Goal: Complete application form: Complete application form

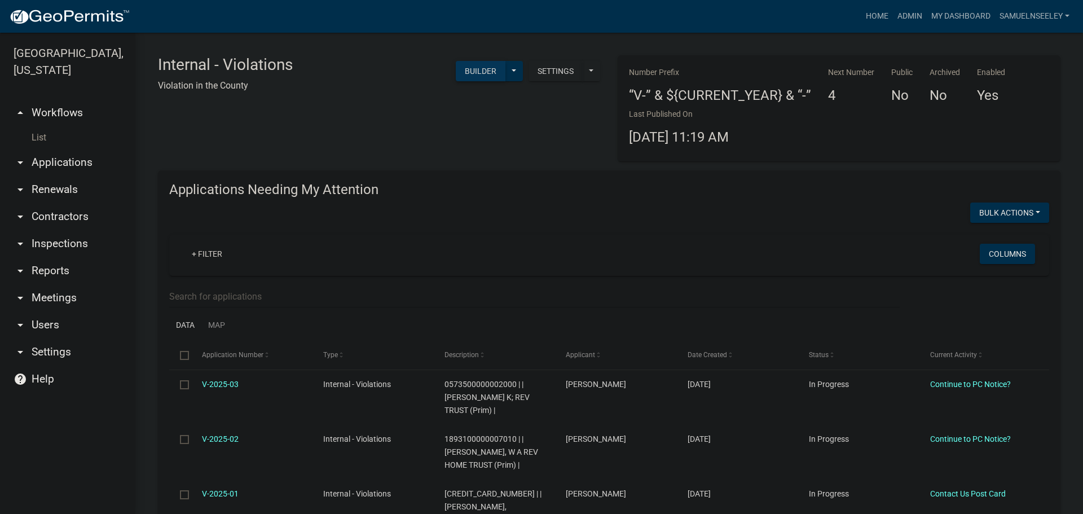
click at [485, 76] on button "Builder" at bounding box center [481, 71] width 50 height 20
select select
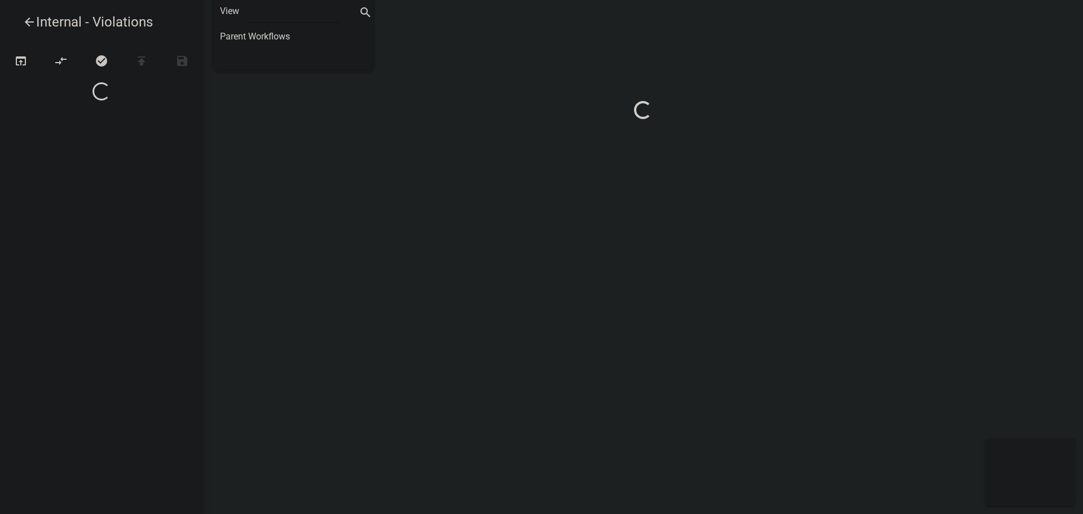
select select "1"
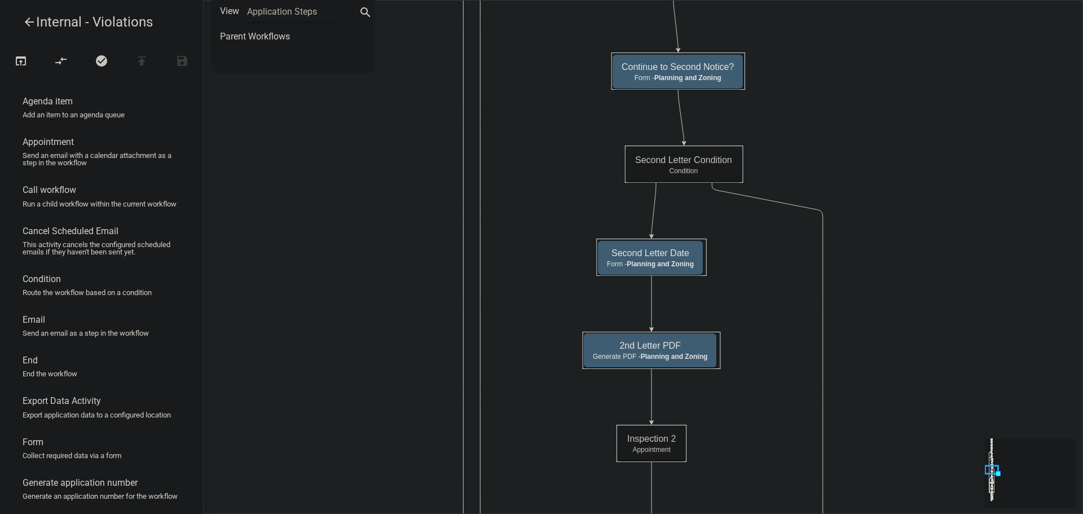
click at [30, 25] on icon "arrow_back" at bounding box center [30, 23] width 14 height 16
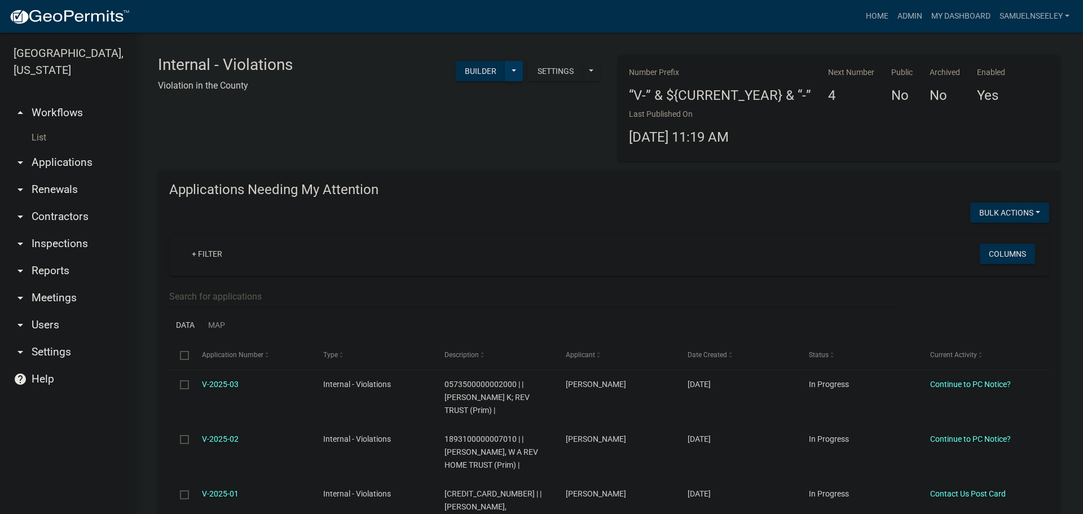
click at [513, 69] on button at bounding box center [514, 71] width 18 height 20
click at [468, 266] on button "Start Application" at bounding box center [476, 262] width 94 height 27
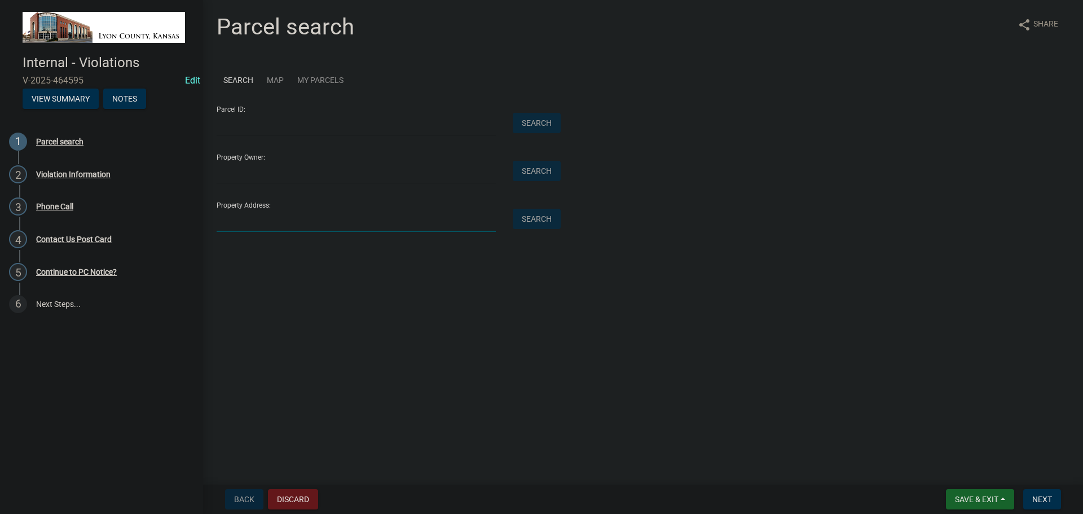
click at [308, 214] on input "Property Address:" at bounding box center [356, 220] width 279 height 23
type input "1560 Road 220"
click at [539, 217] on button "Search" at bounding box center [537, 219] width 48 height 20
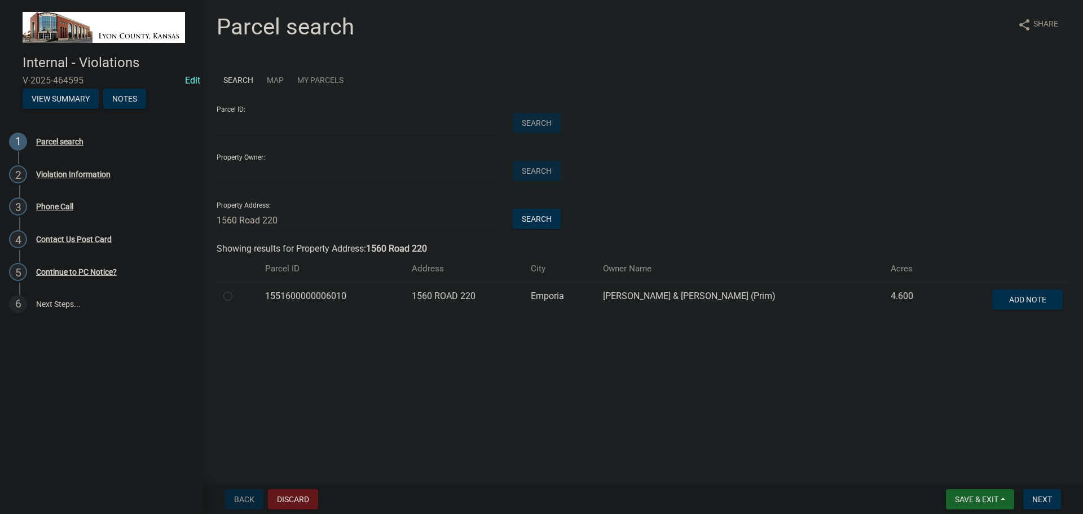
click at [237, 289] on label at bounding box center [237, 289] width 0 height 0
click at [237, 297] on input "radio" at bounding box center [240, 292] width 7 height 7
radio input "true"
click at [1046, 499] on span "Next" at bounding box center [1042, 499] width 20 height 9
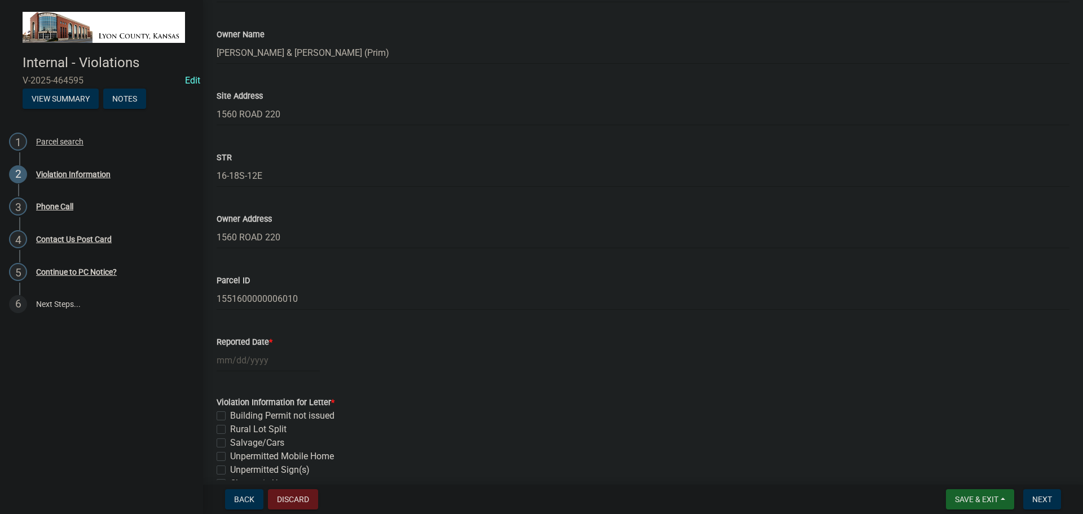
scroll to position [169, 0]
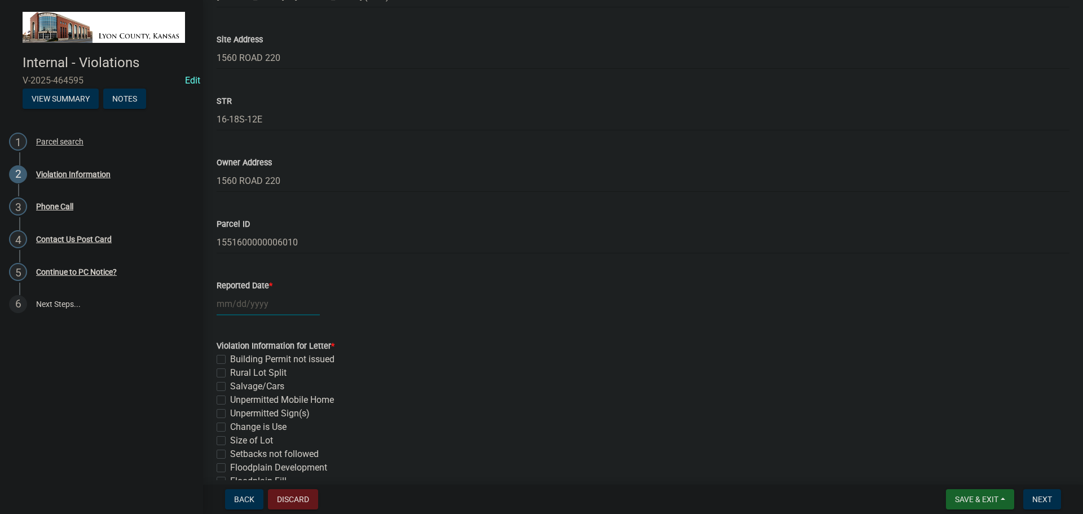
click at [255, 307] on div at bounding box center [268, 303] width 103 height 23
select select "8"
select select "2025"
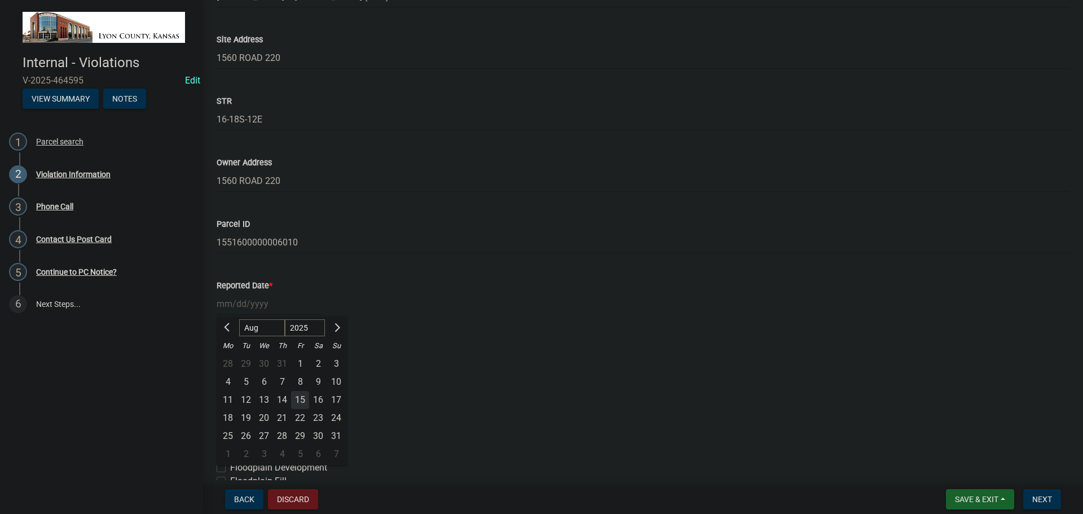
click at [303, 402] on div "15" at bounding box center [300, 400] width 18 height 18
type input "[DATE]"
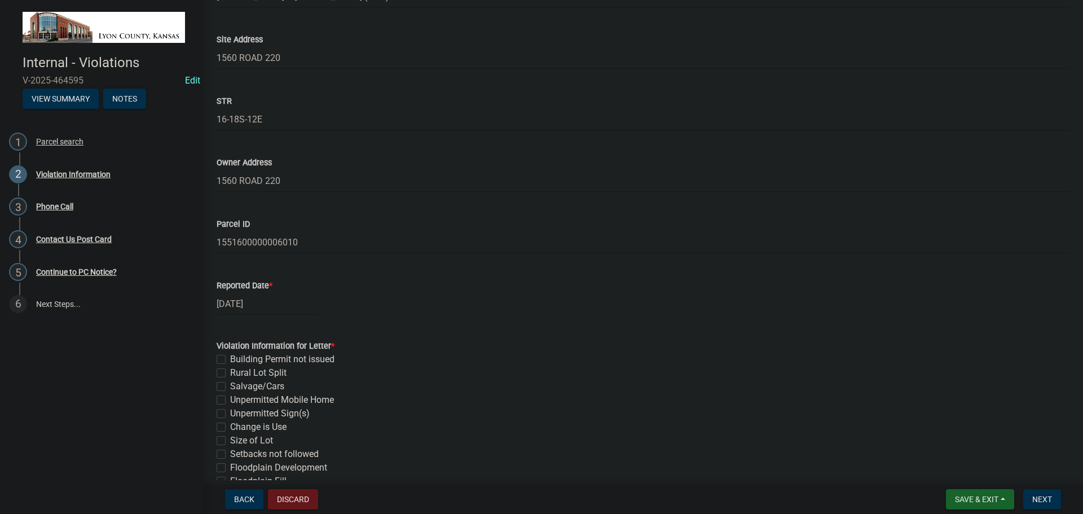
click at [230, 373] on label "Rural Lot Split" at bounding box center [258, 373] width 56 height 14
click at [230, 373] on input "Rural Lot Split" at bounding box center [233, 369] width 7 height 7
checkbox input "true"
checkbox input "false"
checkbox input "true"
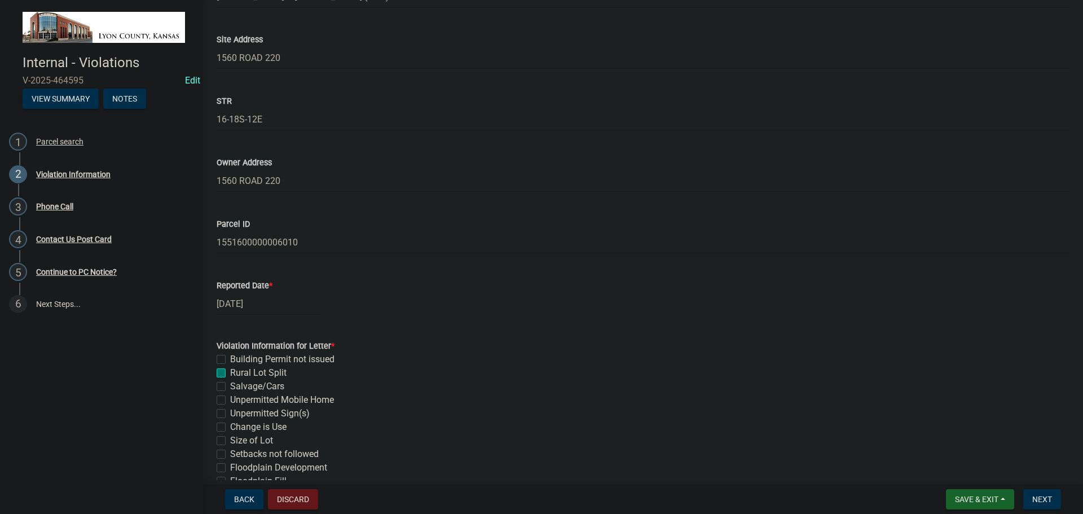
checkbox input "false"
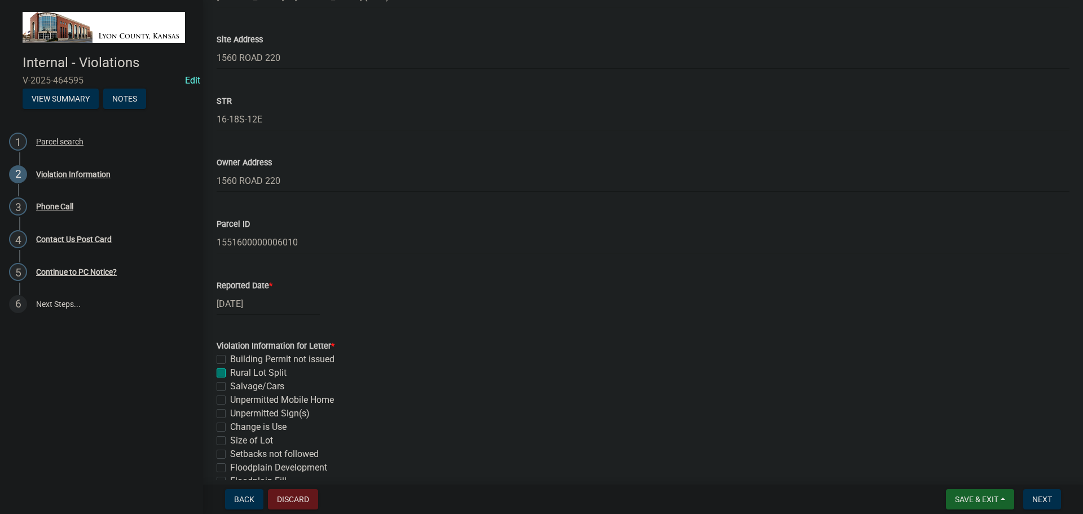
checkbox input "false"
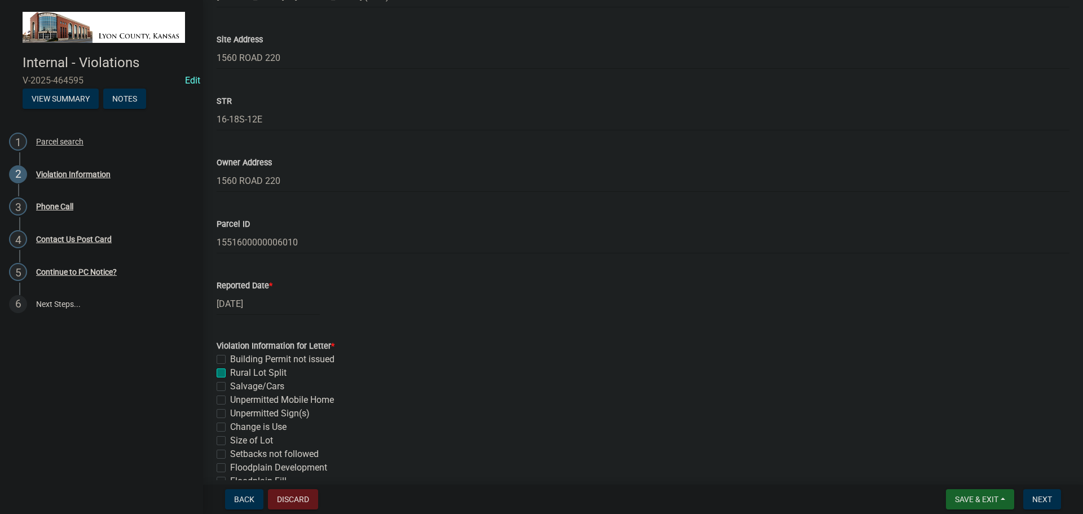
checkbox input "false"
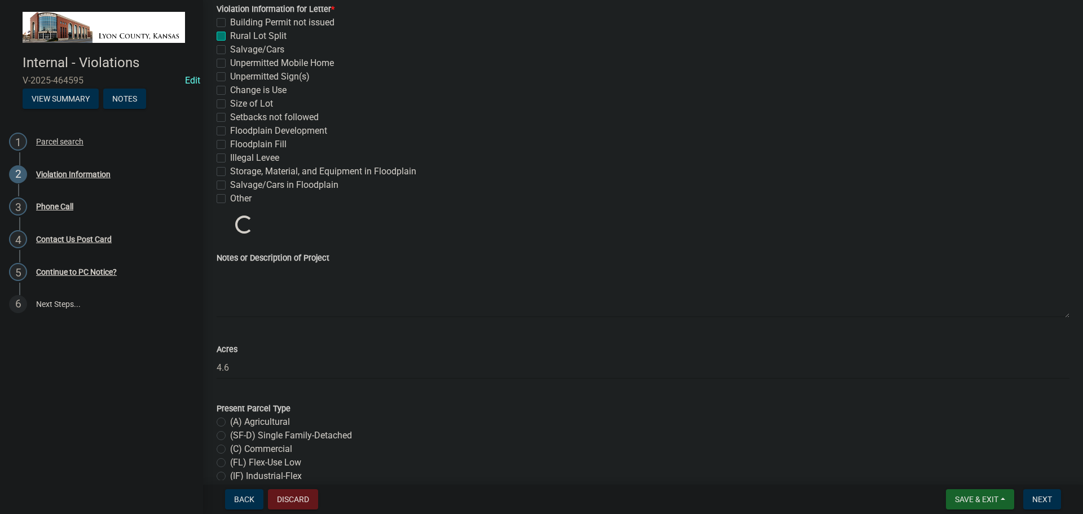
scroll to position [508, 0]
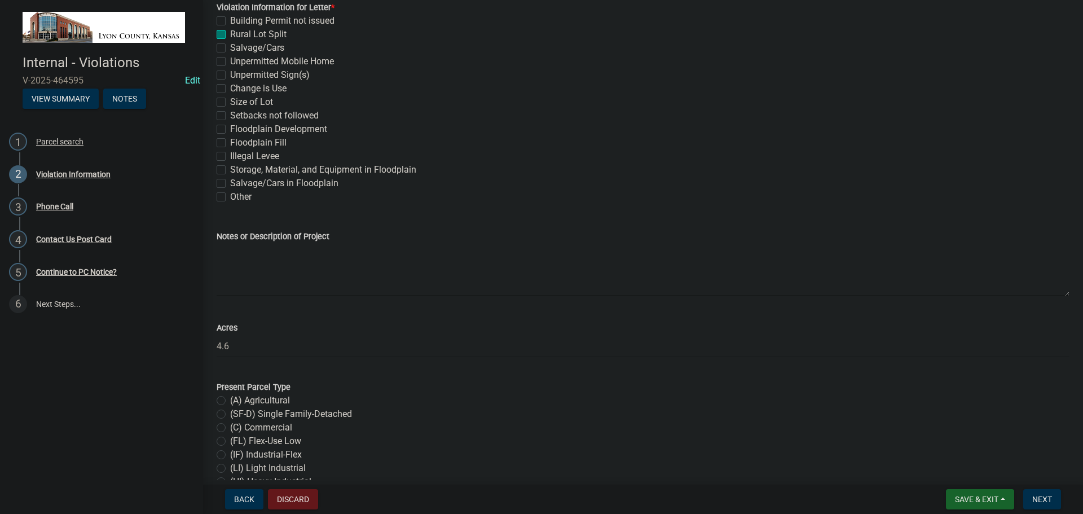
click at [230, 399] on label "(A) Agricultural" at bounding box center [260, 401] width 60 height 14
click at [230, 399] on input "(A) Agricultural" at bounding box center [233, 397] width 7 height 7
radio input "true"
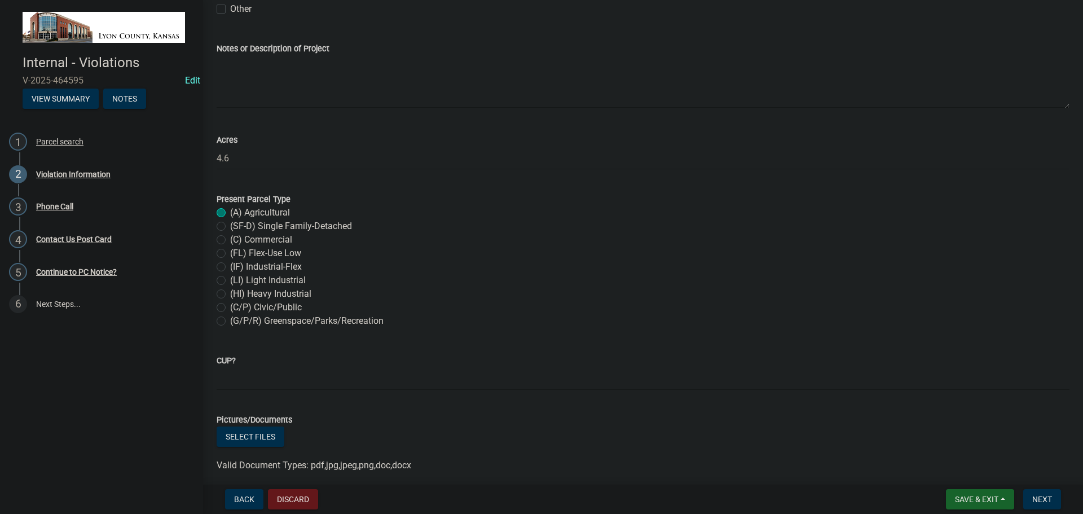
scroll to position [742, 0]
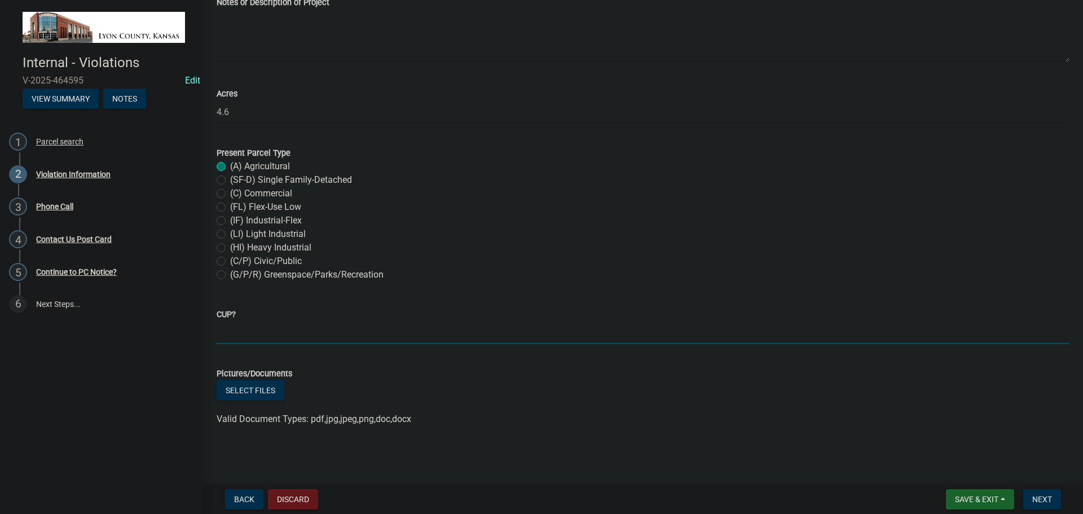
click at [271, 335] on input "CUP?" at bounding box center [643, 332] width 853 height 23
type input "NE SF-D"
click at [250, 390] on button "Select files" at bounding box center [251, 390] width 68 height 20
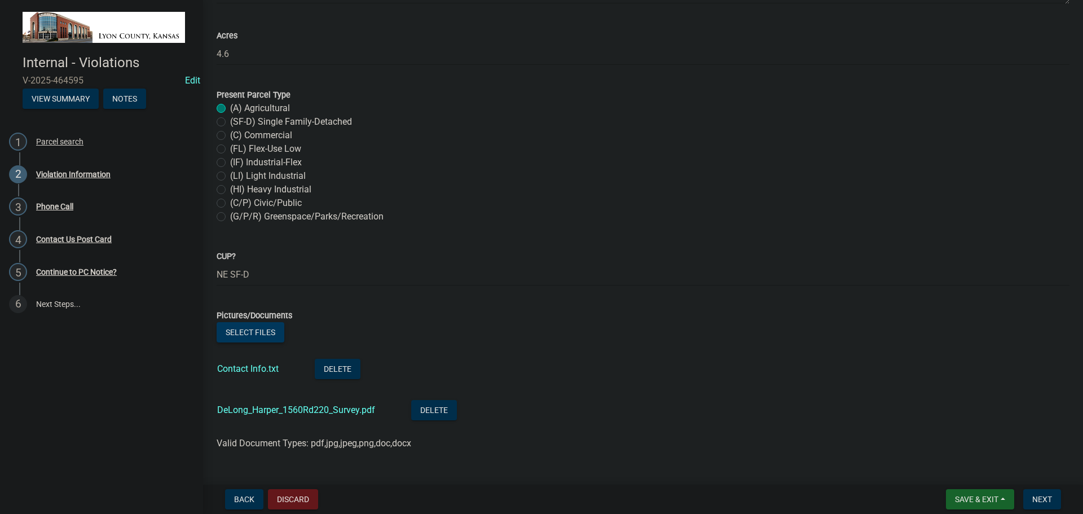
scroll to position [824, 0]
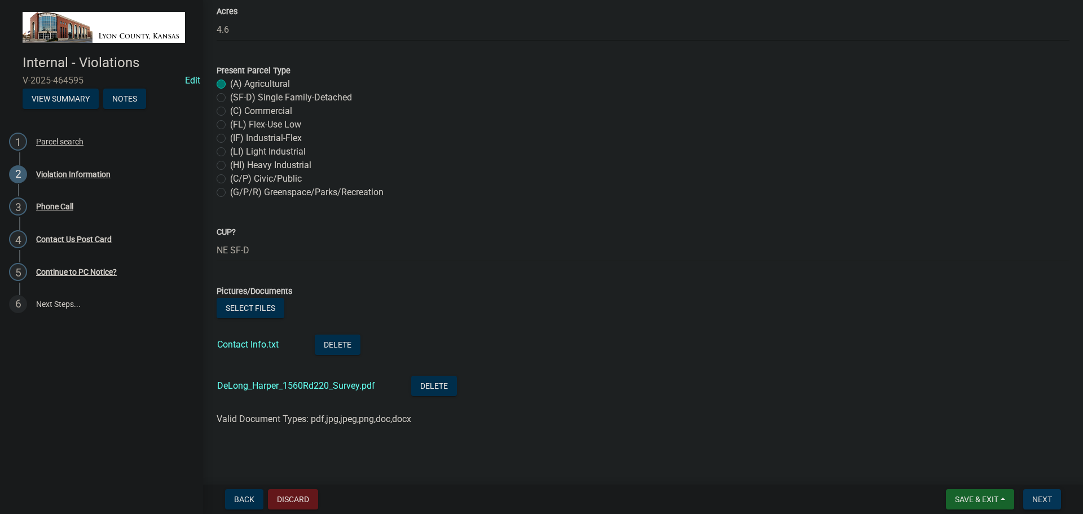
click at [1049, 496] on span "Next" at bounding box center [1042, 499] width 20 height 9
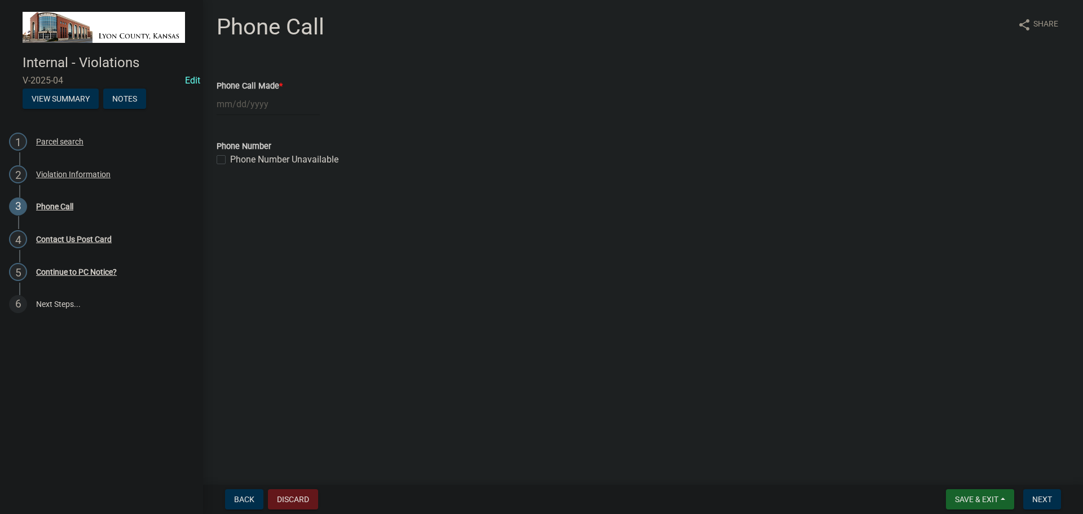
click at [258, 105] on div at bounding box center [268, 104] width 103 height 23
select select "8"
select select "2025"
click at [299, 200] on div "15" at bounding box center [300, 200] width 18 height 18
type input "[DATE]"
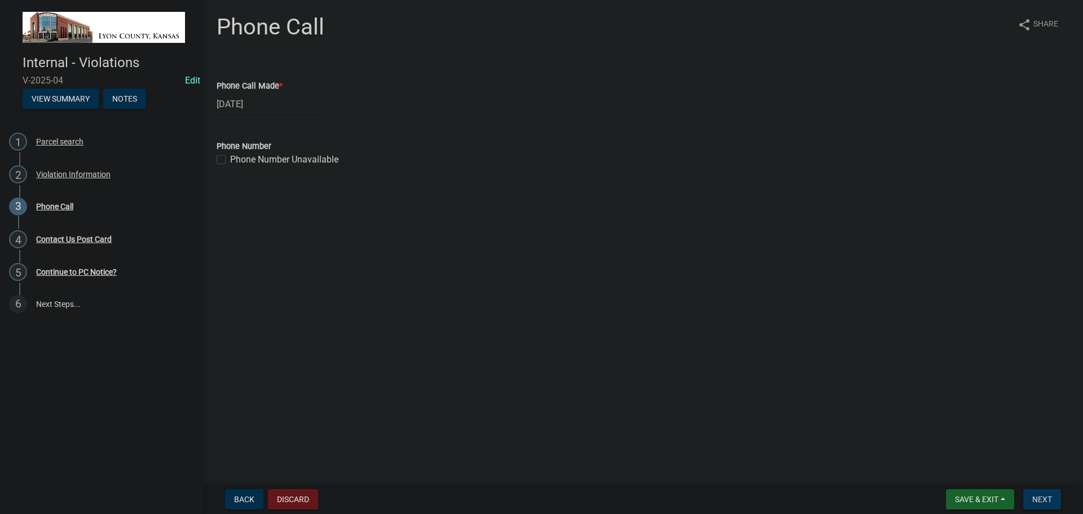
click at [1036, 498] on span "Next" at bounding box center [1042, 499] width 20 height 9
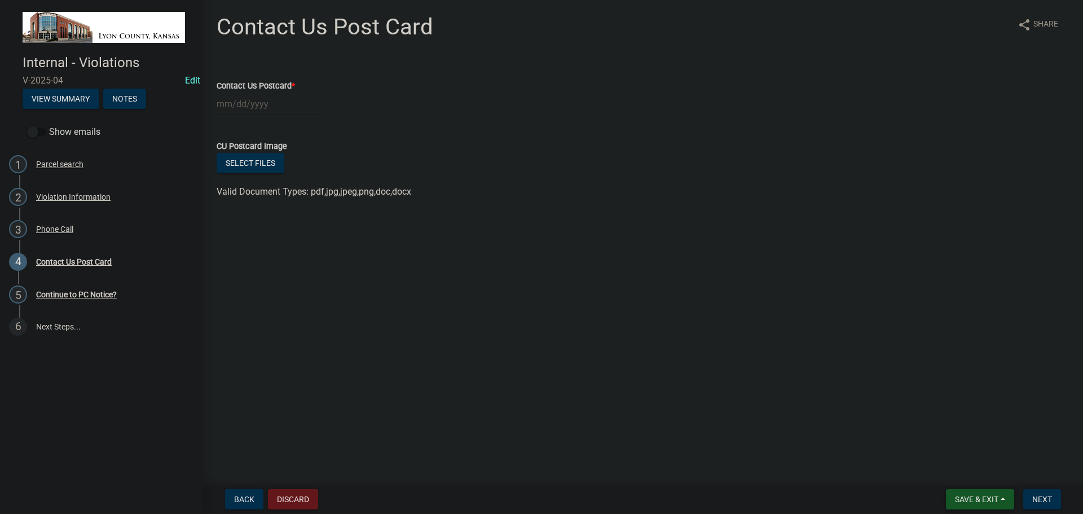
click at [974, 494] on button "Save & Exit" at bounding box center [980, 499] width 68 height 20
click at [963, 472] on button "Save & Exit" at bounding box center [969, 469] width 90 height 27
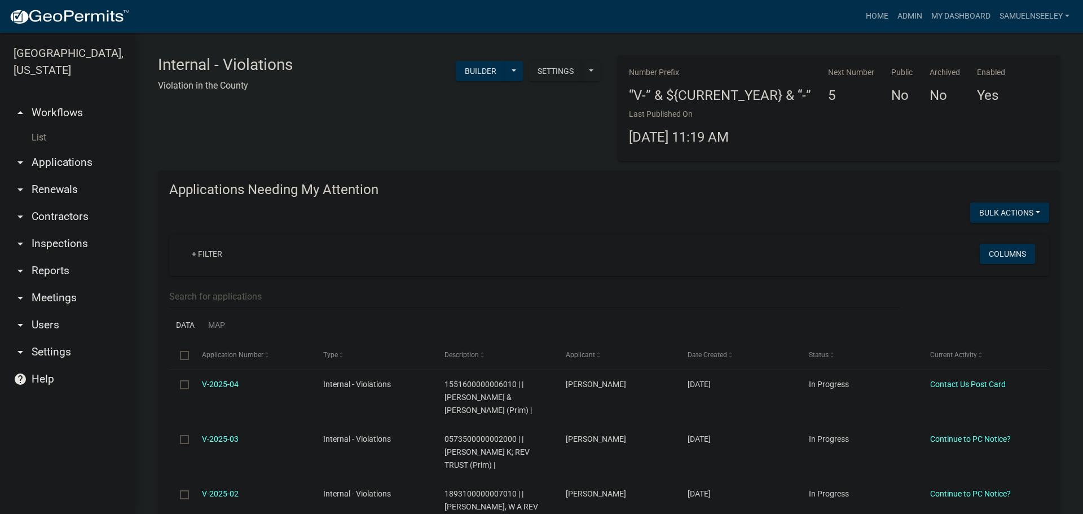
click at [36, 126] on link "List" at bounding box center [67, 137] width 135 height 23
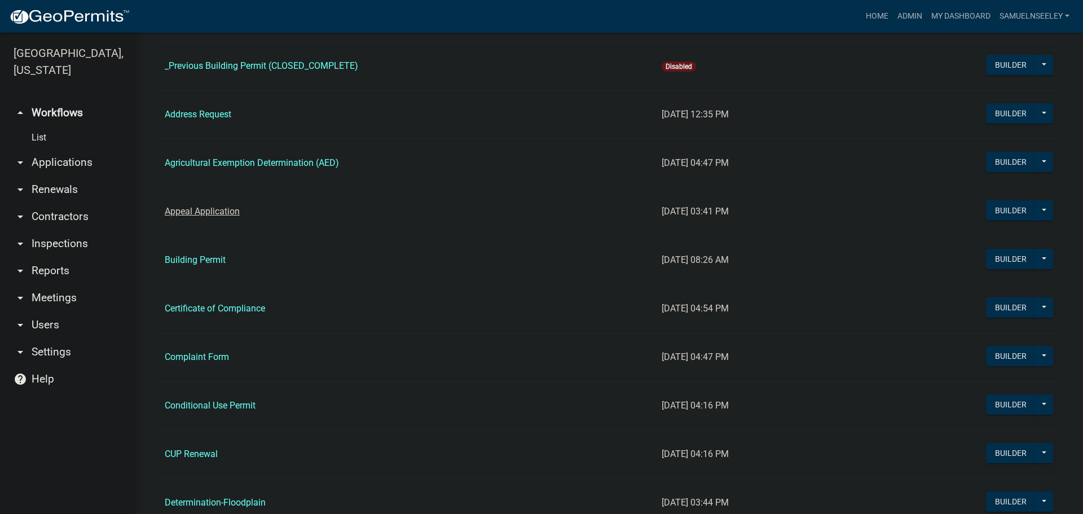
scroll to position [338, 0]
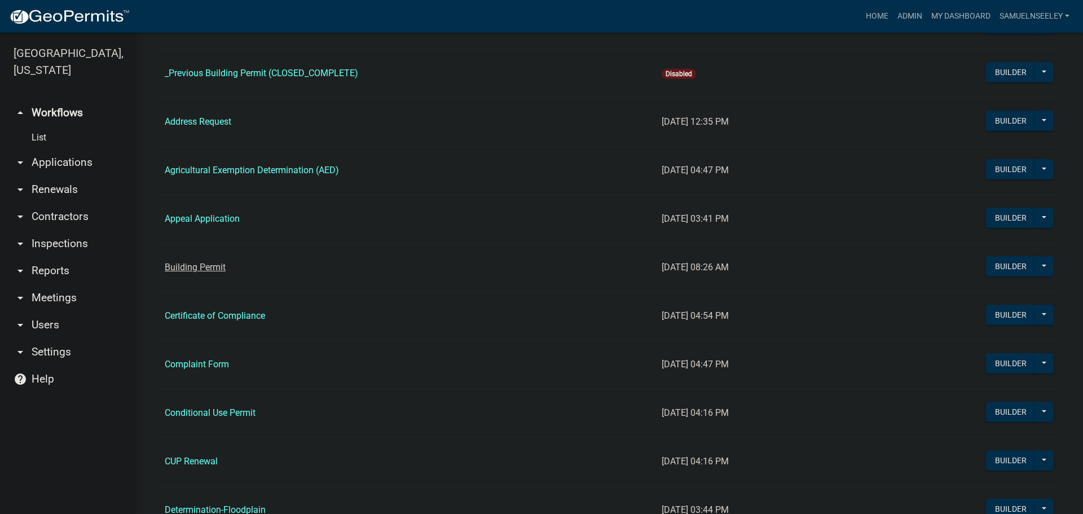
click at [187, 267] on link "Building Permit" at bounding box center [195, 267] width 61 height 11
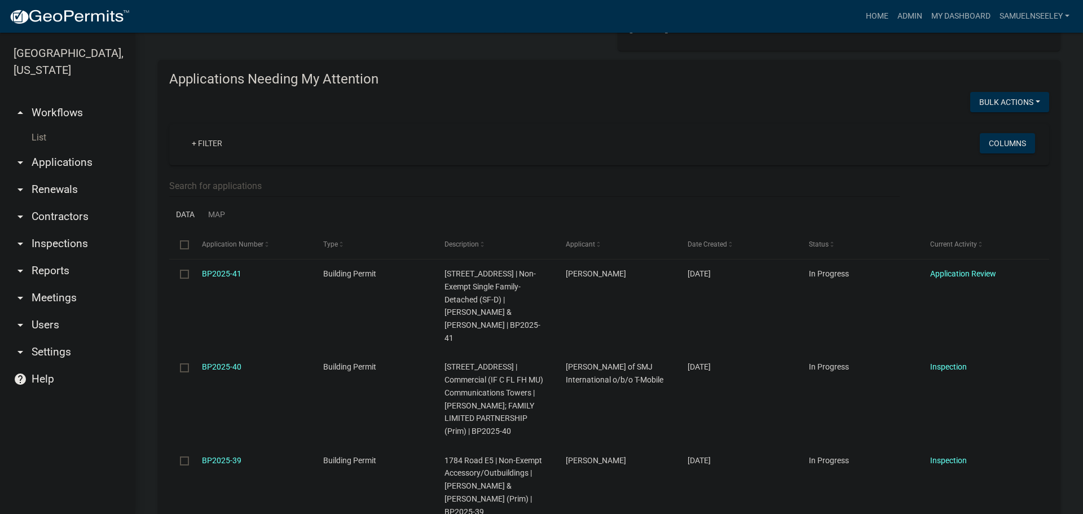
scroll to position [113, 0]
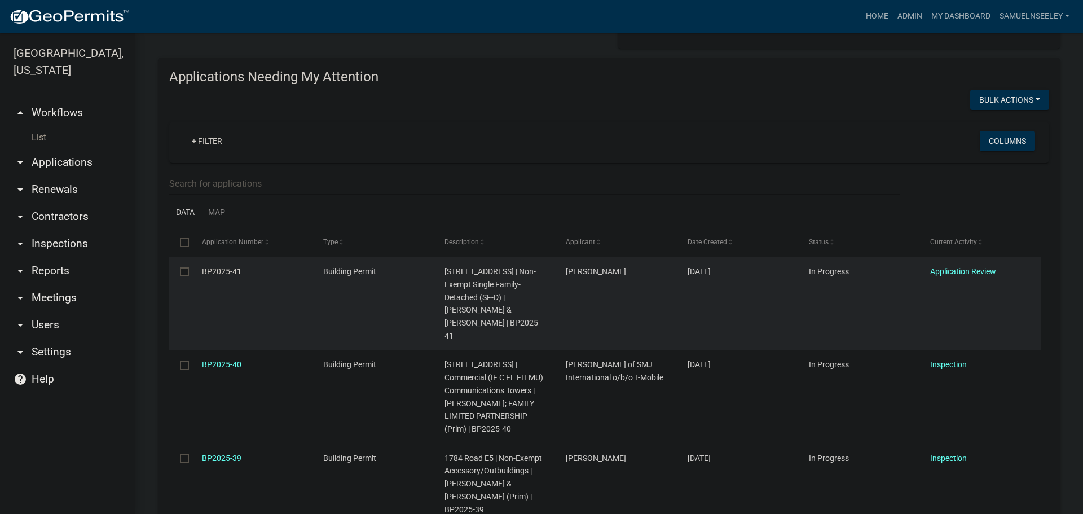
click at [219, 272] on link "BP2025-41" at bounding box center [221, 271] width 39 height 9
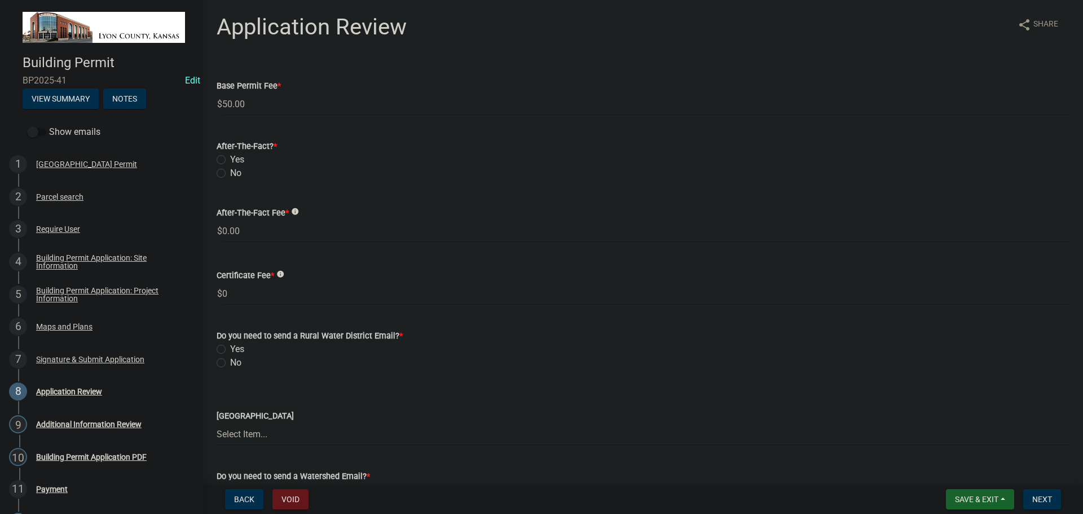
click at [230, 174] on label "No" at bounding box center [235, 173] width 11 height 14
click at [230, 174] on input "No" at bounding box center [233, 169] width 7 height 7
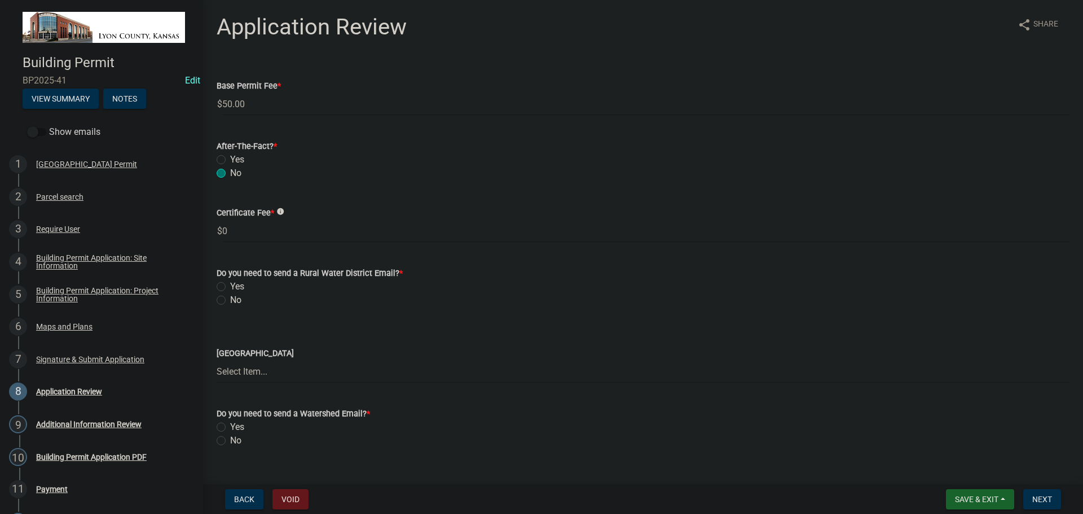
radio input "true"
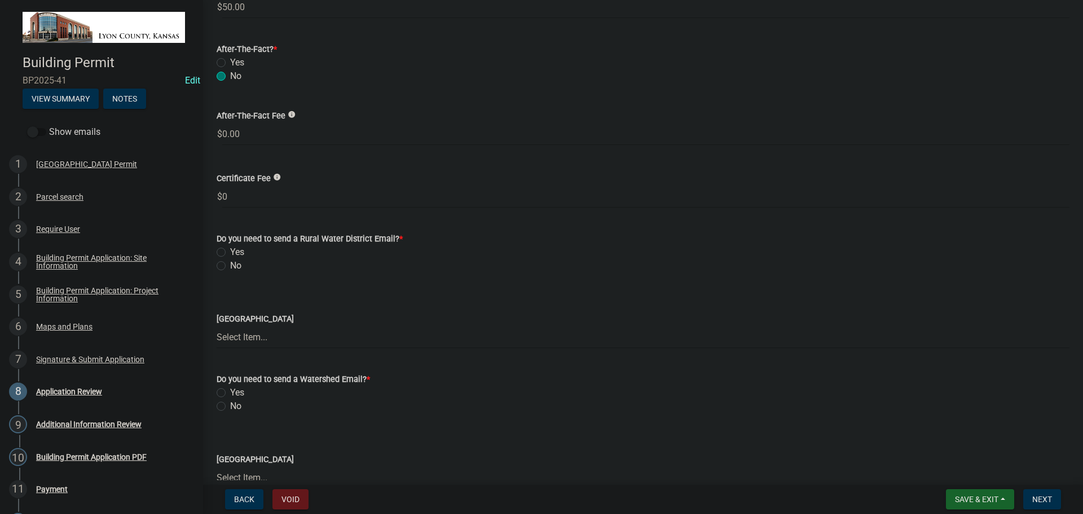
scroll to position [56, 0]
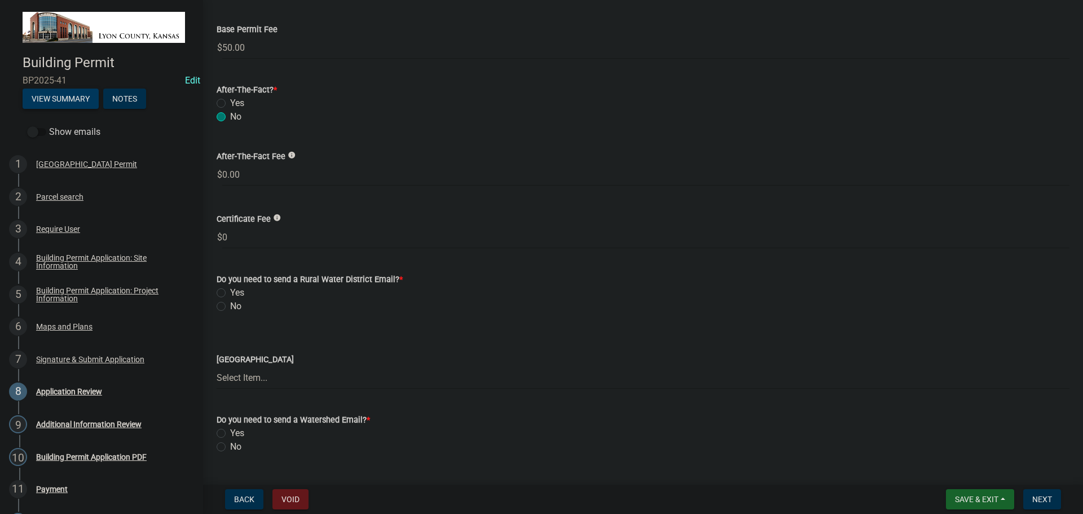
click at [80, 102] on button "View Summary" at bounding box center [61, 99] width 76 height 20
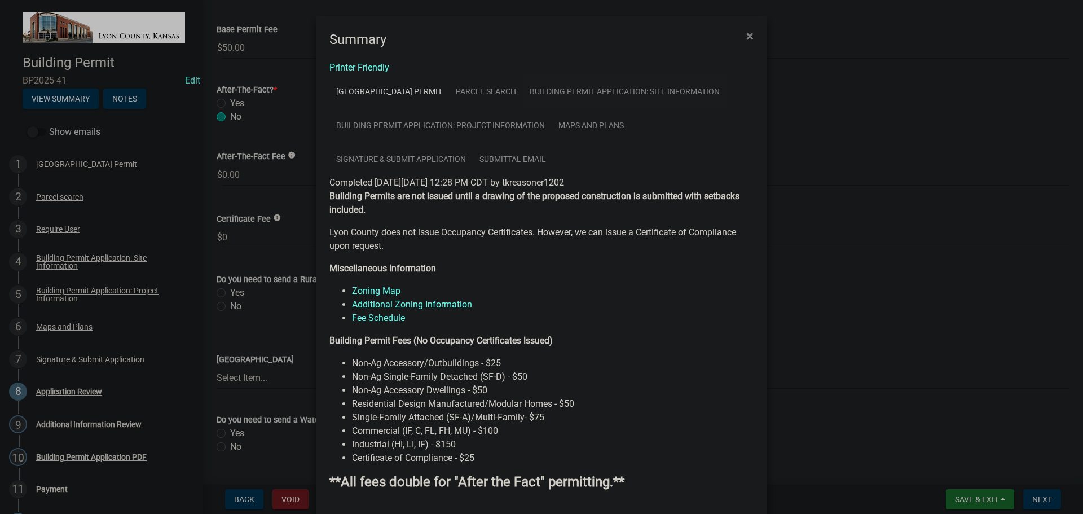
click at [593, 90] on link "Building Permit Application: Site Information" at bounding box center [625, 91] width 204 height 34
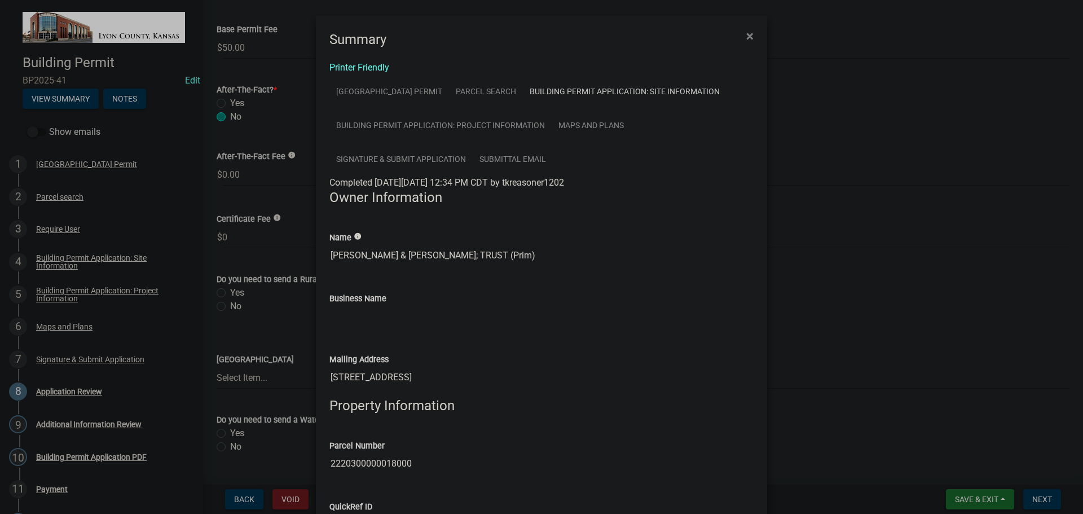
click at [329, 376] on input "[STREET_ADDRESS]" at bounding box center [541, 377] width 424 height 23
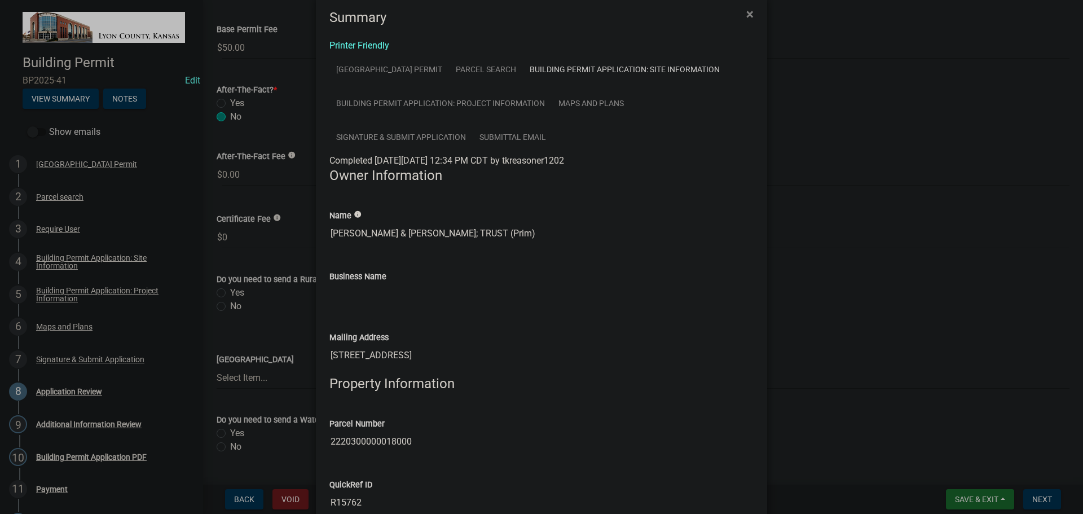
scroll to position [0, 0]
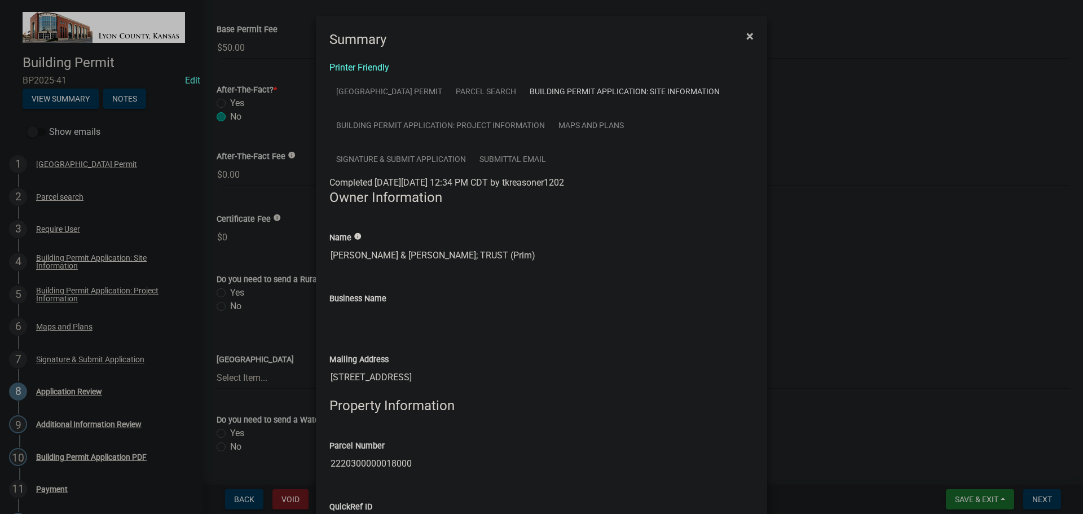
click at [746, 39] on span "×" at bounding box center [749, 36] width 7 height 16
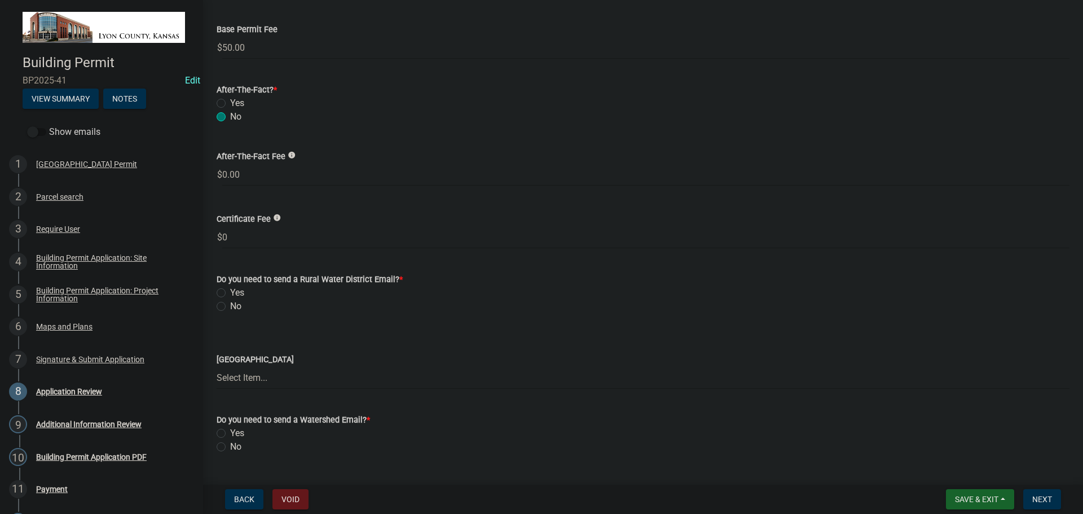
click at [230, 293] on label "Yes" at bounding box center [237, 293] width 14 height 14
click at [230, 293] on input "Yes" at bounding box center [233, 289] width 7 height 7
radio input "true"
click at [255, 379] on select "Select Item... Lyon County RWD #1 [GEOGRAPHIC_DATA] RWD #2 [GEOGRAPHIC_DATA] RW…" at bounding box center [643, 377] width 853 height 23
click at [217, 366] on select "Select Item... Lyon County RWD #1 [GEOGRAPHIC_DATA] RWD #2 [GEOGRAPHIC_DATA] RW…" at bounding box center [643, 377] width 853 height 23
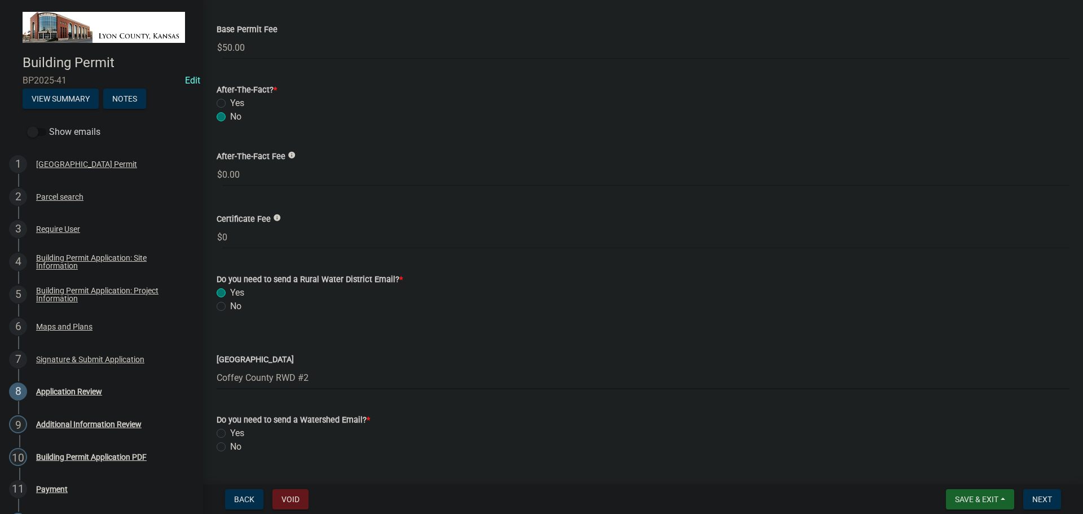
select select "0516ff7f-d0b9-41b5-a1b0-5fd106d0f2e1"
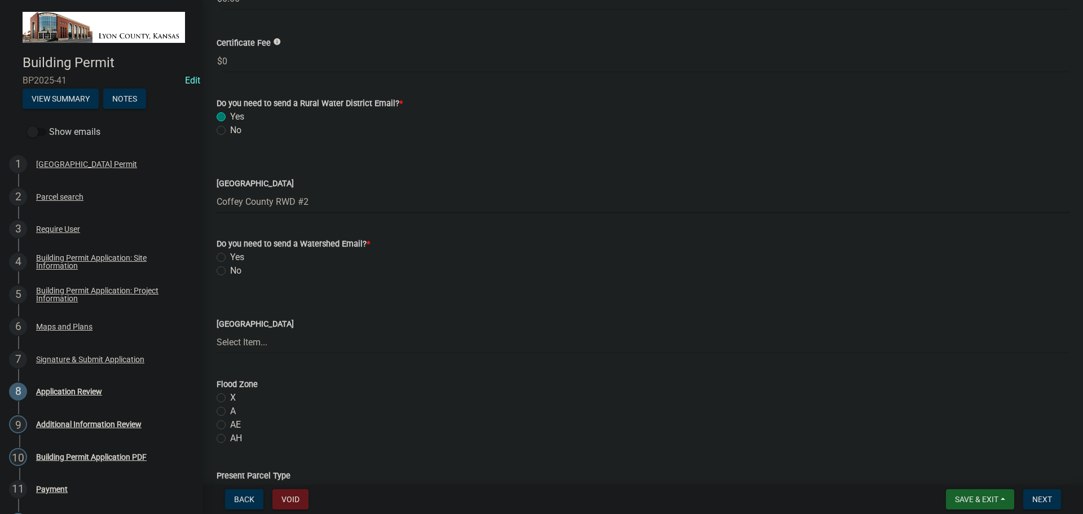
scroll to position [282, 0]
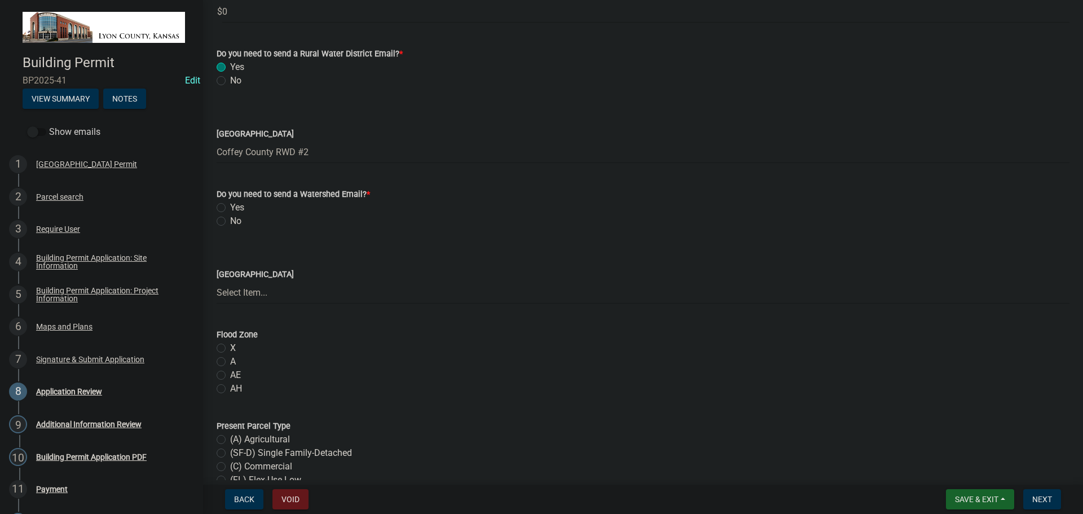
click at [230, 205] on label "Yes" at bounding box center [237, 208] width 14 height 14
click at [230, 205] on input "Yes" at bounding box center [233, 204] width 7 height 7
radio input "true"
click at [243, 295] on select "Select Item... [PERSON_NAME] Creek #89 [GEOGRAPHIC_DATA] #48 [GEOGRAPHIC_DATA] …" at bounding box center [643, 292] width 853 height 23
click at [230, 218] on label "No" at bounding box center [235, 221] width 11 height 14
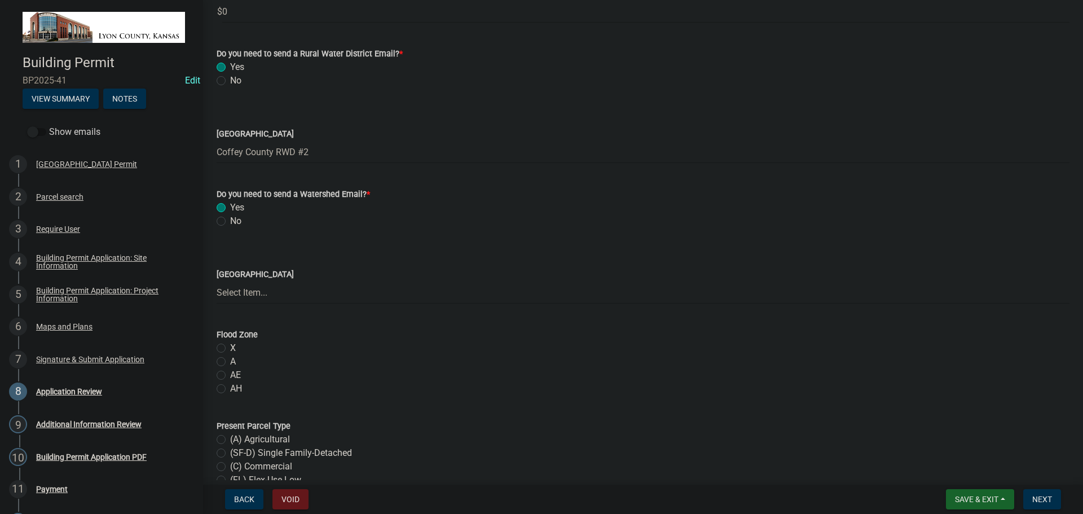
click at [230, 218] on input "No" at bounding box center [233, 217] width 7 height 7
radio input "true"
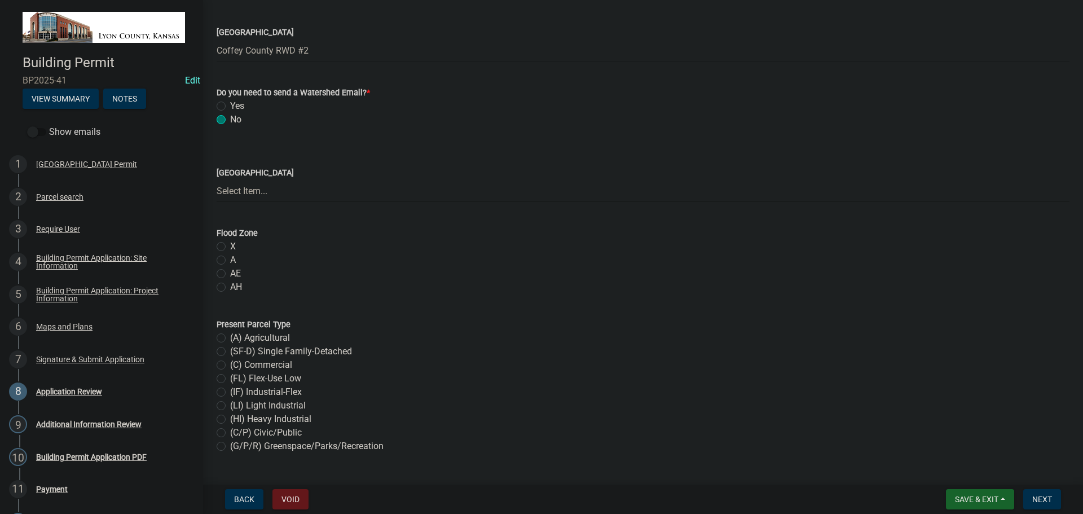
scroll to position [395, 0]
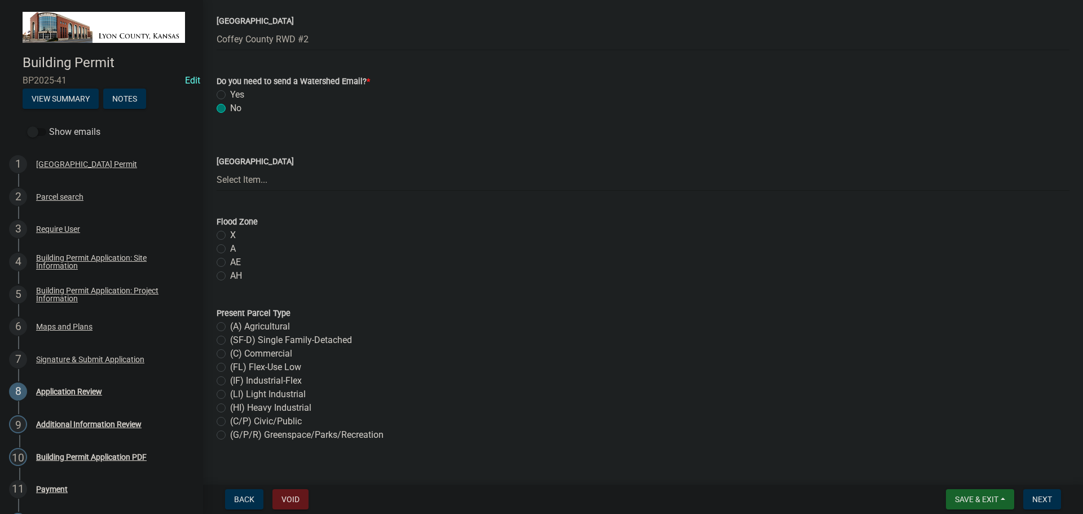
click at [230, 236] on label "X" at bounding box center [233, 235] width 6 height 14
click at [230, 236] on input "X" at bounding box center [233, 231] width 7 height 7
radio input "true"
click at [230, 325] on label "(A) Agricultural" at bounding box center [260, 327] width 60 height 14
click at [230, 325] on input "(A) Agricultural" at bounding box center [233, 323] width 7 height 7
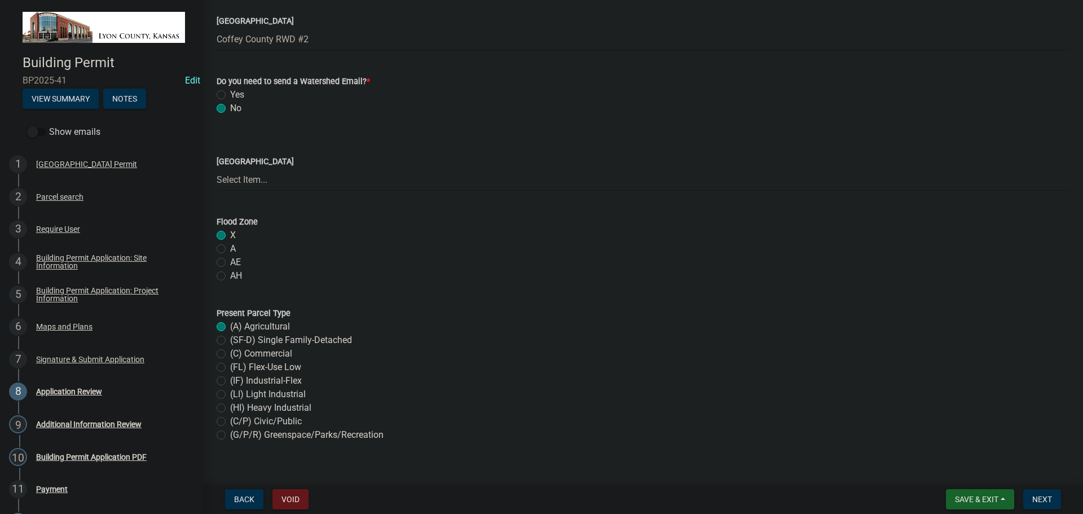
radio input "true"
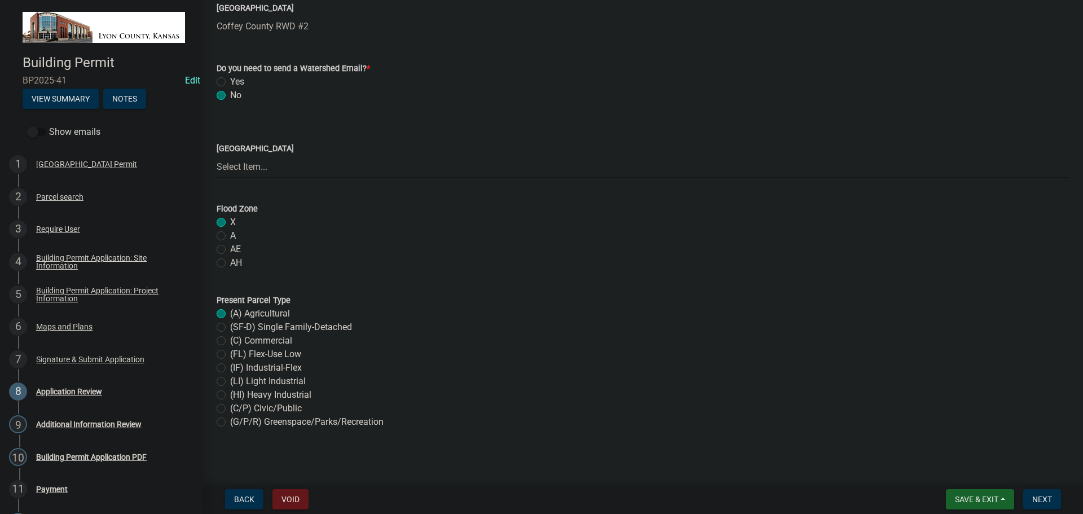
scroll to position [411, 0]
click at [1037, 501] on span "Next" at bounding box center [1042, 499] width 20 height 9
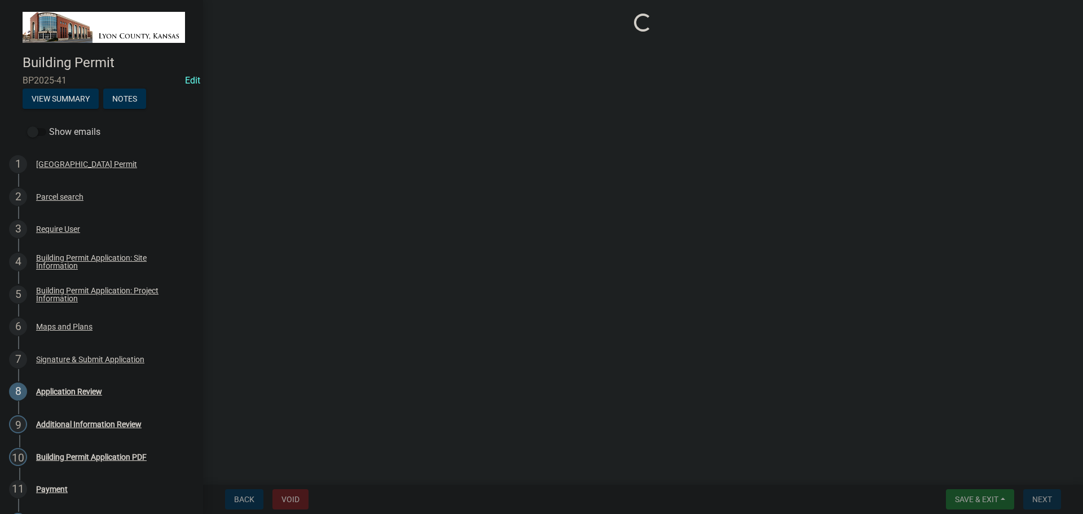
scroll to position [0, 0]
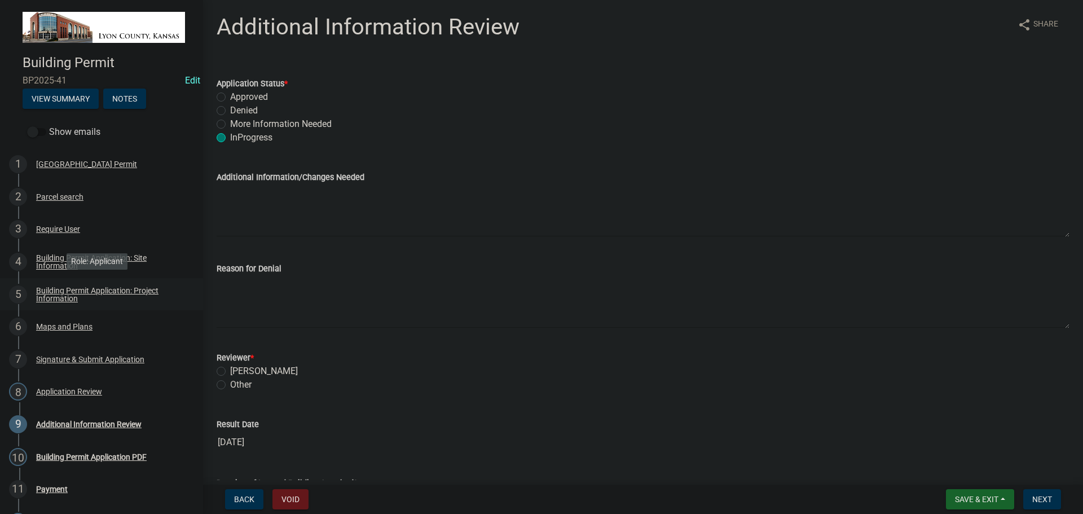
click at [53, 292] on div "Building Permit Application: Project Information" at bounding box center [110, 295] width 149 height 16
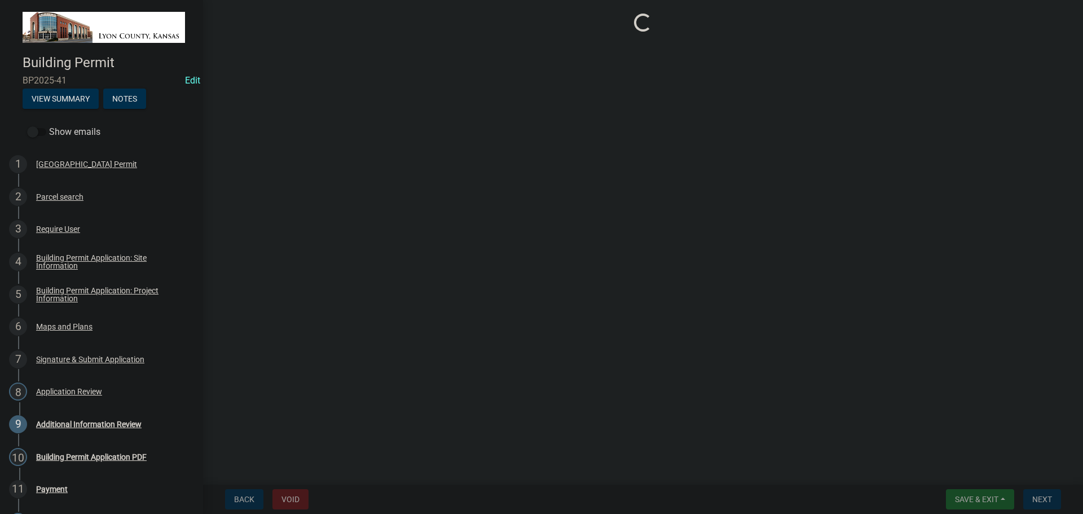
select select "443bc149-a562-434d-b67f-cb8befea0c8e"
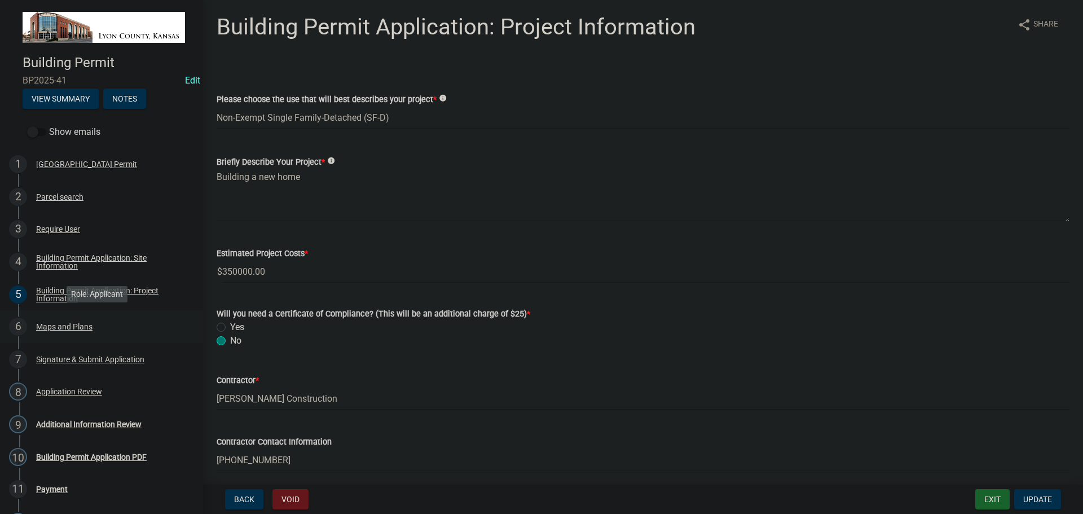
click at [63, 327] on div "Maps and Plans" at bounding box center [64, 327] width 56 height 8
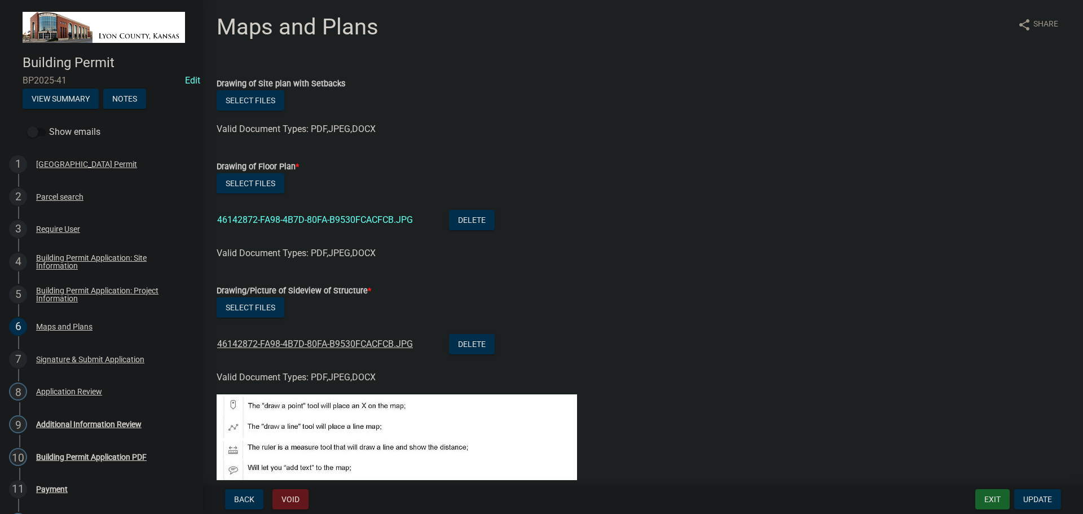
click at [288, 341] on link "46142872-FA98-4B7D-80FA-B9530FCACFCB.JPG" at bounding box center [315, 343] width 196 height 11
click at [305, 344] on link "46142872-FA98-4B7D-80FA-B9530FCACFCB.JPG" at bounding box center [315, 343] width 196 height 11
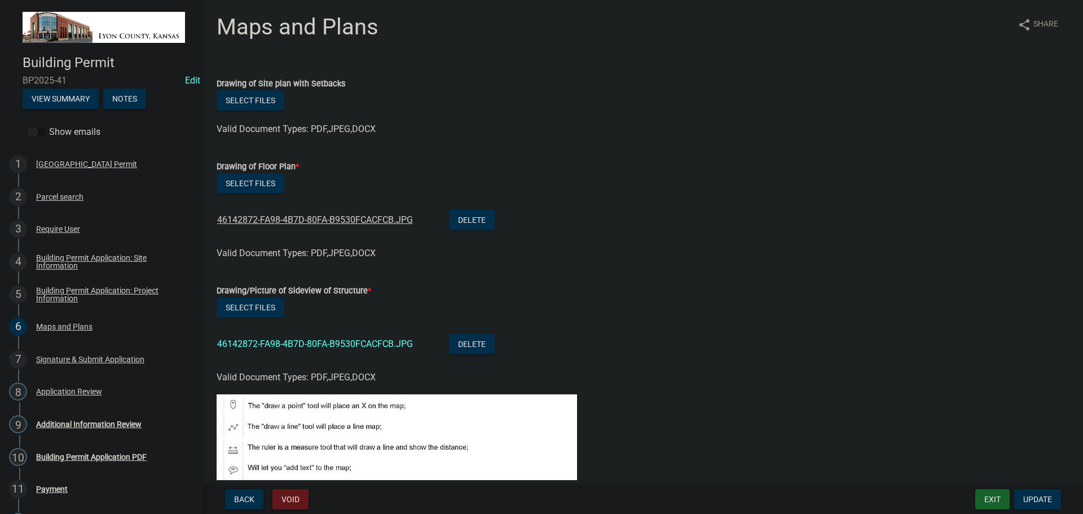
click at [274, 223] on link "46142872-FA98-4B7D-80FA-B9530FCACFCB.JPG" at bounding box center [315, 219] width 196 height 11
click at [301, 225] on div "46142872-FA98-4B7D-80FA-B9530FCACFCB.JPG" at bounding box center [324, 221] width 214 height 23
click at [299, 219] on link "46142872-FA98-4B7D-80FA-B9530FCACFCB.JPG" at bounding box center [315, 219] width 196 height 11
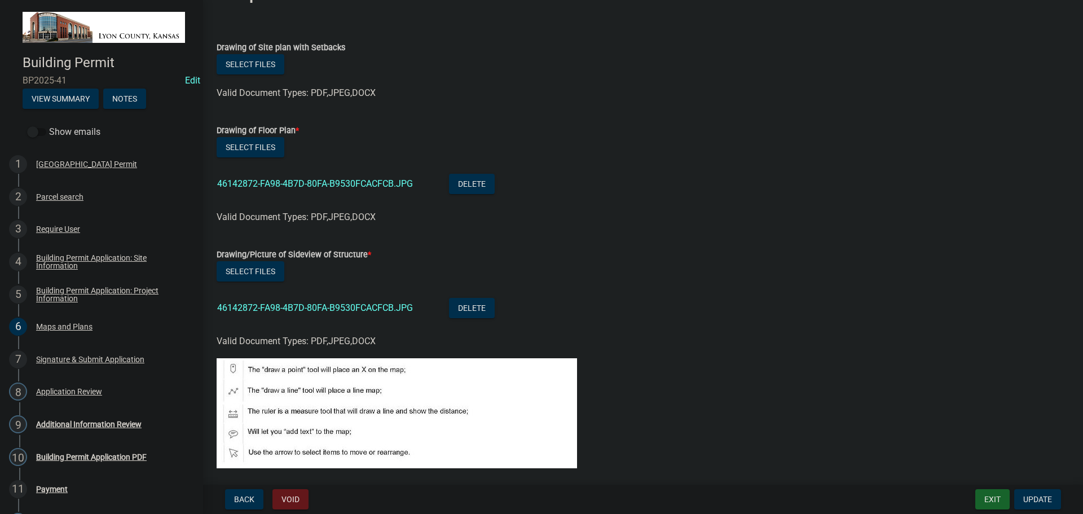
scroll to position [56, 0]
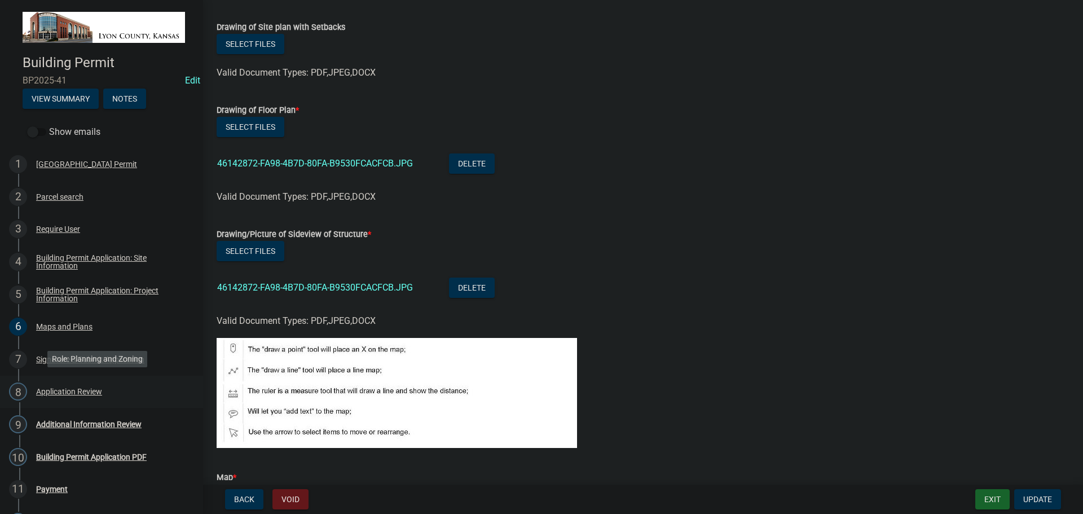
click at [56, 391] on div "Application Review" at bounding box center [69, 391] width 66 height 8
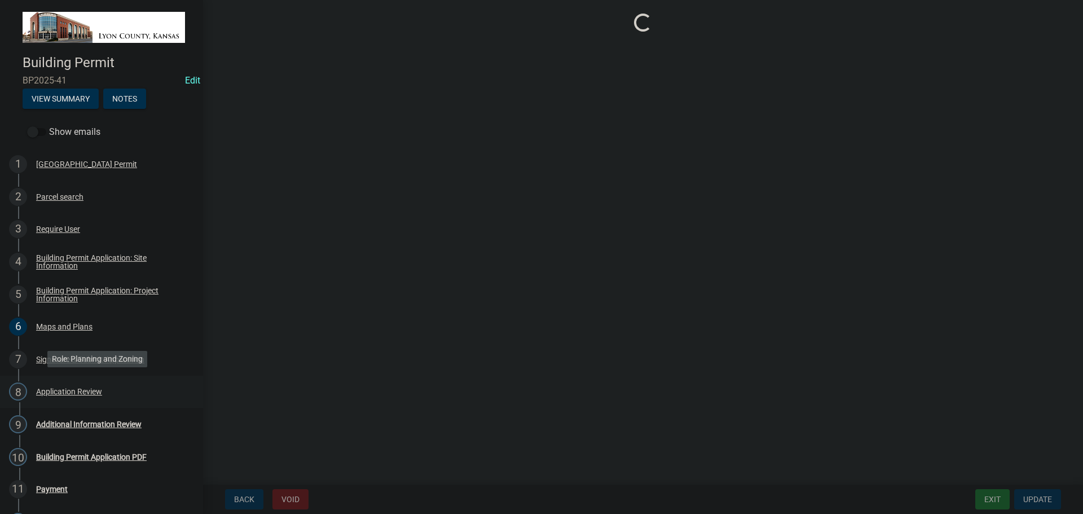
select select "0516ff7f-d0b9-41b5-a1b0-5fd106d0f2e1"
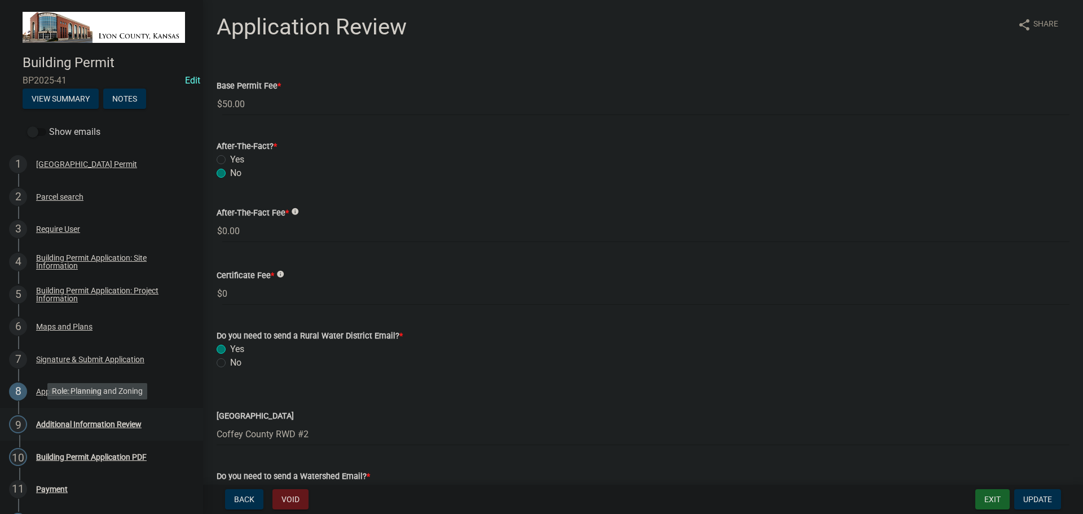
click at [62, 421] on div "Additional Information Review" at bounding box center [88, 424] width 105 height 8
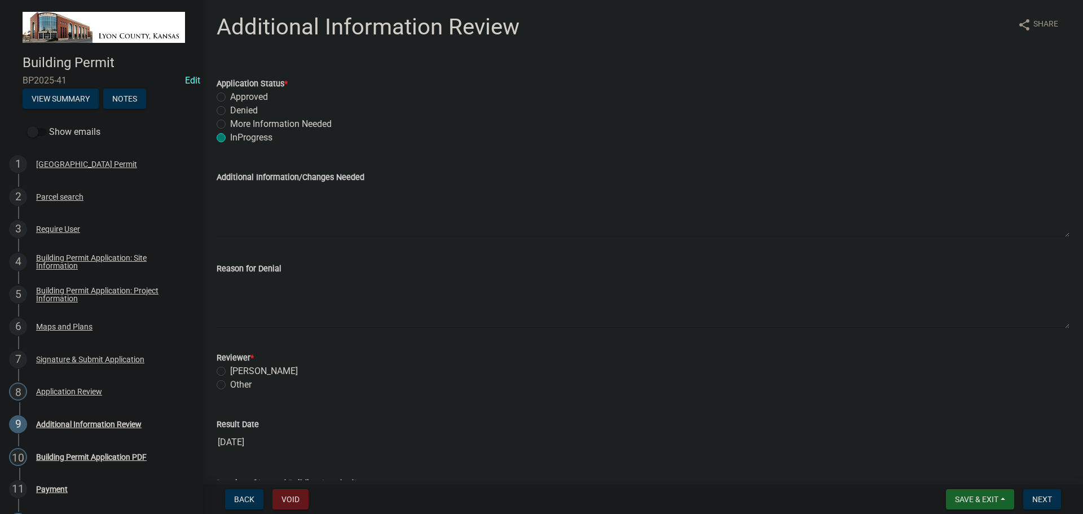
click at [230, 99] on label "Approved" at bounding box center [249, 97] width 38 height 14
click at [230, 98] on input "Approved" at bounding box center [233, 93] width 7 height 7
radio input "true"
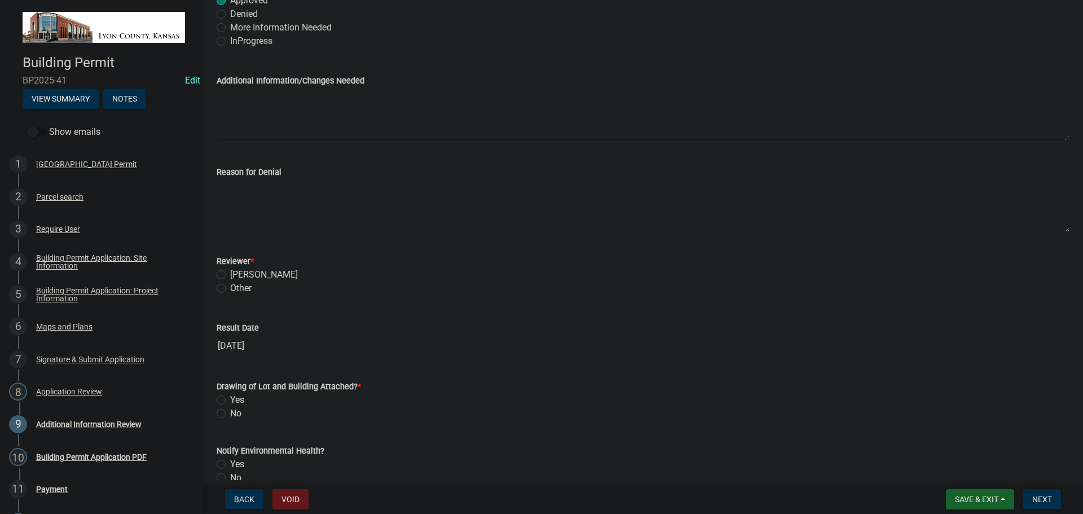
scroll to position [169, 0]
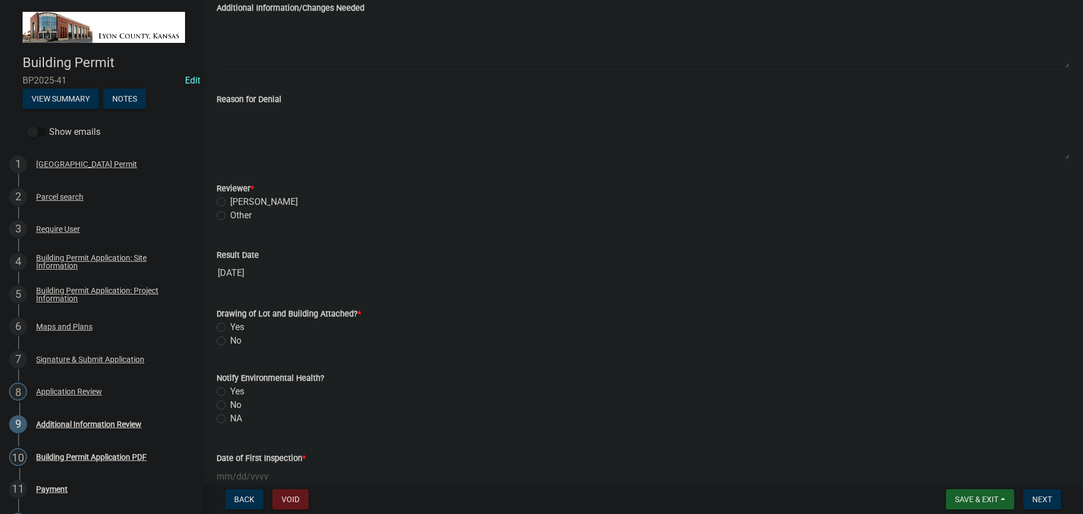
click at [230, 203] on label "[PERSON_NAME]" at bounding box center [264, 202] width 68 height 14
click at [230, 202] on input "[PERSON_NAME]" at bounding box center [233, 198] width 7 height 7
radio input "true"
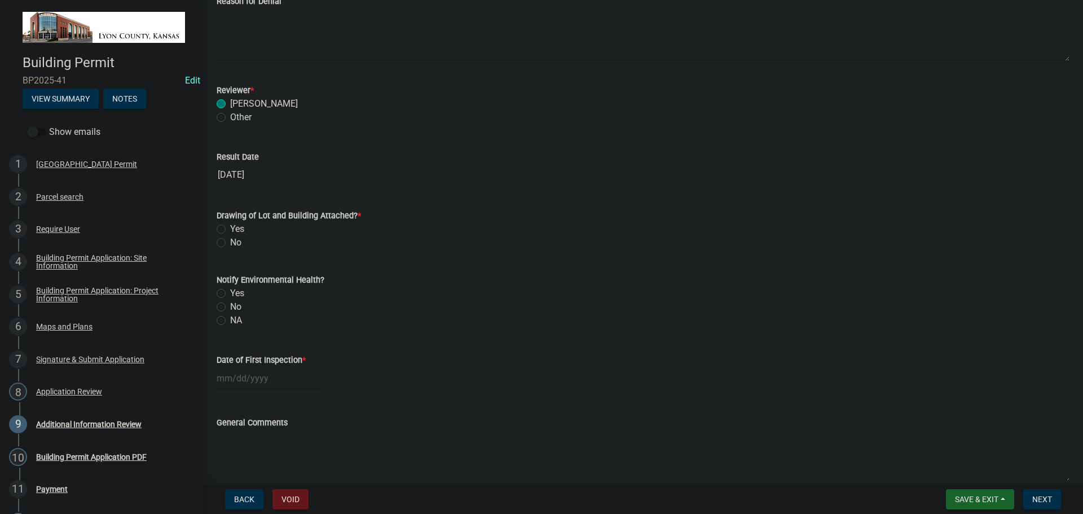
scroll to position [282, 0]
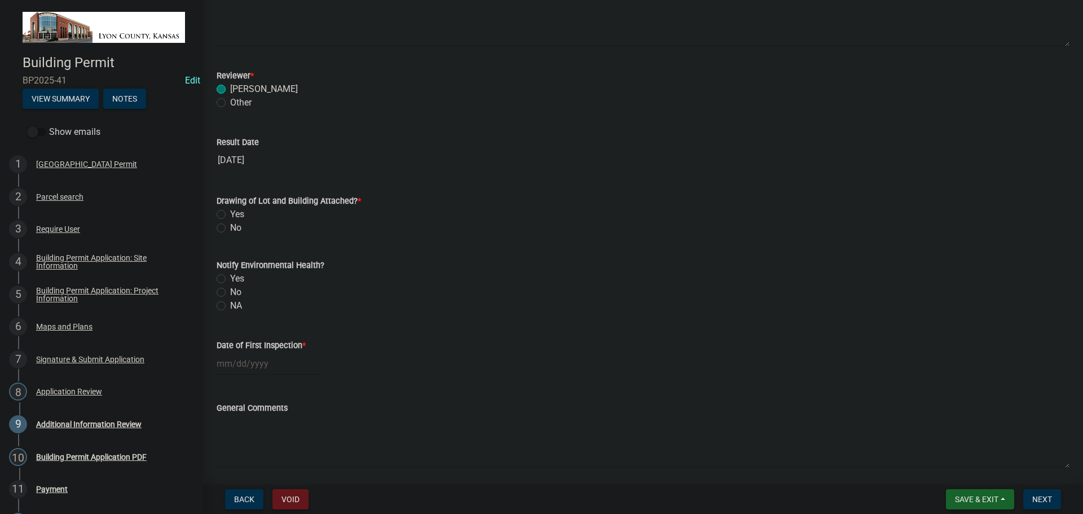
click at [230, 214] on label "Yes" at bounding box center [237, 215] width 14 height 14
click at [230, 214] on input "Yes" at bounding box center [233, 211] width 7 height 7
radio input "true"
click at [230, 277] on label "Yes" at bounding box center [237, 279] width 14 height 14
click at [230, 277] on input "Yes" at bounding box center [233, 275] width 7 height 7
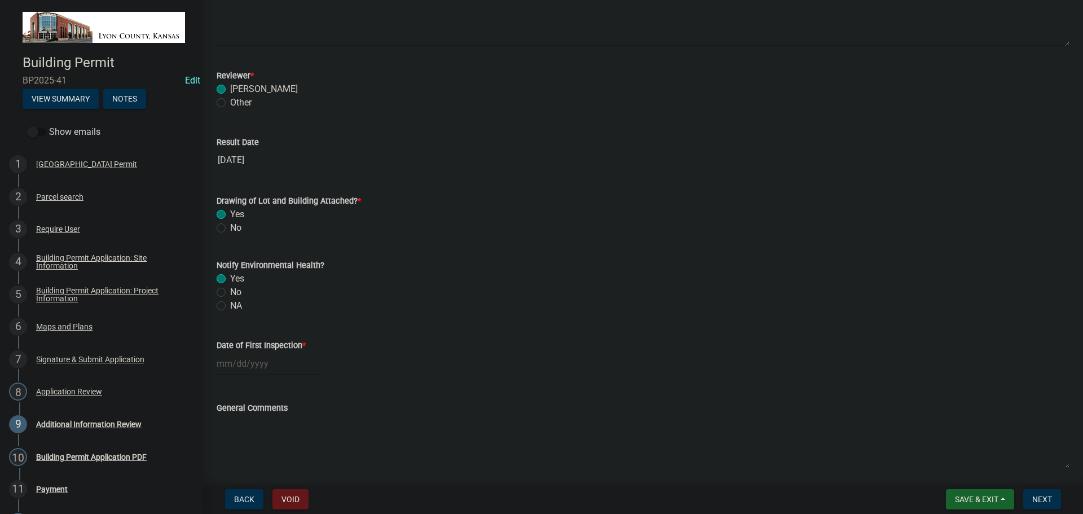
radio input "true"
click at [250, 364] on div at bounding box center [268, 363] width 103 height 23
select select "8"
select select "2025"
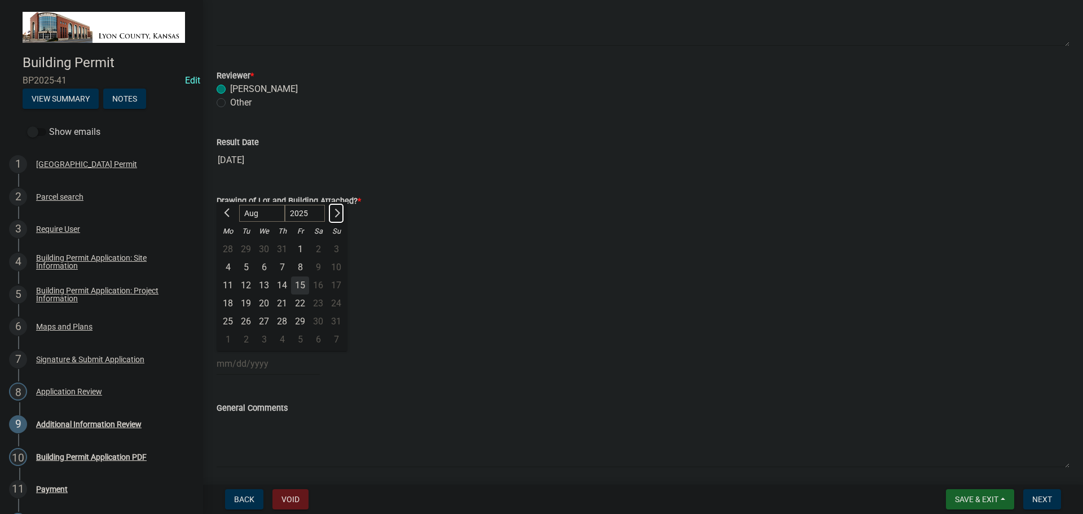
click at [338, 211] on span "Next month" at bounding box center [336, 213] width 8 height 8
select select "10"
click at [246, 321] on div "28" at bounding box center [246, 321] width 18 height 18
type input "[DATE]"
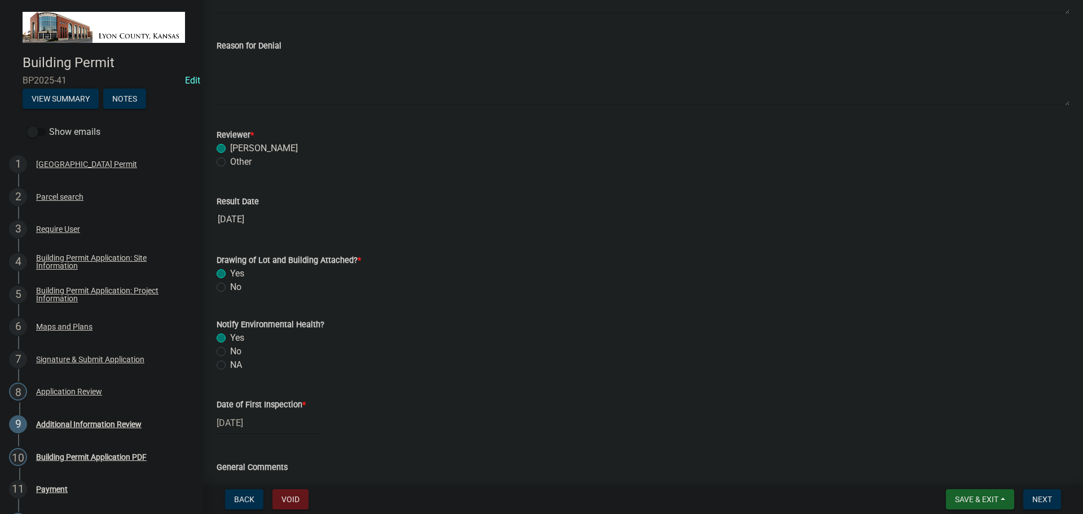
scroll to position [323, 0]
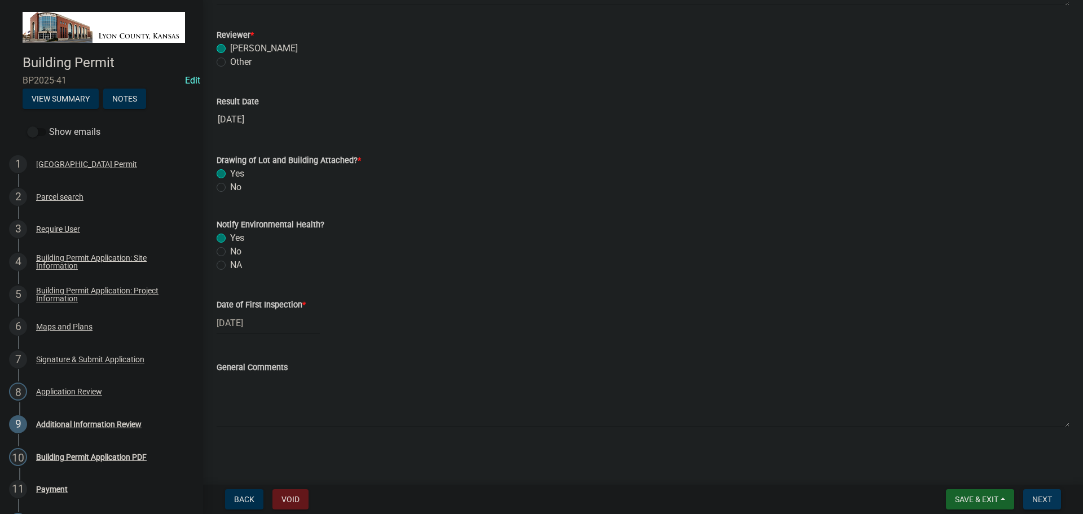
click at [1043, 498] on span "Next" at bounding box center [1042, 499] width 20 height 9
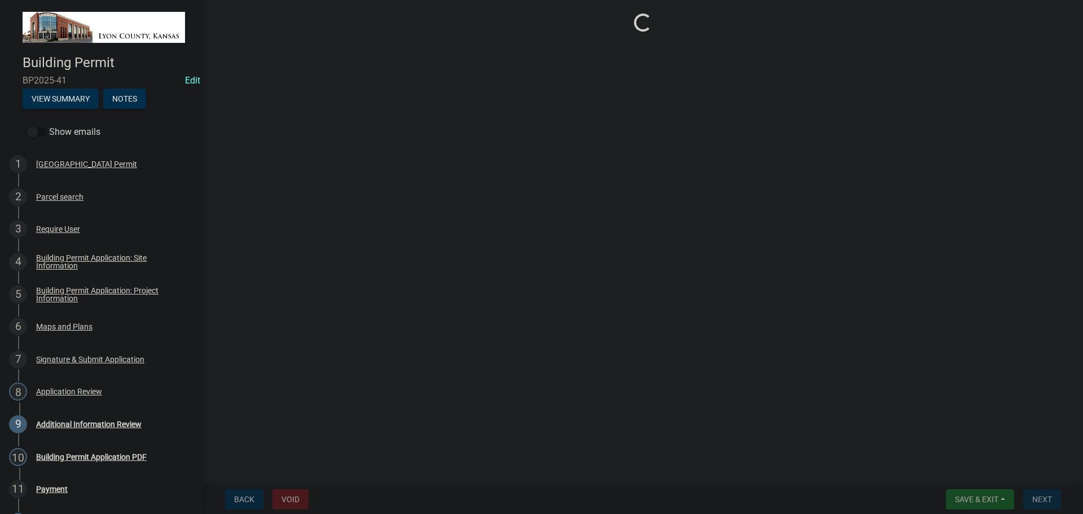
scroll to position [0, 0]
select select "3: 3"
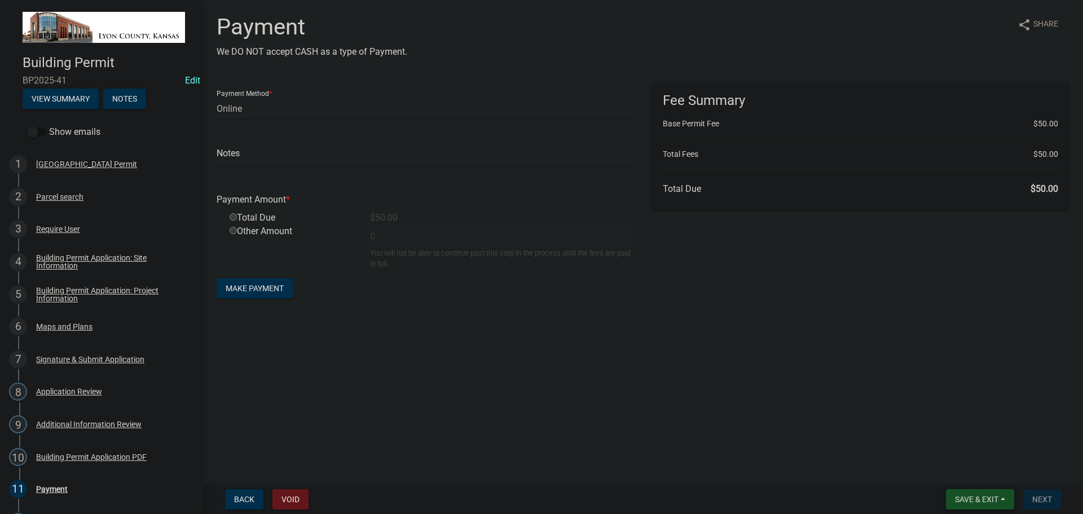
click at [981, 502] on span "Save & Exit" at bounding box center [976, 499] width 43 height 9
click at [973, 472] on button "Save & Exit" at bounding box center [969, 469] width 90 height 27
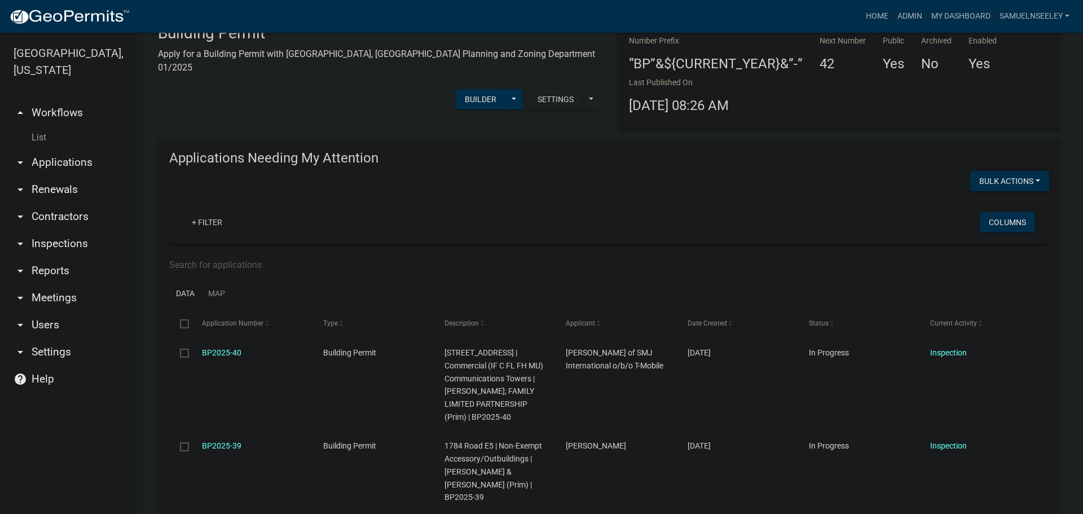
scroll to position [56, 0]
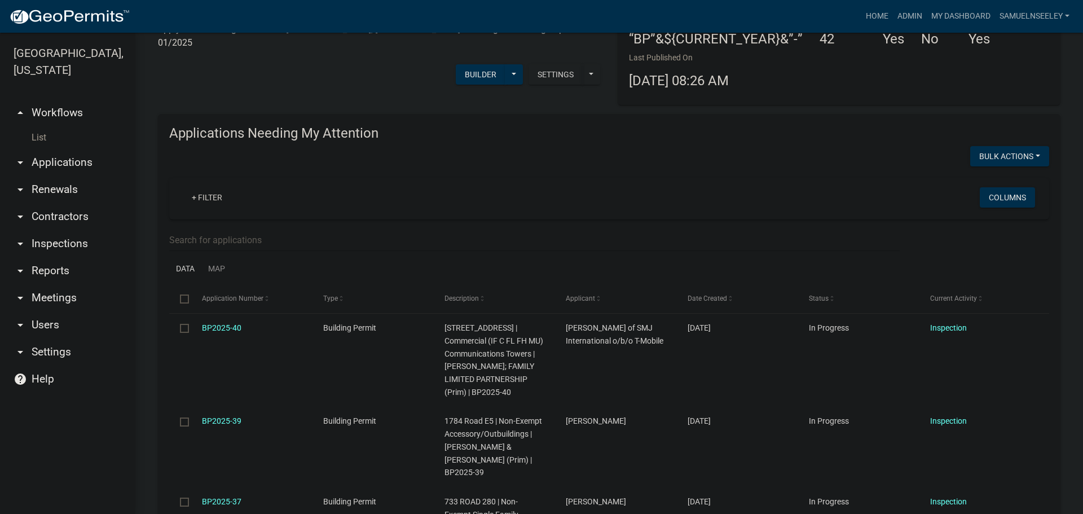
click at [32, 126] on link "List" at bounding box center [67, 137] width 135 height 23
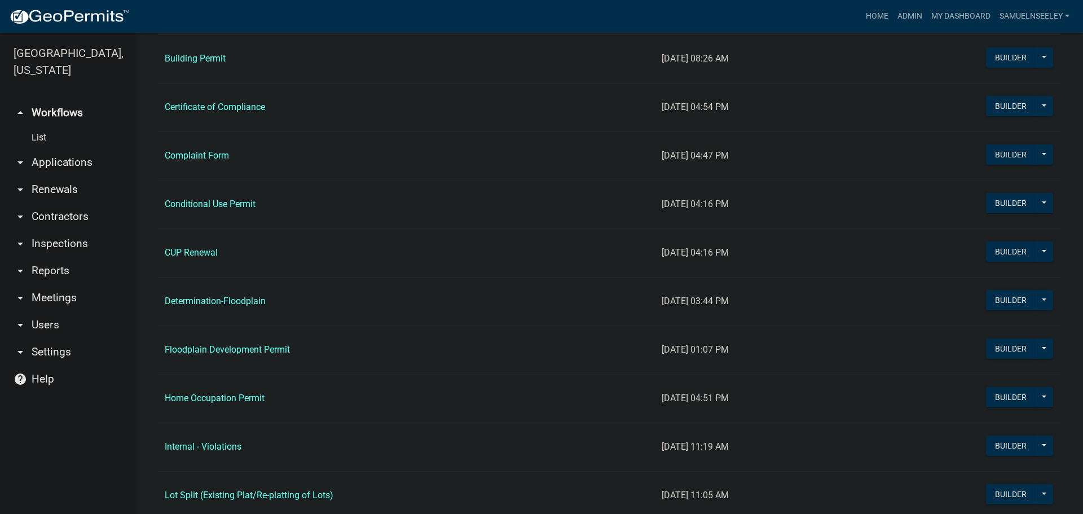
scroll to position [564, 0]
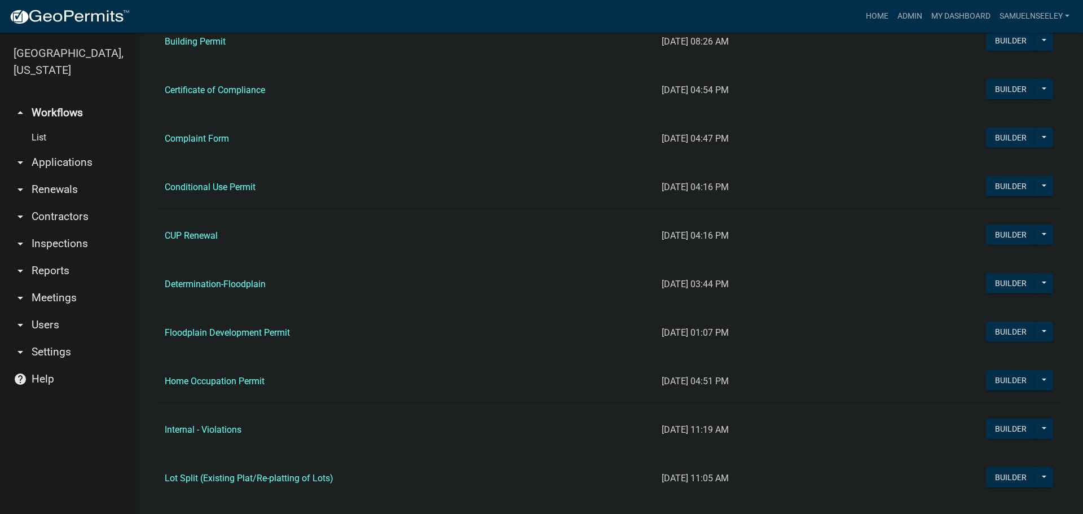
click at [218, 426] on link "Internal - Violations" at bounding box center [203, 429] width 77 height 11
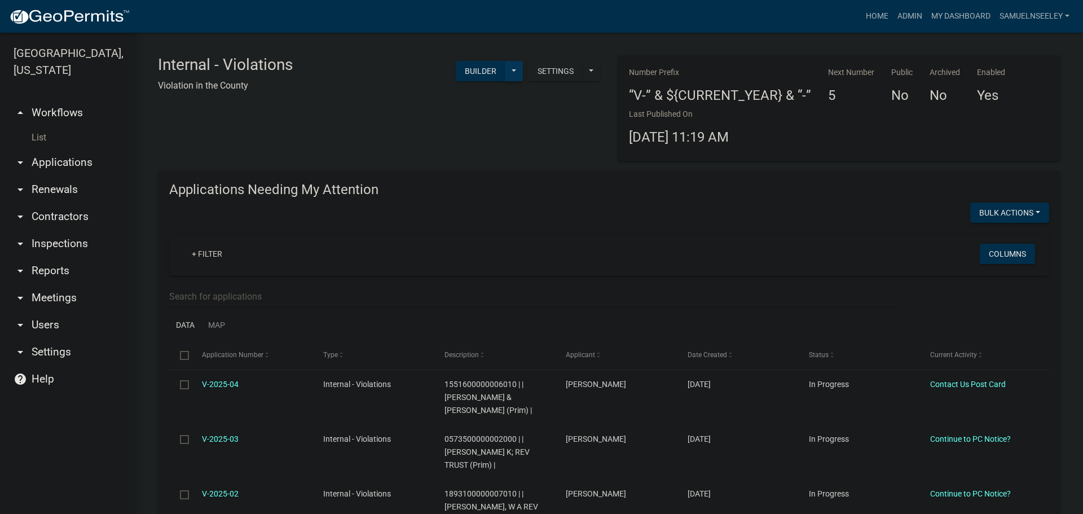
click at [512, 71] on button at bounding box center [514, 71] width 18 height 20
click at [473, 263] on button "Start Application" at bounding box center [476, 262] width 94 height 27
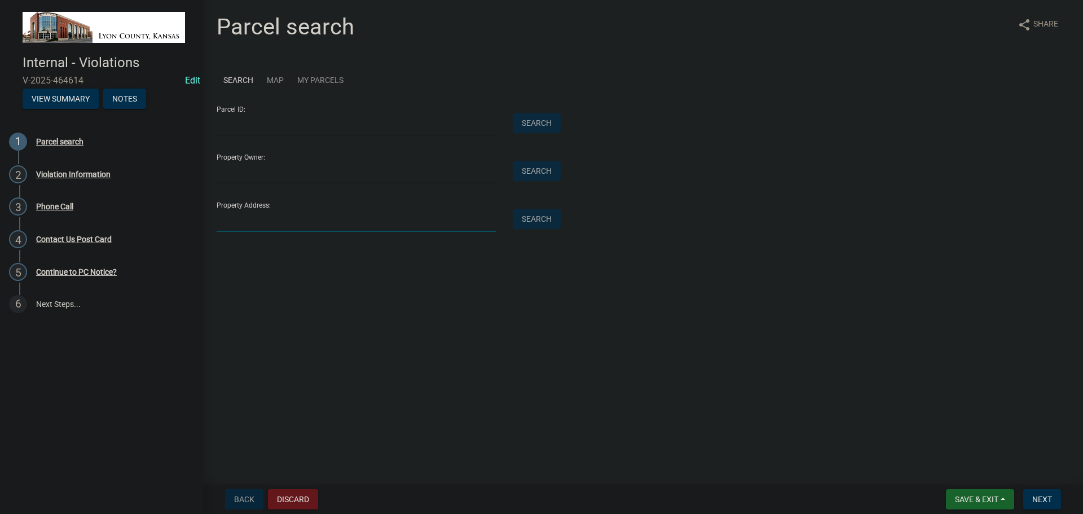
click at [279, 218] on input "Property Address:" at bounding box center [356, 220] width 279 height 23
type input "[STREET_ADDRESS]"
click at [527, 221] on button "Search" at bounding box center [537, 219] width 48 height 20
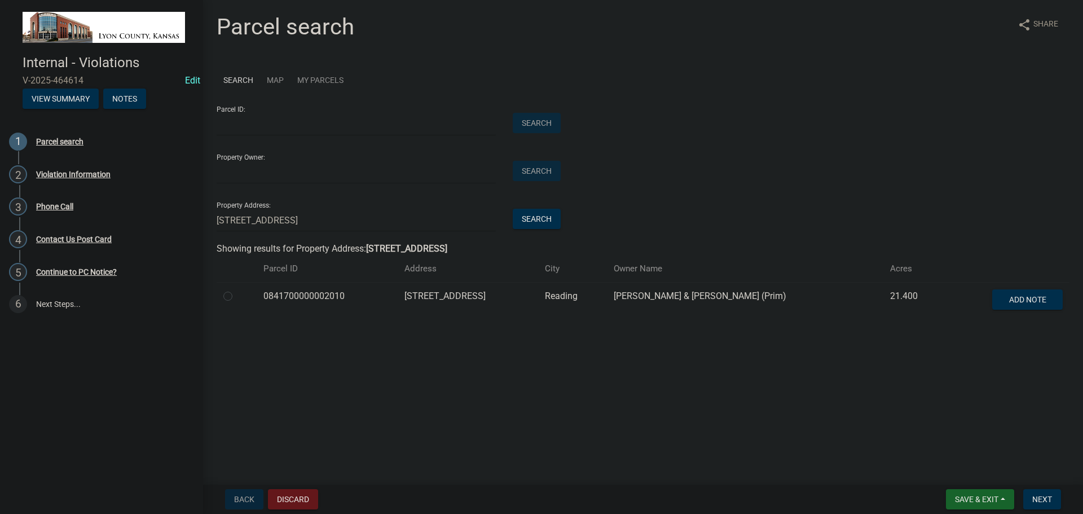
click at [237, 289] on label at bounding box center [237, 289] width 0 height 0
click at [237, 297] on input "radio" at bounding box center [240, 292] width 7 height 7
radio input "true"
click at [1045, 499] on span "Next" at bounding box center [1042, 499] width 20 height 9
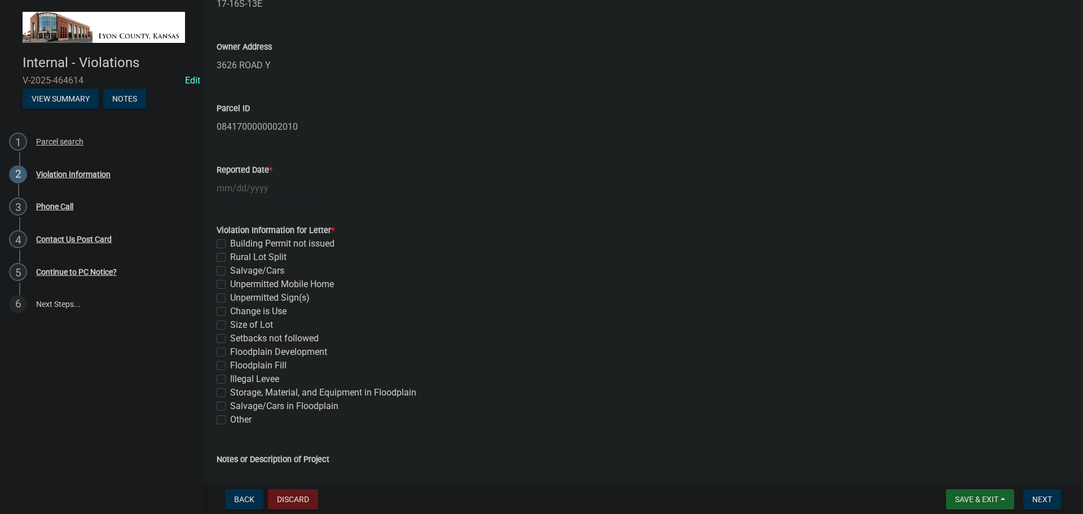
scroll to position [338, 0]
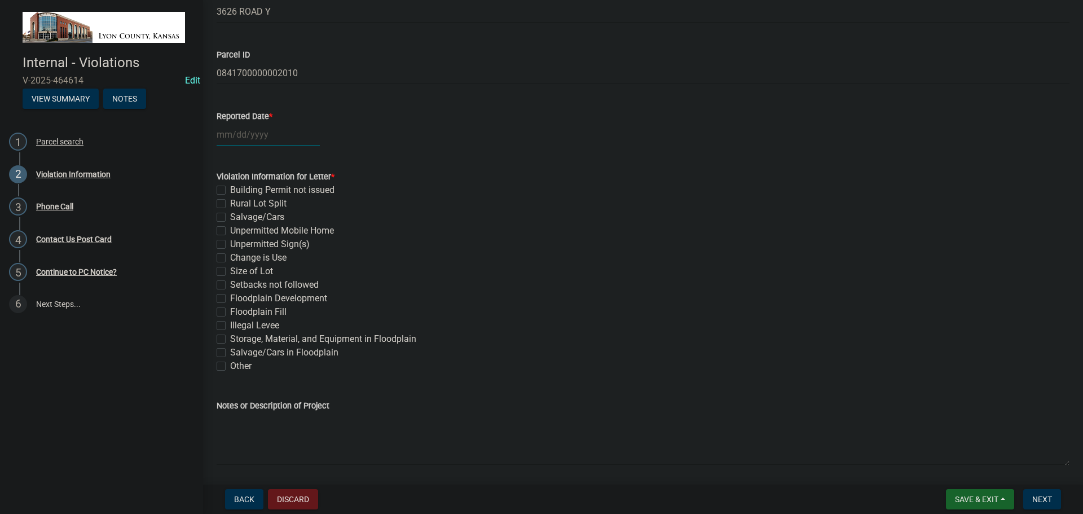
click at [253, 139] on div at bounding box center [268, 134] width 103 height 23
select select "8"
select select "2025"
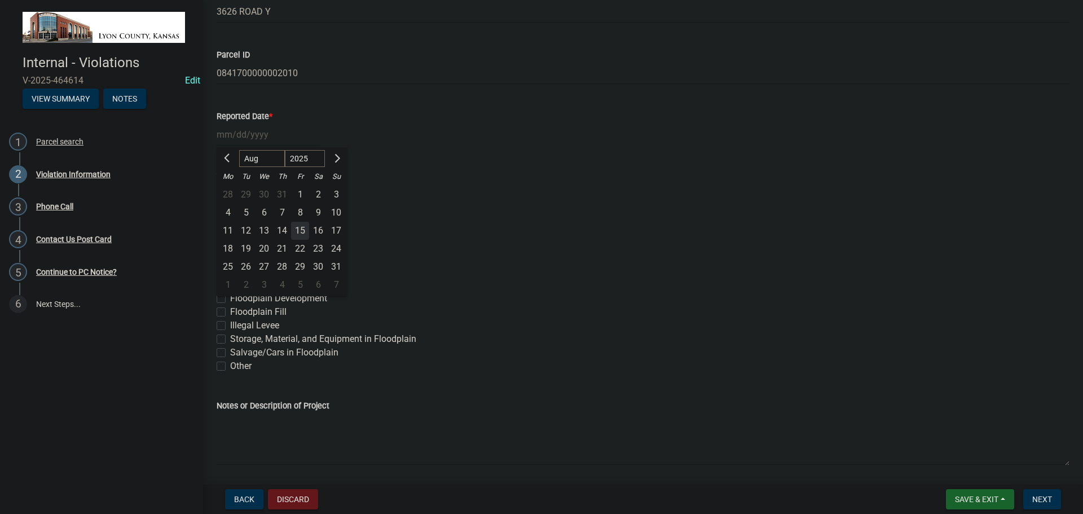
click at [298, 231] on div "15" at bounding box center [300, 231] width 18 height 18
type input "[DATE]"
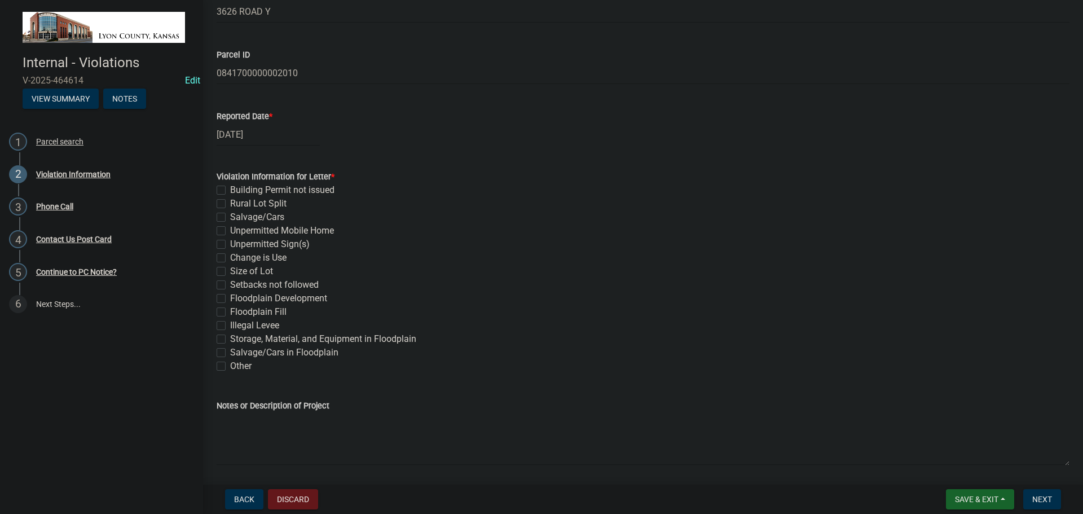
click at [230, 207] on label "Rural Lot Split" at bounding box center [258, 204] width 56 height 14
click at [230, 204] on input "Rural Lot Split" at bounding box center [233, 200] width 7 height 7
checkbox input "true"
checkbox input "false"
checkbox input "true"
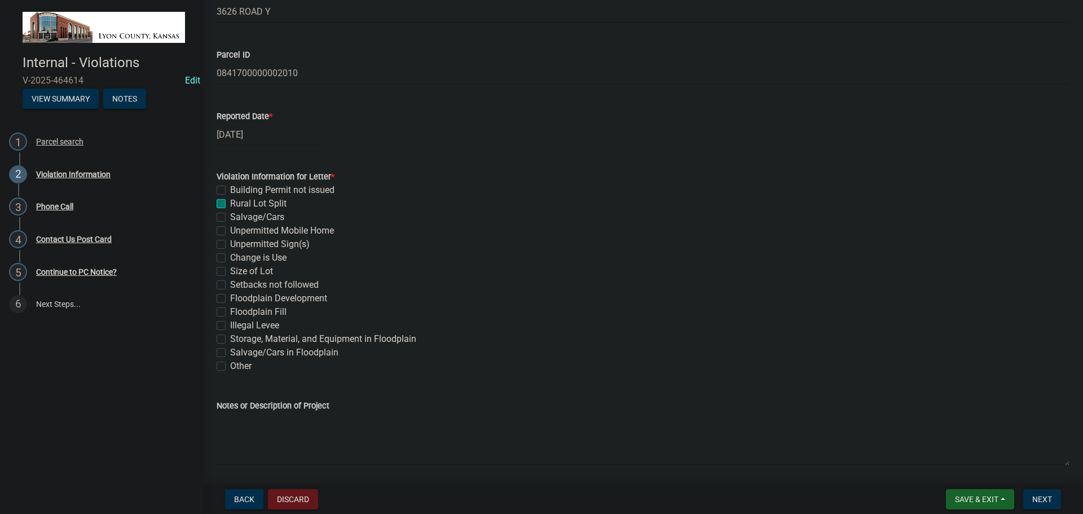
checkbox input "false"
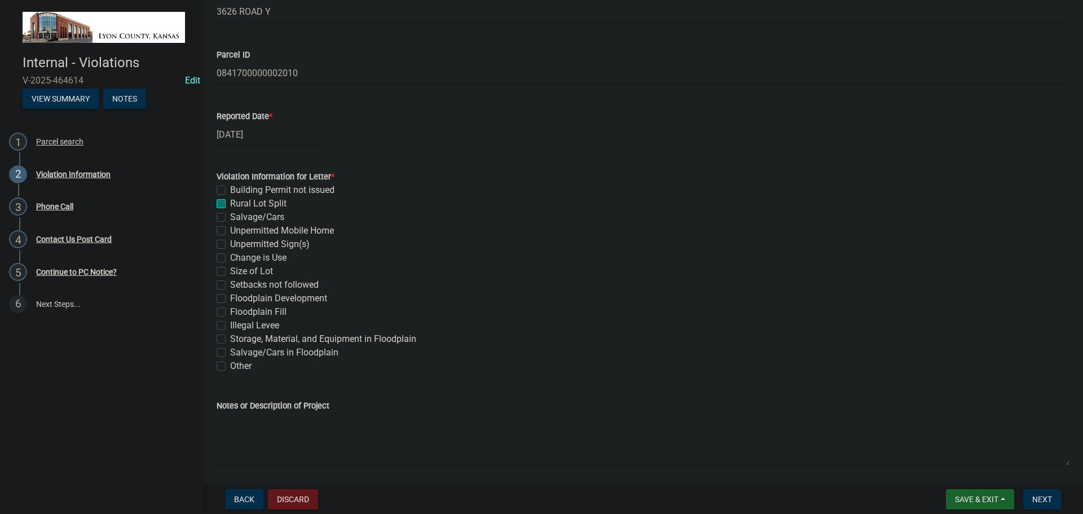
checkbox input "false"
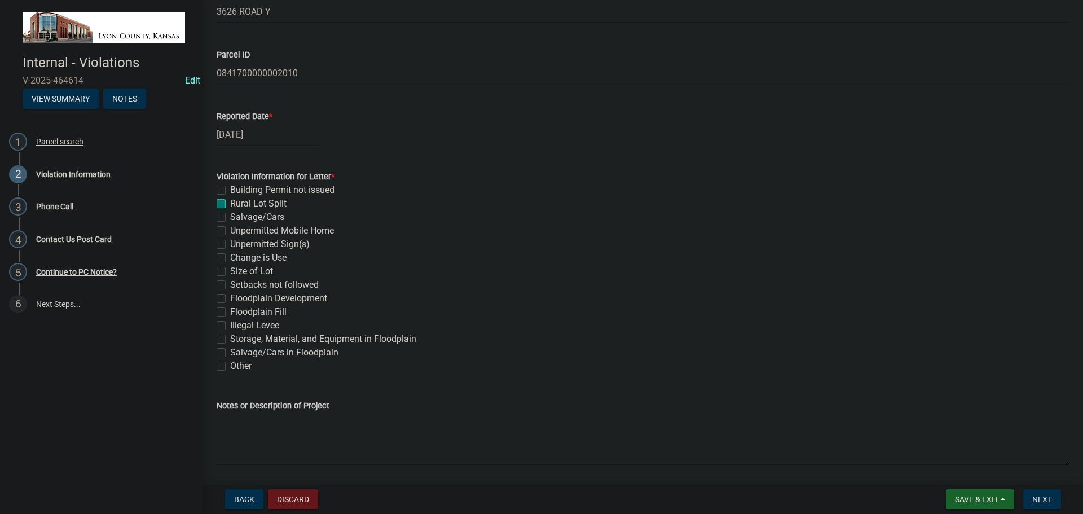
checkbox input "false"
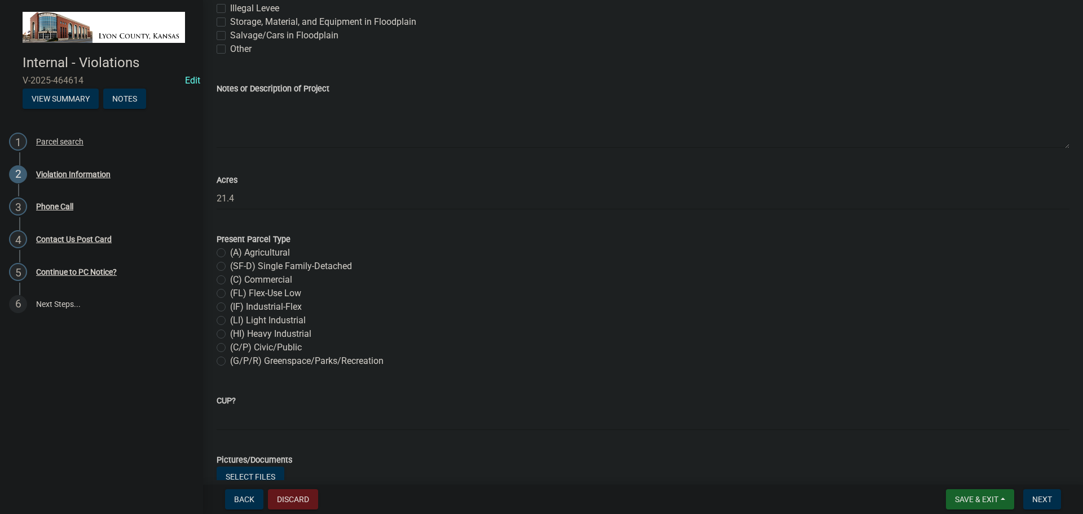
scroll to position [685, 0]
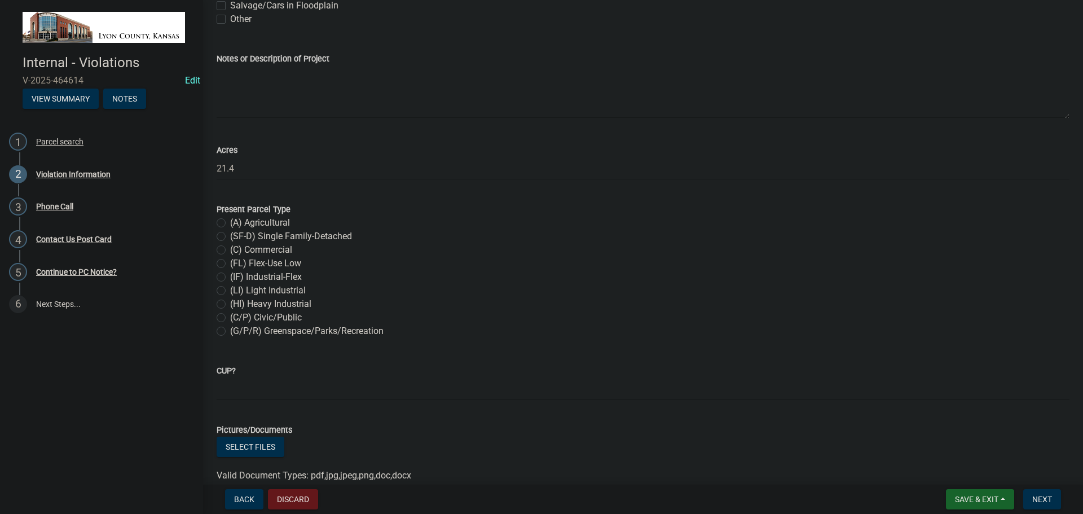
click at [230, 222] on label "(A) Agricultural" at bounding box center [260, 223] width 60 height 14
click at [230, 222] on input "(A) Agricultural" at bounding box center [233, 219] width 7 height 7
radio input "true"
click at [256, 391] on input "CUP?" at bounding box center [643, 388] width 853 height 23
type input "NE SF-D"
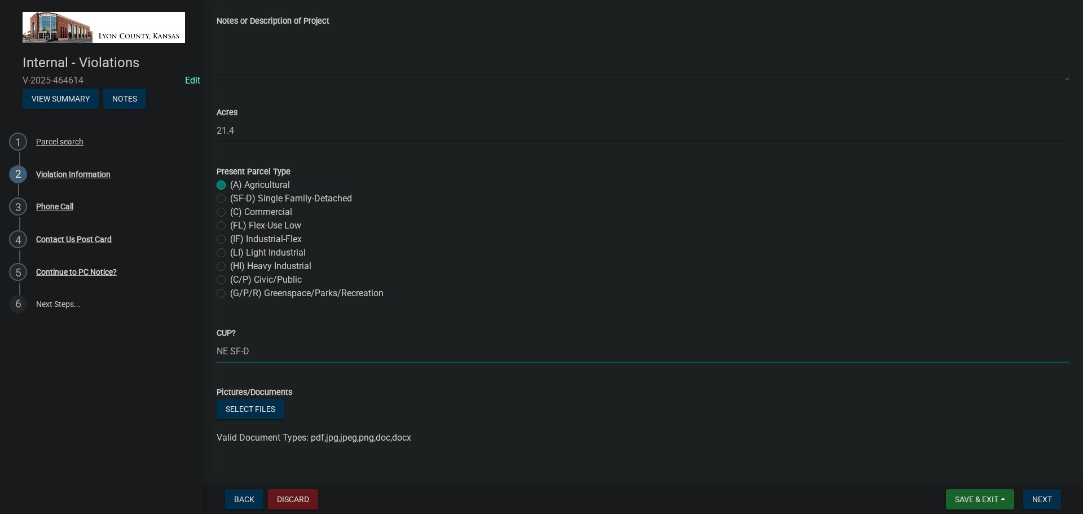
scroll to position [742, 0]
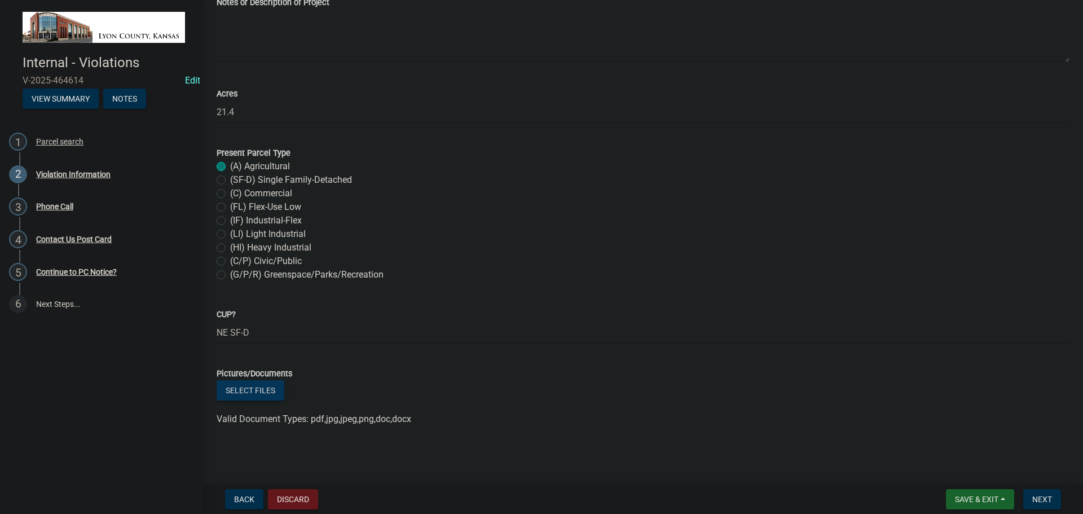
click at [258, 394] on button "Select files" at bounding box center [251, 390] width 68 height 20
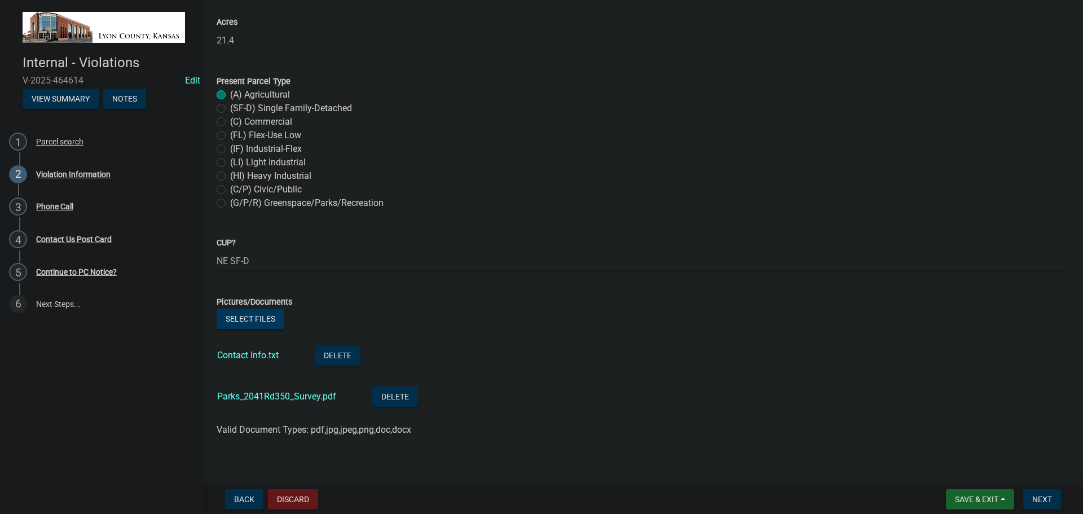
scroll to position [824, 0]
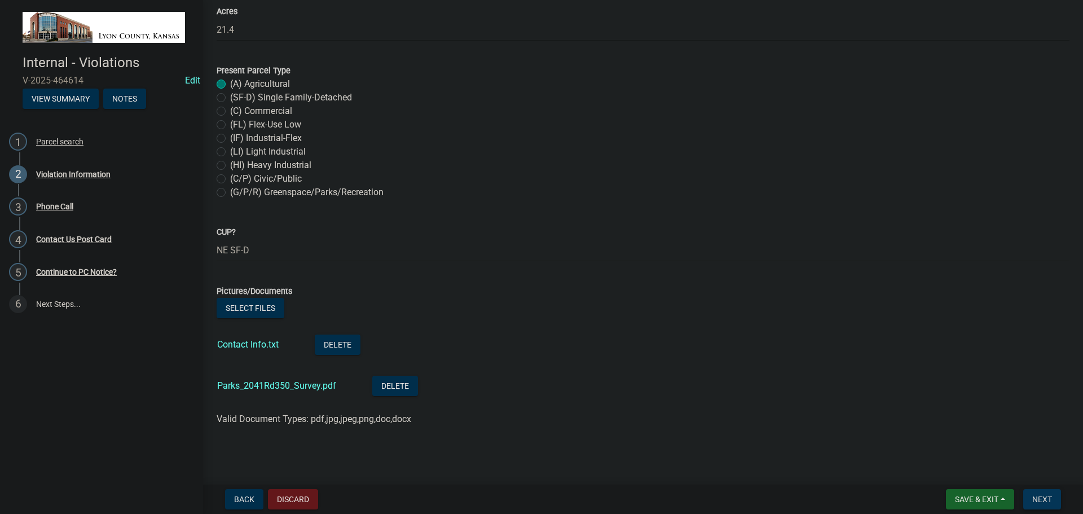
click at [1049, 497] on span "Next" at bounding box center [1042, 499] width 20 height 9
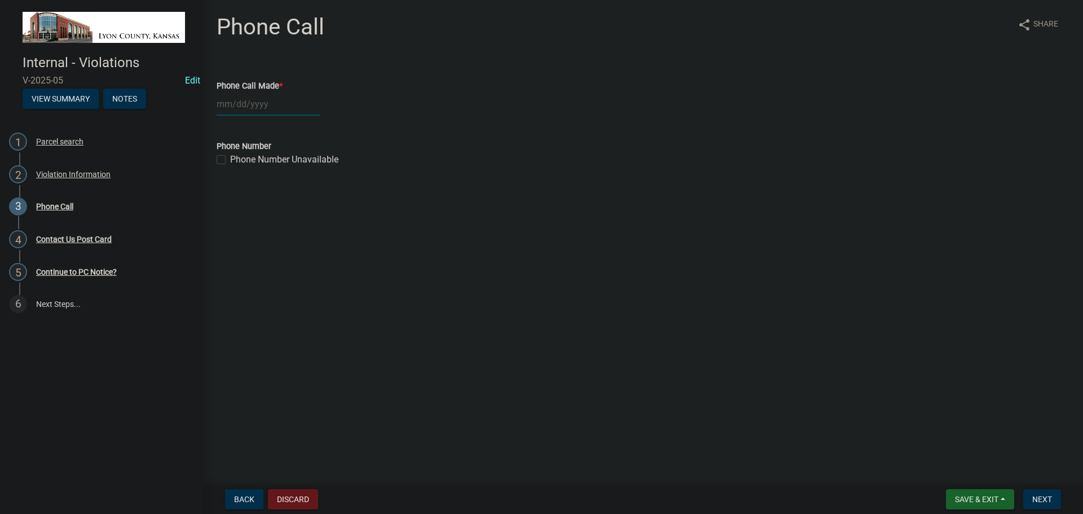
click at [247, 107] on div at bounding box center [268, 104] width 103 height 23
select select "8"
select select "2025"
click at [296, 199] on div "15" at bounding box center [300, 200] width 18 height 18
type input "[DATE]"
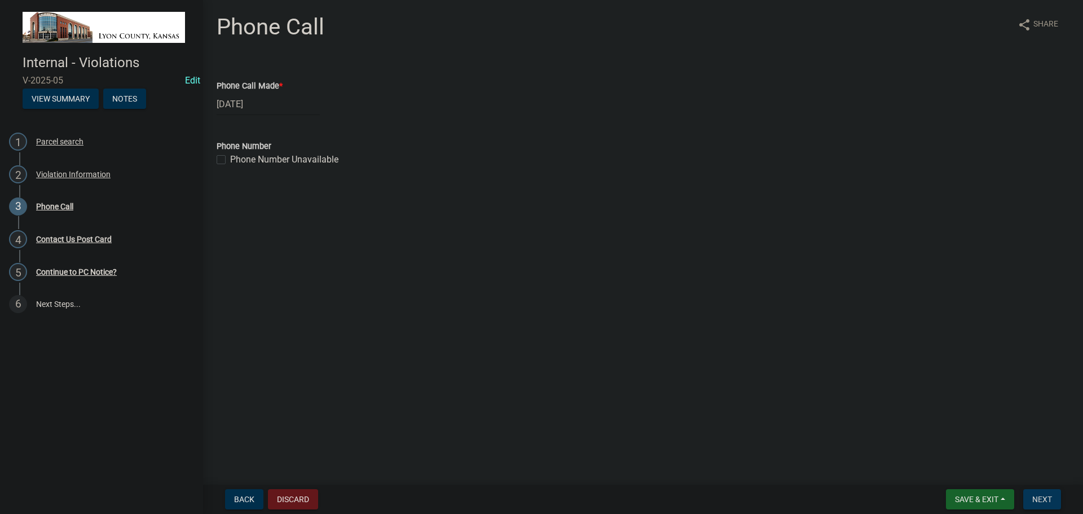
click at [1040, 498] on span "Next" at bounding box center [1042, 499] width 20 height 9
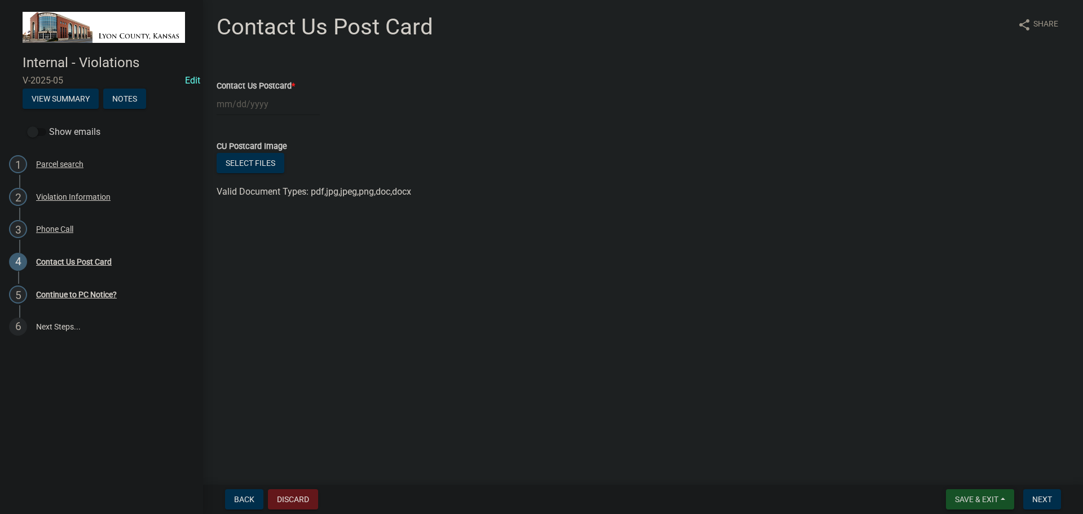
click at [965, 495] on span "Save & Exit" at bounding box center [976, 499] width 43 height 9
click at [944, 467] on button "Save & Exit" at bounding box center [969, 469] width 90 height 27
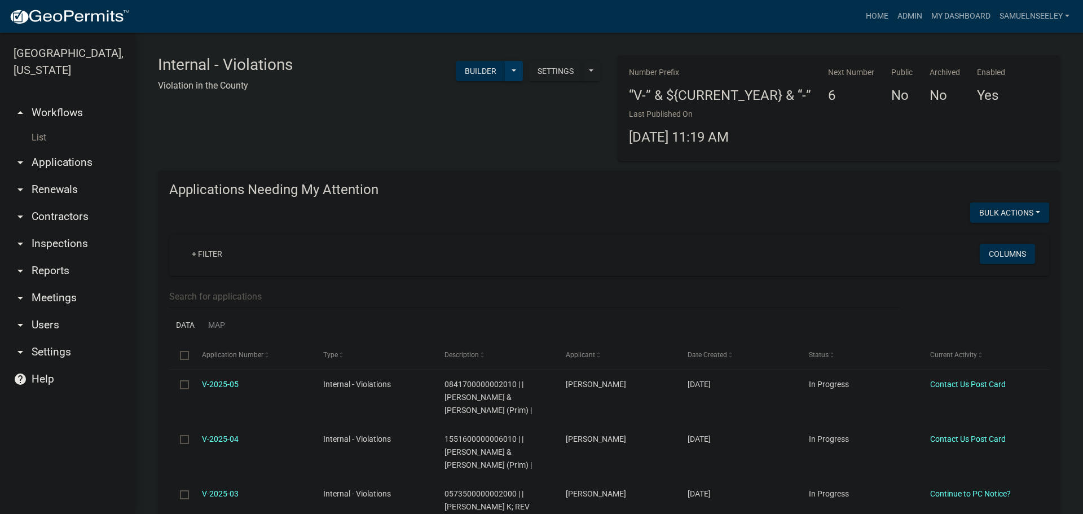
click at [510, 69] on button at bounding box center [514, 71] width 18 height 20
click at [463, 262] on button "Start Application" at bounding box center [476, 262] width 94 height 27
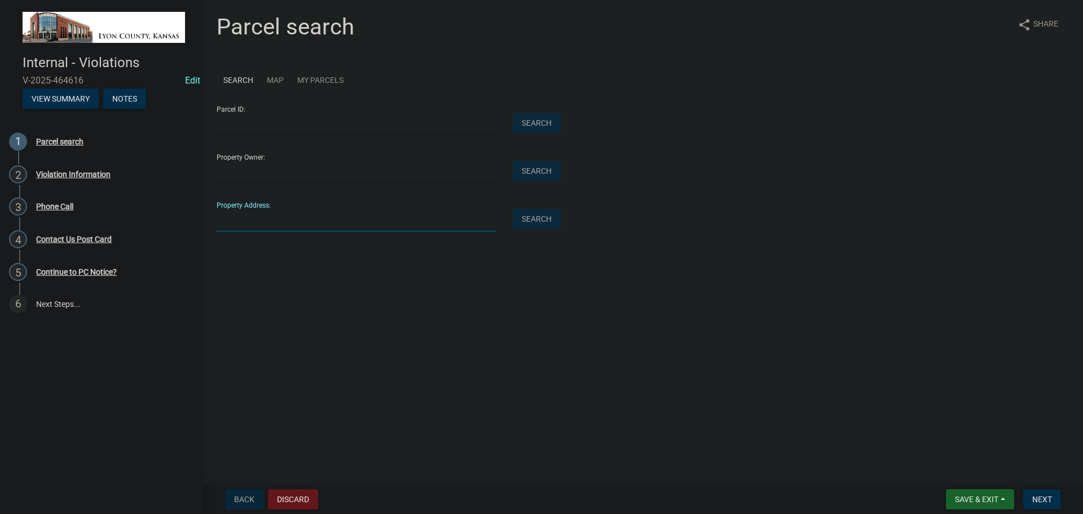
click at [248, 219] on input "Property Address:" at bounding box center [356, 220] width 279 height 23
type input "1896 Road 250"
click at [535, 217] on button "Search" at bounding box center [537, 219] width 48 height 20
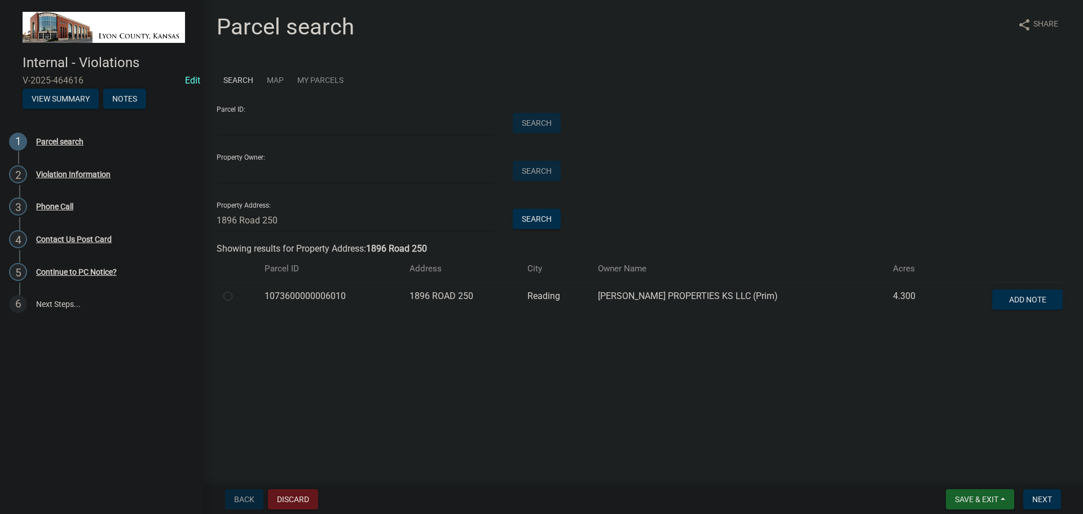
click at [237, 289] on label at bounding box center [237, 289] width 0 height 0
click at [237, 297] on input "radio" at bounding box center [240, 292] width 7 height 7
radio input "true"
click at [1035, 501] on span "Next" at bounding box center [1042, 499] width 20 height 9
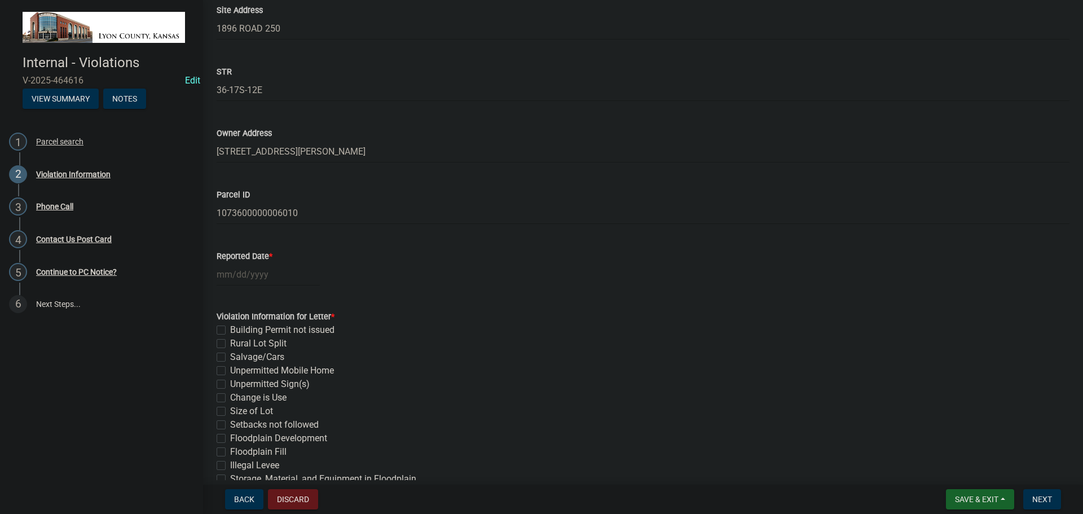
scroll to position [226, 0]
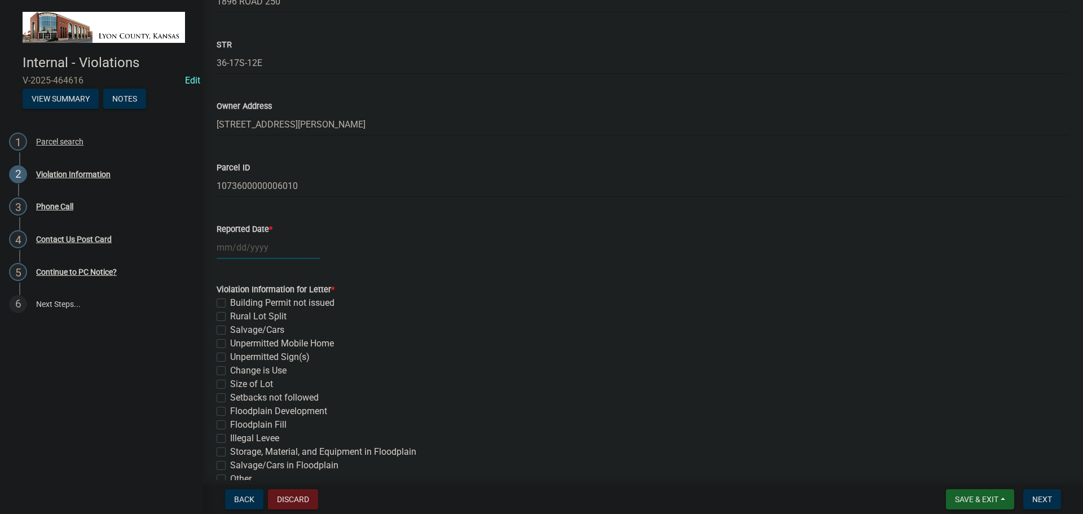
click at [248, 252] on div at bounding box center [268, 247] width 103 height 23
select select "8"
select select "2025"
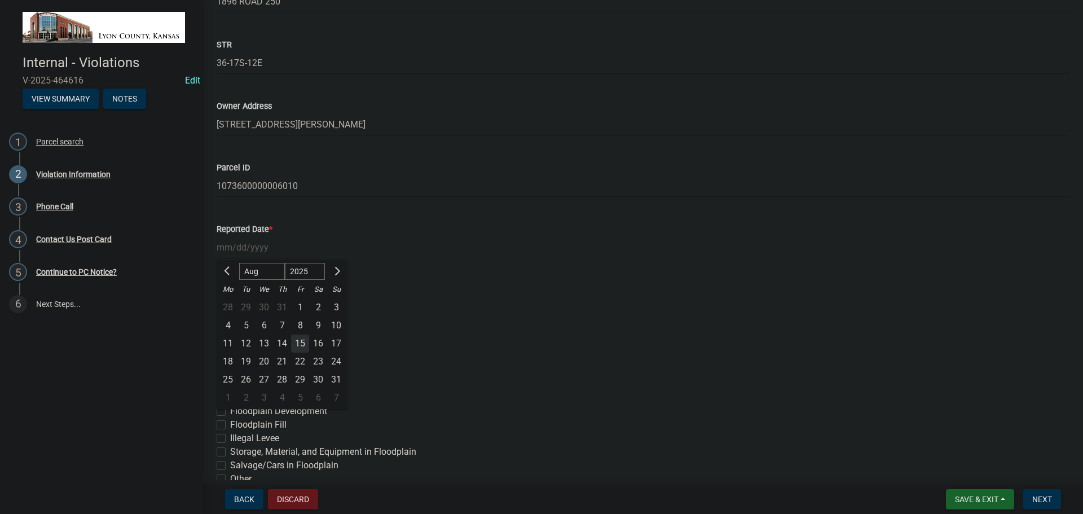
click at [302, 344] on div "15" at bounding box center [300, 343] width 18 height 18
type input "[DATE]"
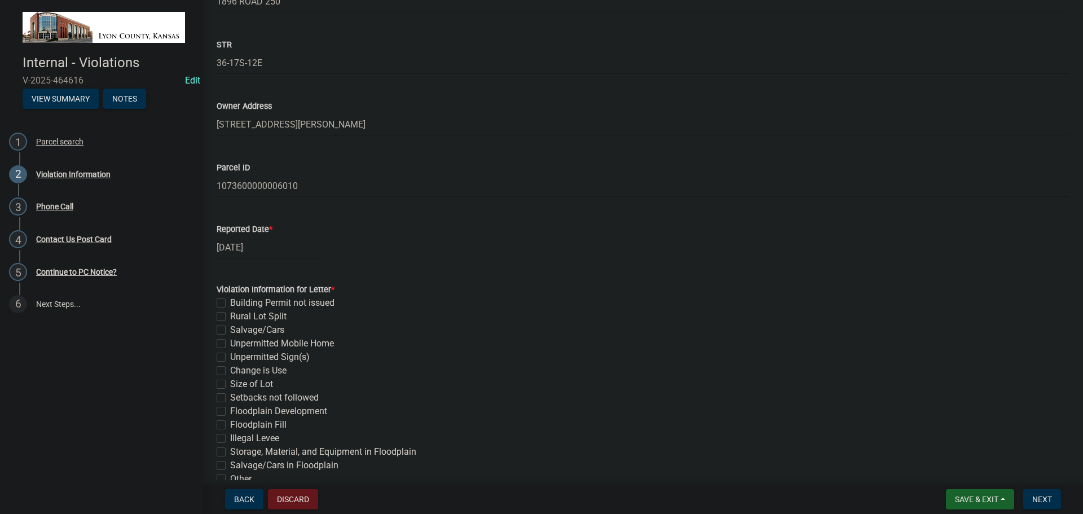
click at [230, 316] on label "Rural Lot Split" at bounding box center [258, 317] width 56 height 14
click at [230, 316] on input "Rural Lot Split" at bounding box center [233, 313] width 7 height 7
checkbox input "true"
checkbox input "false"
checkbox input "true"
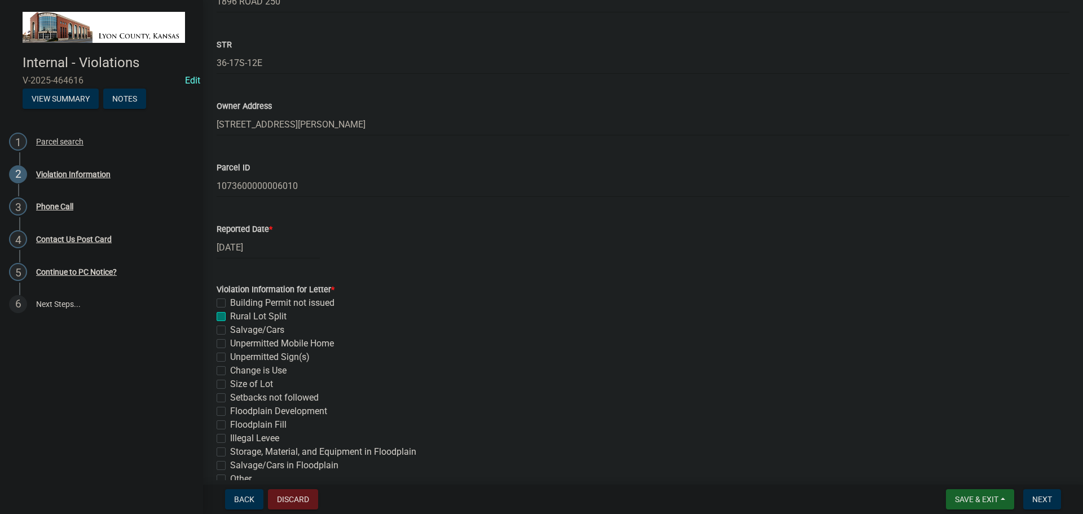
checkbox input "false"
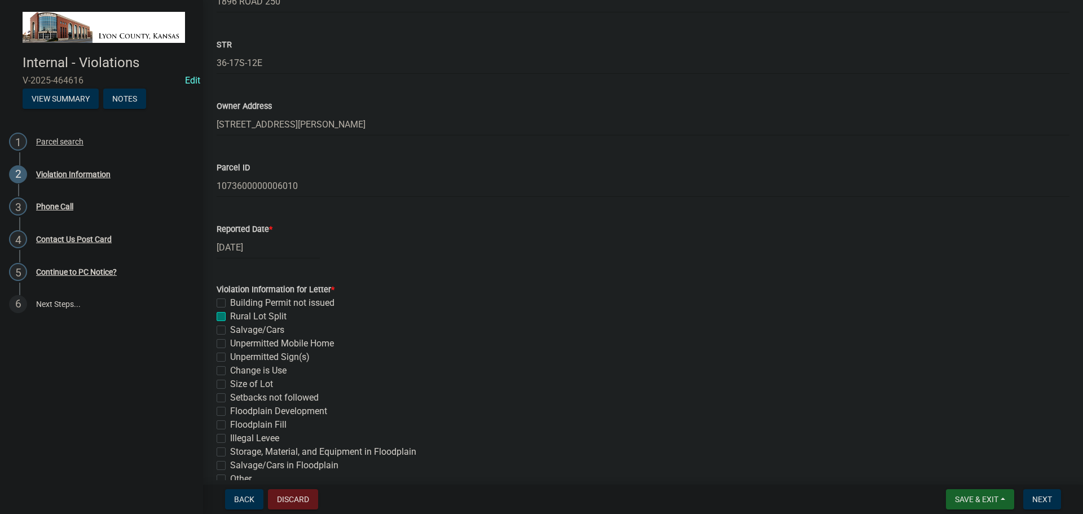
checkbox input "false"
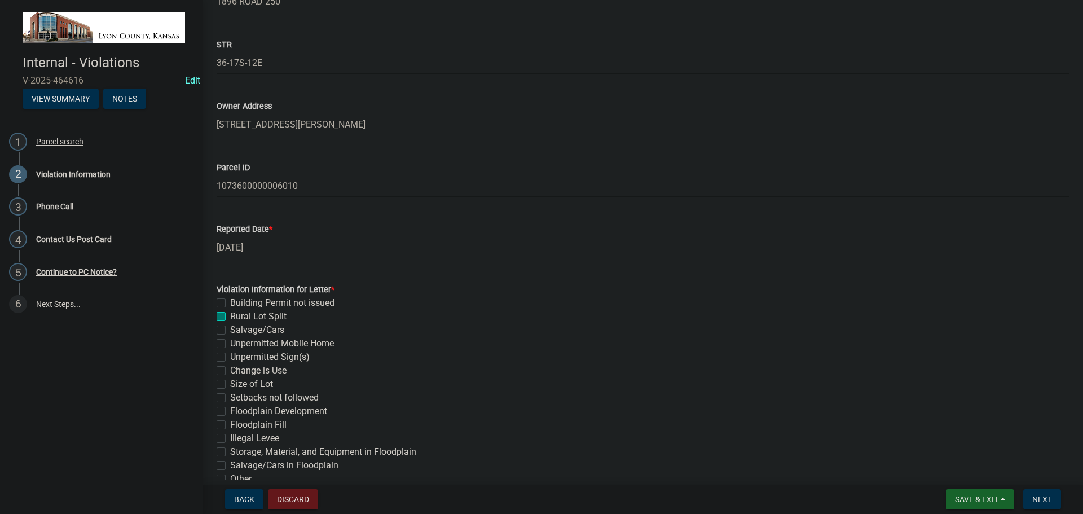
checkbox input "false"
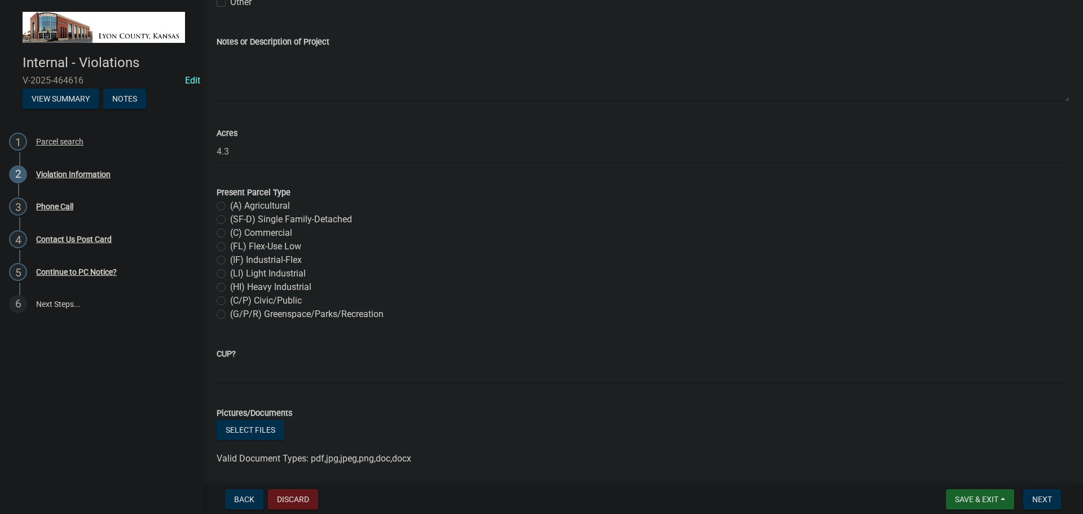
scroll to position [733, 0]
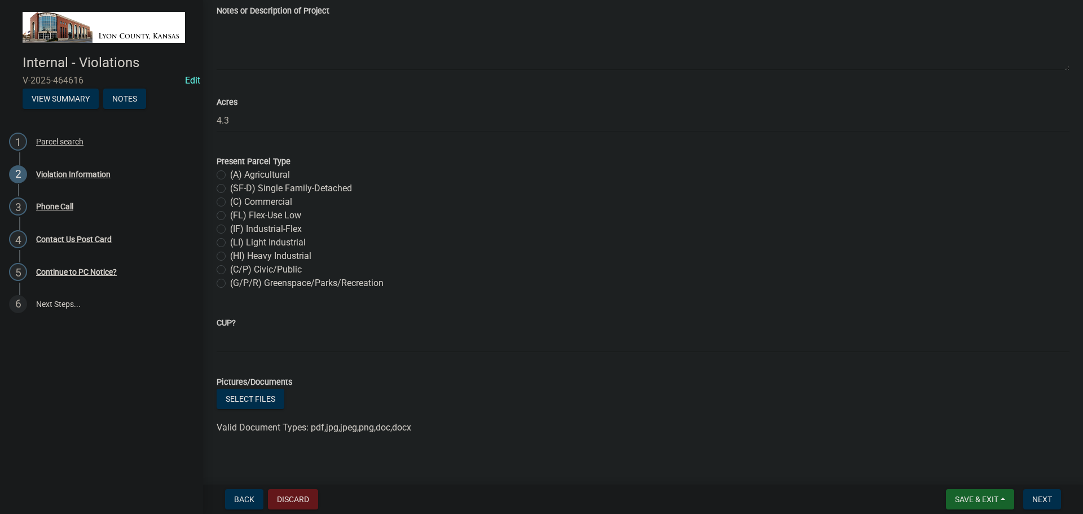
click at [230, 174] on label "(A) Agricultural" at bounding box center [260, 175] width 60 height 14
click at [230, 174] on input "(A) Agricultural" at bounding box center [233, 171] width 7 height 7
radio input "true"
click at [249, 346] on input "CUP?" at bounding box center [643, 340] width 853 height 23
type input "NE SF-D"
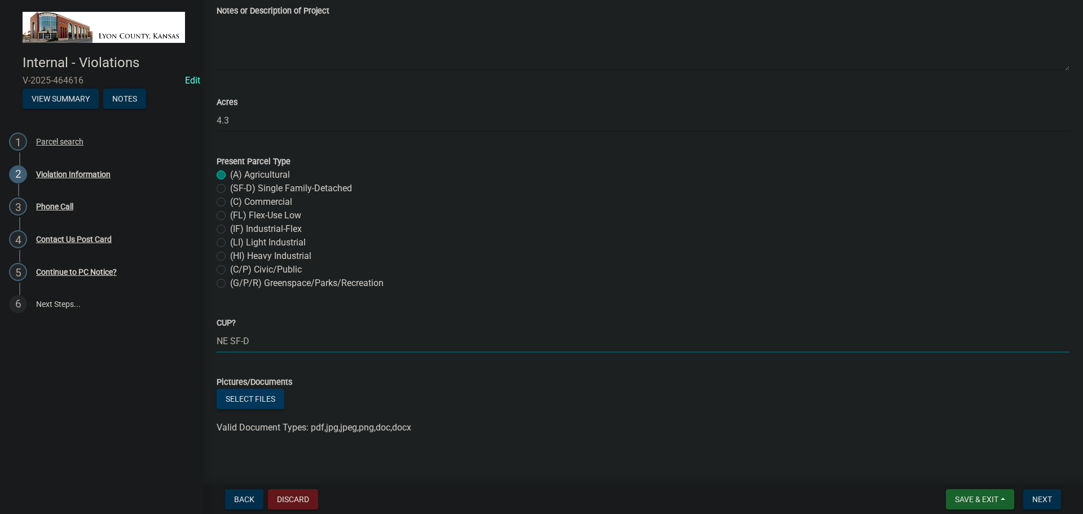
click at [278, 399] on button "Select files" at bounding box center [251, 399] width 68 height 20
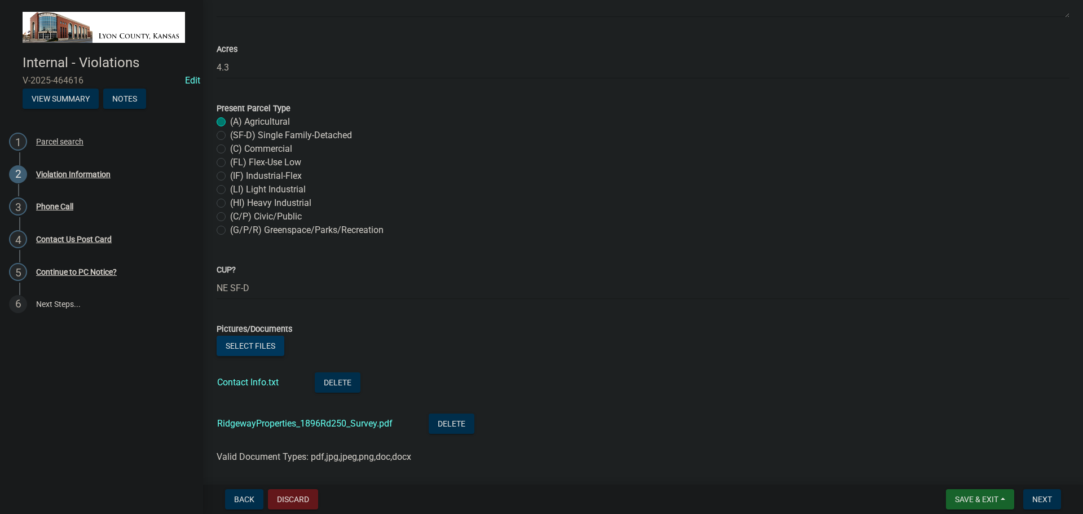
scroll to position [824, 0]
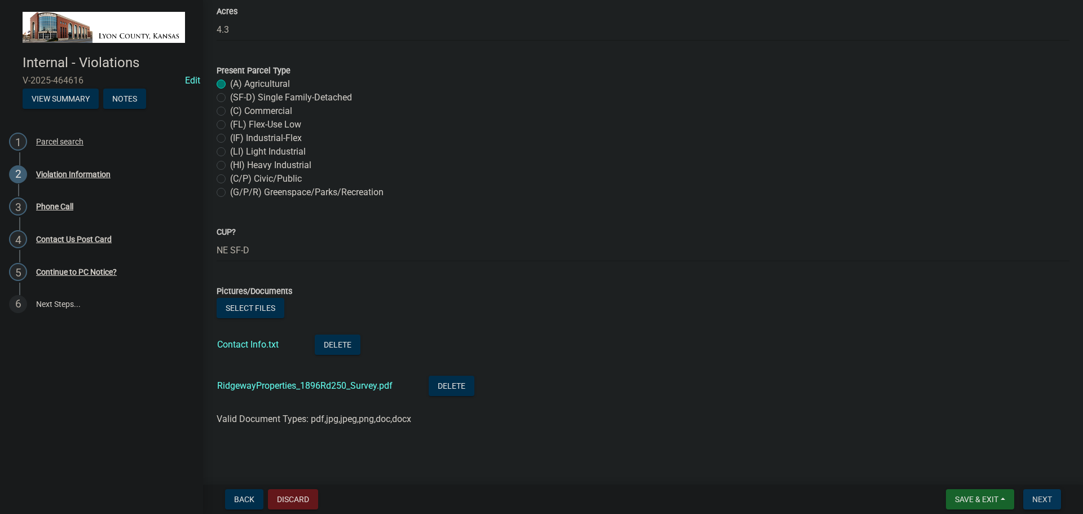
click at [1034, 493] on button "Next" at bounding box center [1042, 499] width 38 height 20
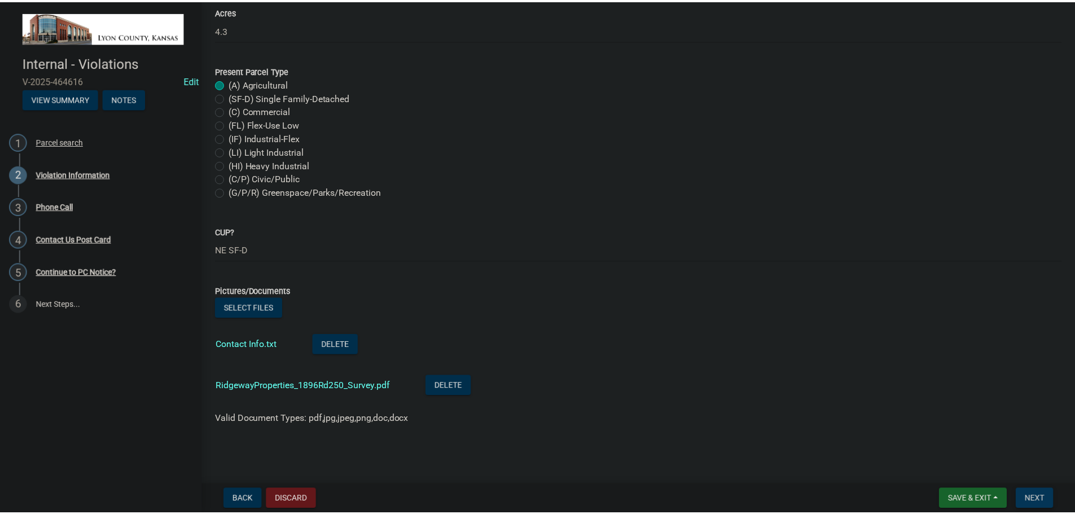
scroll to position [0, 0]
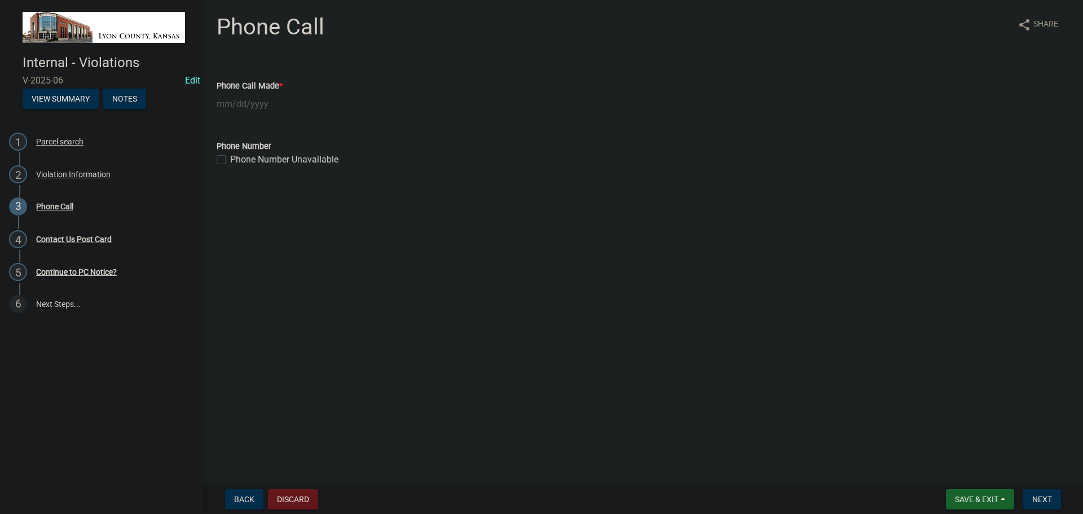
select select "8"
select select "2025"
click at [251, 105] on div "[PERSON_NAME] Feb Mar Apr [PERSON_NAME][DATE] Oct Nov [DATE] 1526 1527 1528 152…" at bounding box center [268, 104] width 103 height 23
click at [300, 199] on div "15" at bounding box center [300, 200] width 18 height 18
type input "[DATE]"
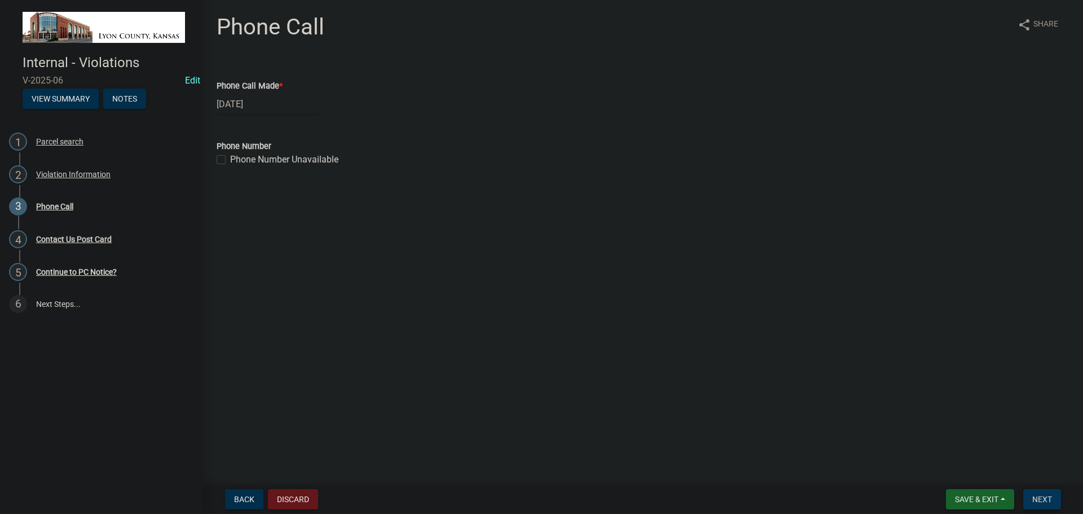
click at [1037, 496] on span "Next" at bounding box center [1042, 499] width 20 height 9
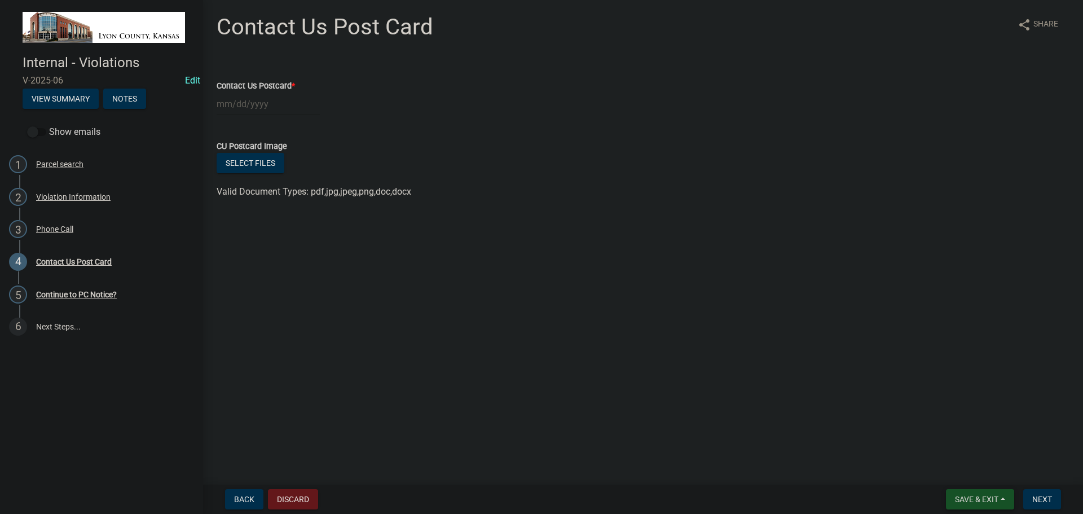
click at [980, 498] on span "Save & Exit" at bounding box center [976, 499] width 43 height 9
click at [966, 472] on button "Save & Exit" at bounding box center [969, 469] width 90 height 27
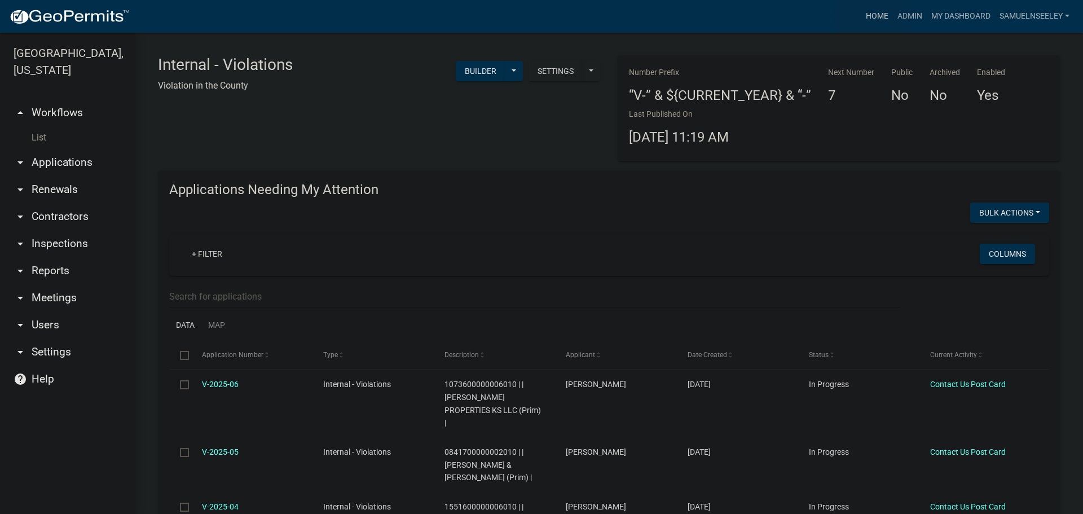
click at [873, 15] on link "Home" at bounding box center [877, 16] width 32 height 21
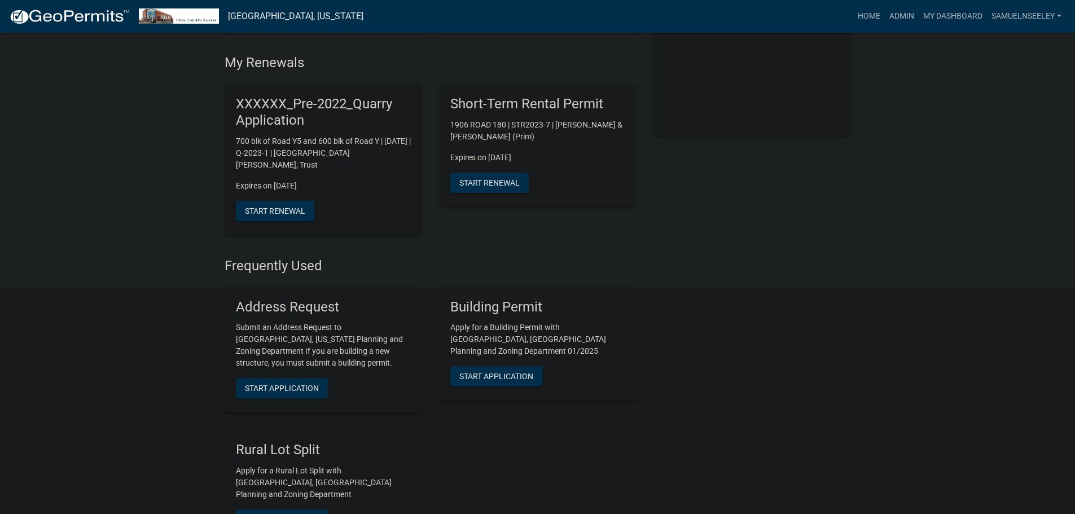
scroll to position [226, 0]
click at [901, 17] on link "Admin" at bounding box center [901, 16] width 34 height 21
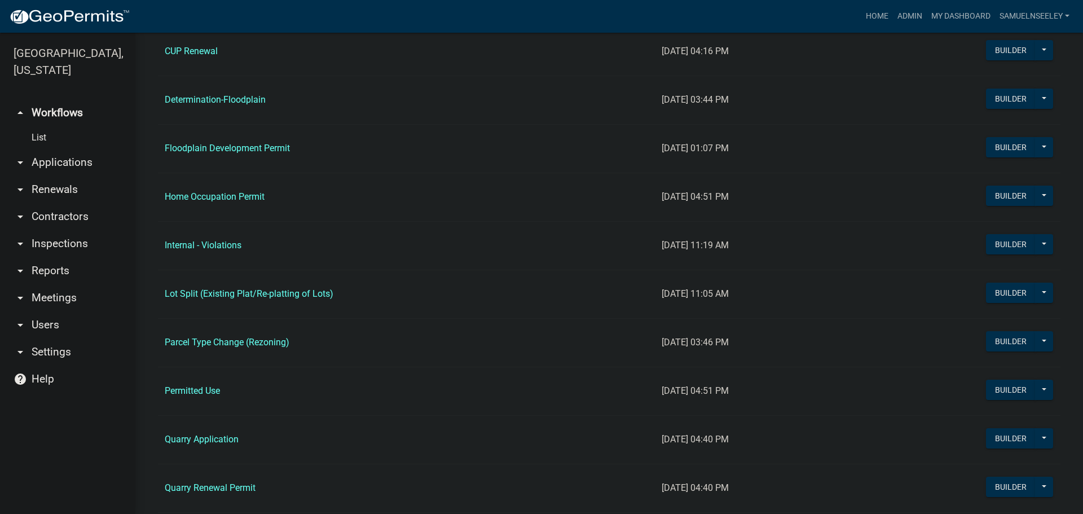
scroll to position [677, 0]
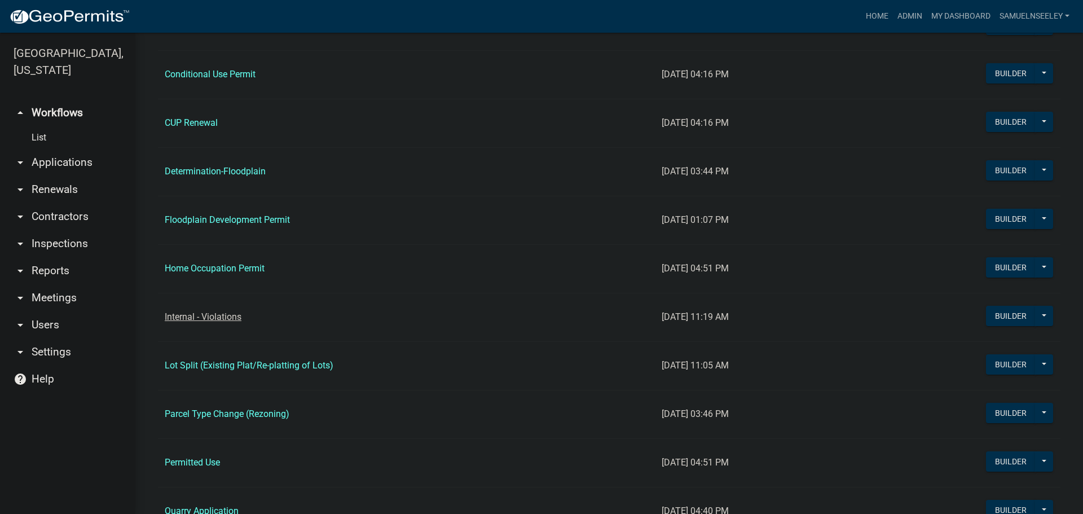
click at [211, 315] on link "Internal - Violations" at bounding box center [203, 316] width 77 height 11
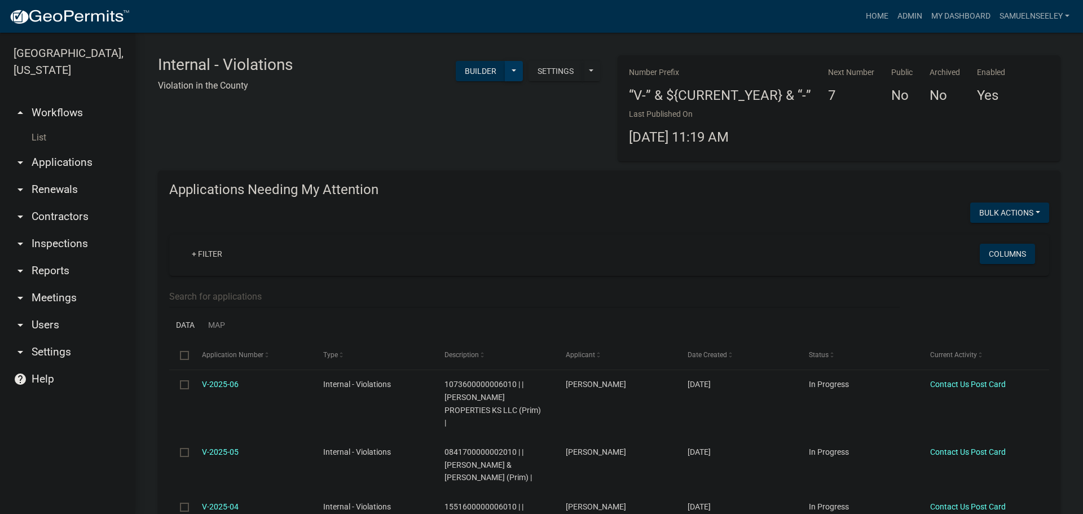
click at [509, 72] on button at bounding box center [514, 71] width 18 height 20
click at [481, 261] on button "Start Application" at bounding box center [476, 262] width 94 height 27
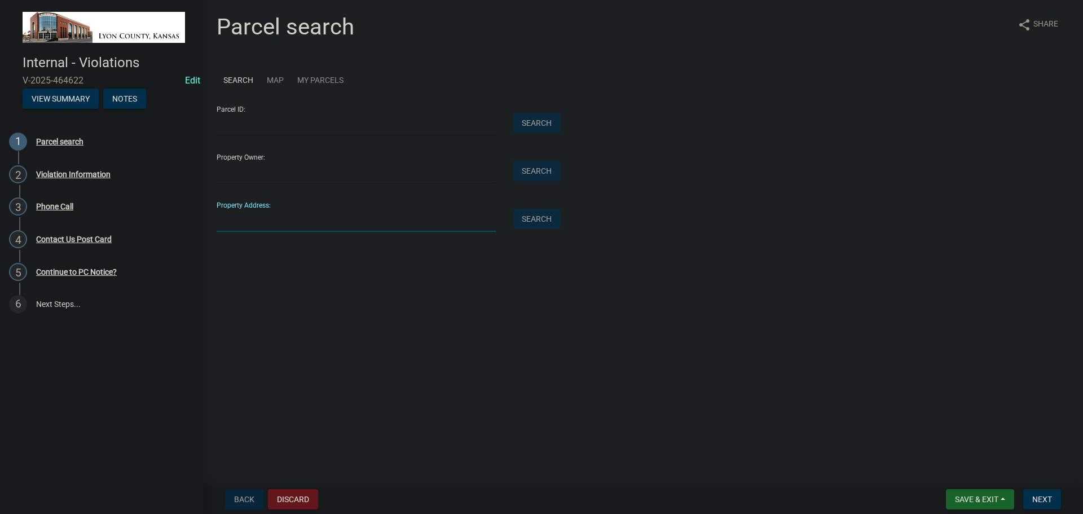
click at [257, 222] on input "Property Address:" at bounding box center [356, 220] width 279 height 23
type input "[STREET_ADDRESS]"
click at [541, 221] on button "Search" at bounding box center [537, 219] width 48 height 20
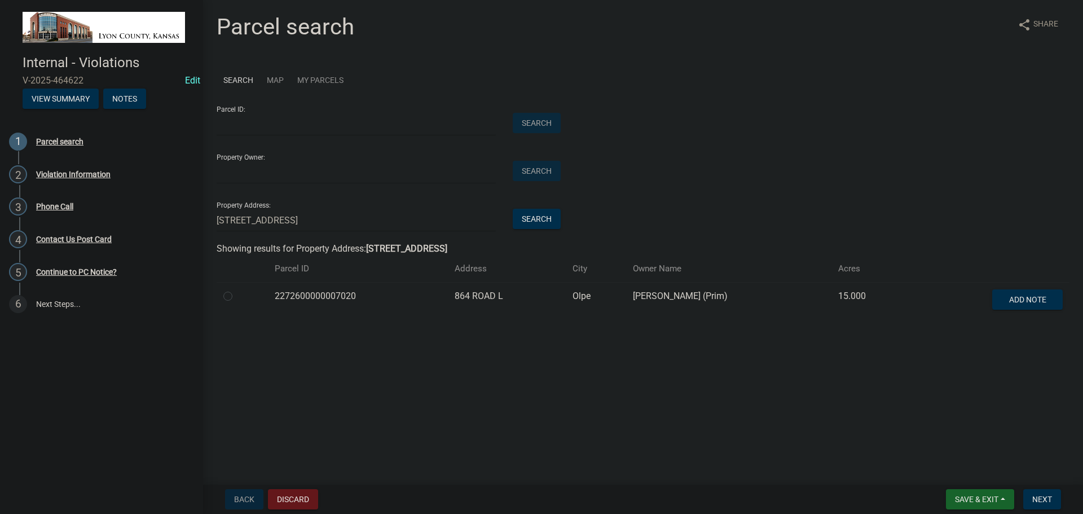
click at [237, 289] on label at bounding box center [237, 289] width 0 height 0
click at [237, 296] on input "radio" at bounding box center [240, 292] width 7 height 7
radio input "true"
click at [1039, 500] on span "Next" at bounding box center [1042, 499] width 20 height 9
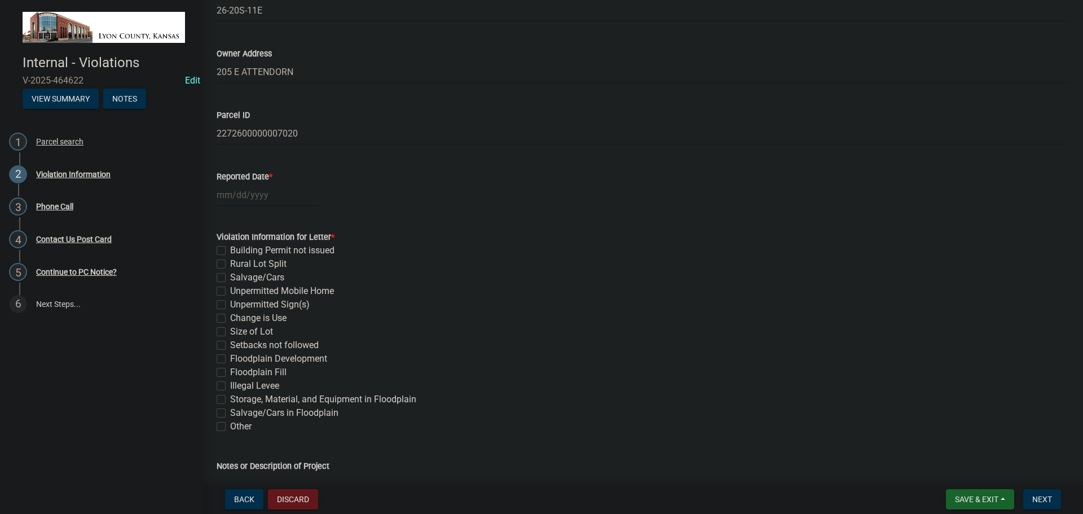
scroll to position [282, 0]
click at [241, 193] on div at bounding box center [268, 190] width 103 height 23
select select "8"
select select "2025"
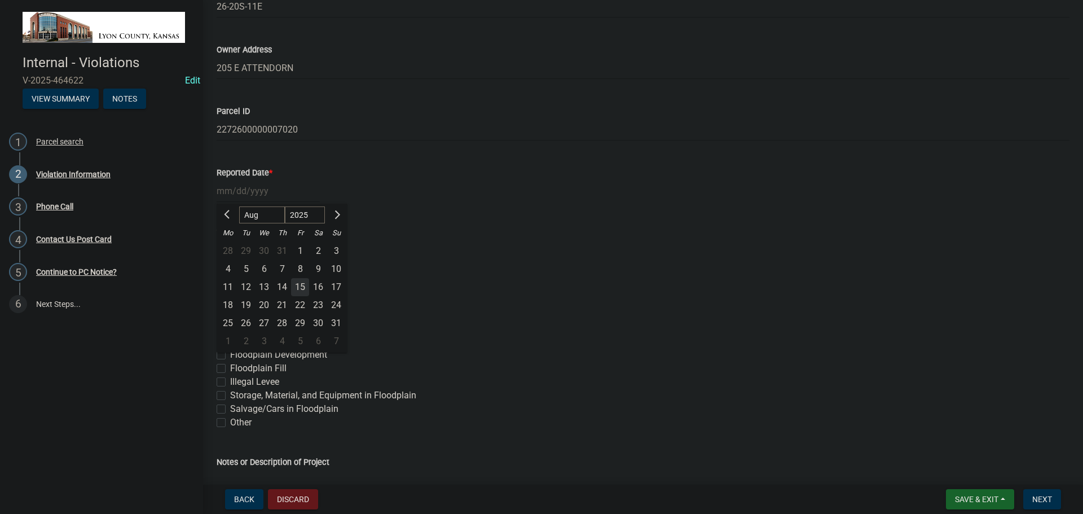
click at [301, 285] on div "15" at bounding box center [300, 287] width 18 height 18
type input "[DATE]"
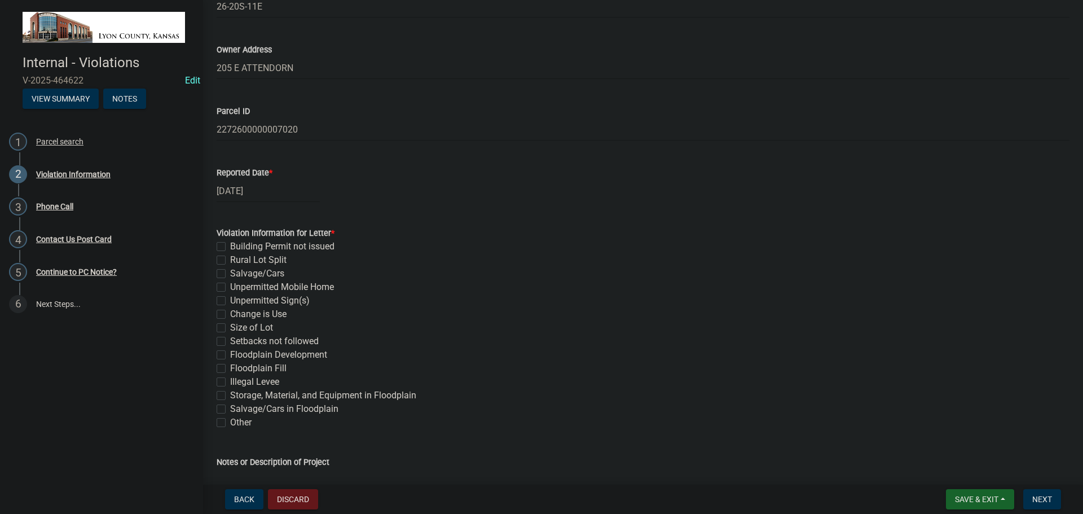
click at [230, 259] on label "Rural Lot Split" at bounding box center [258, 260] width 56 height 14
click at [230, 259] on input "Rural Lot Split" at bounding box center [233, 256] width 7 height 7
checkbox input "true"
checkbox input "false"
checkbox input "true"
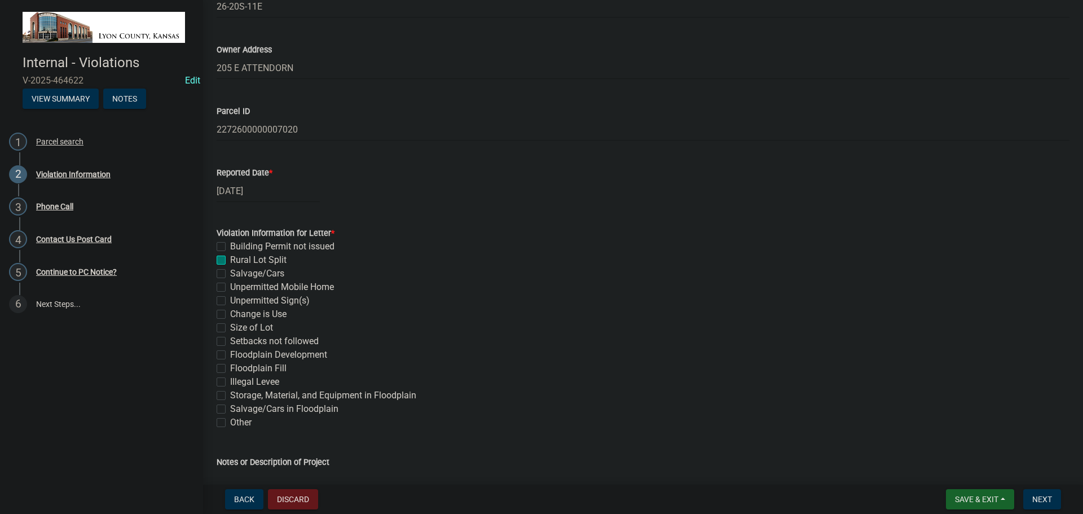
checkbox input "false"
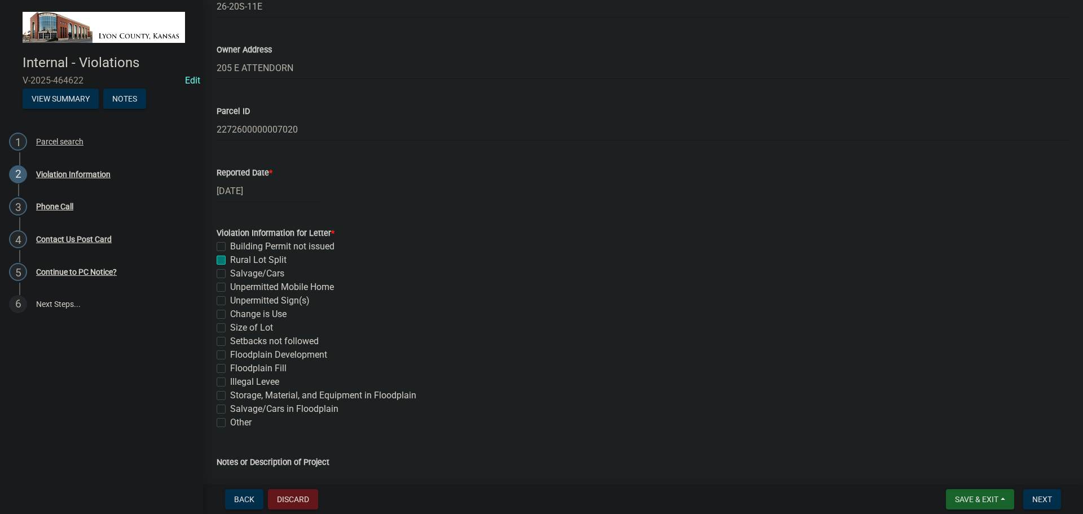
checkbox input "false"
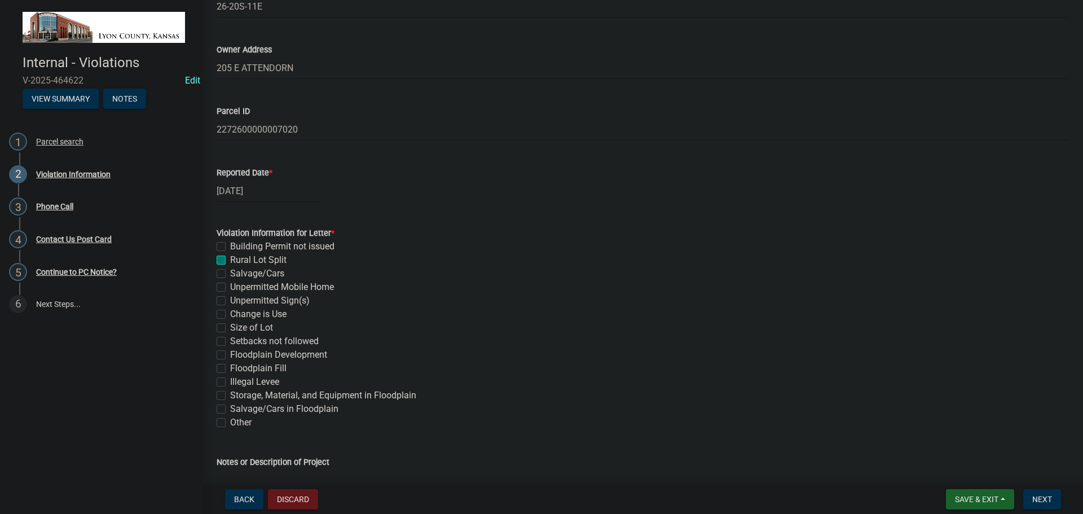
checkbox input "false"
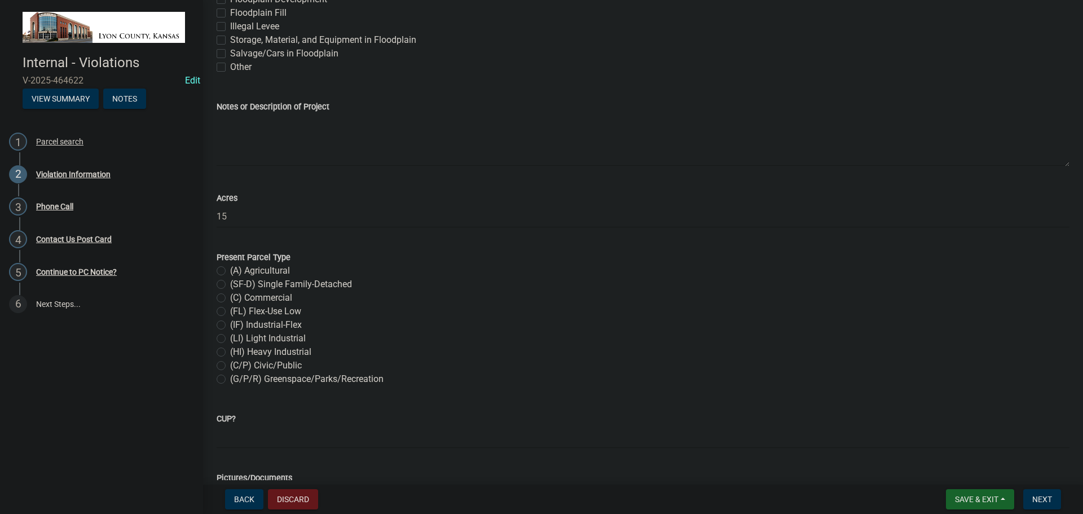
scroll to position [677, 0]
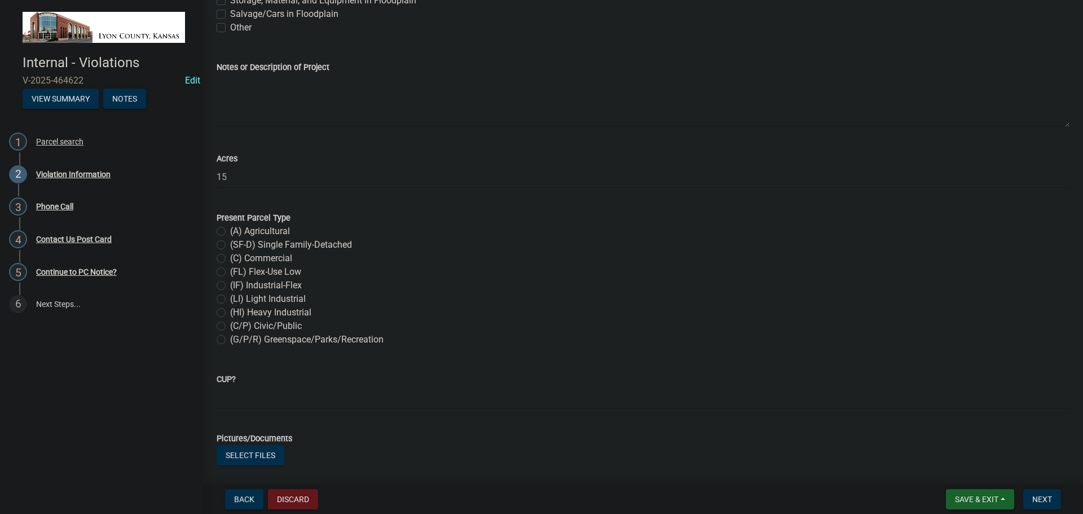
click at [230, 231] on label "(A) Agricultural" at bounding box center [260, 231] width 60 height 14
click at [230, 231] on input "(A) Agricultural" at bounding box center [233, 227] width 7 height 7
radio input "true"
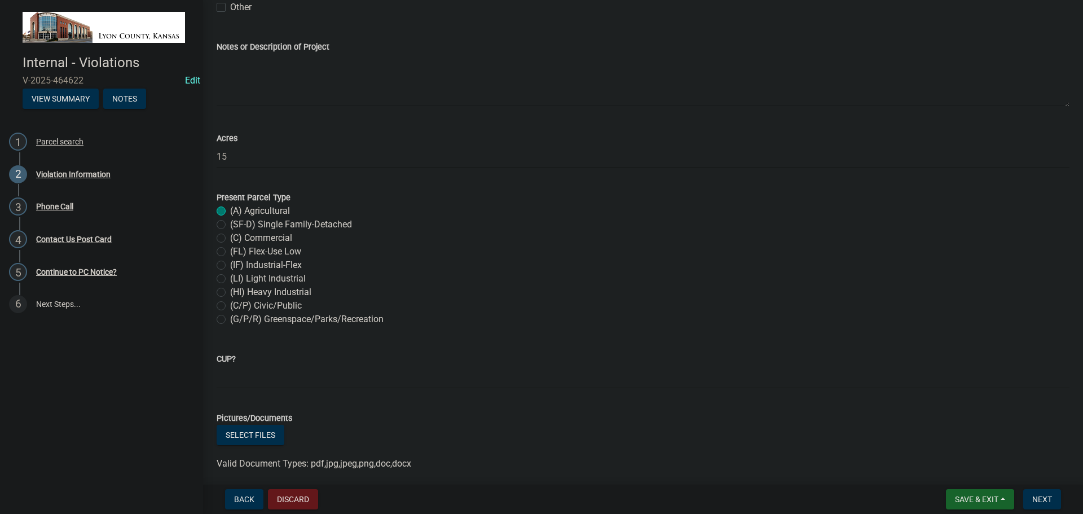
scroll to position [733, 0]
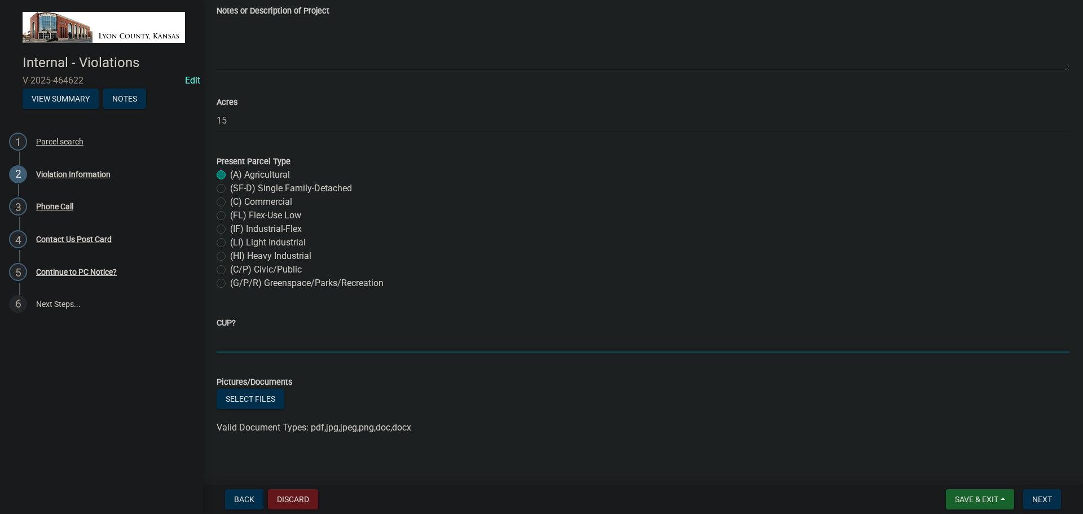
click at [237, 341] on input "CUP?" at bounding box center [643, 340] width 853 height 23
type input "NE SF-D"
click at [252, 401] on button "Select files" at bounding box center [251, 399] width 68 height 20
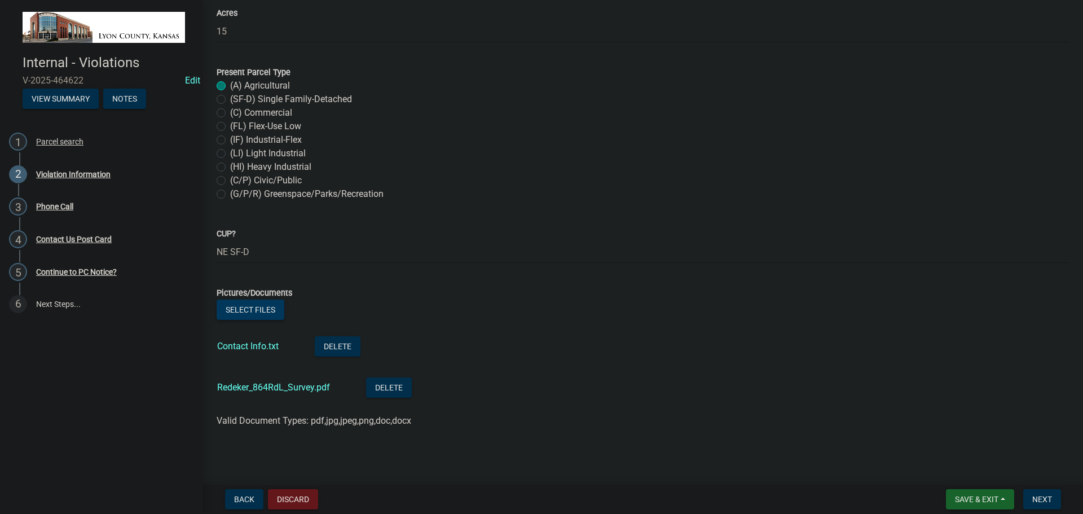
scroll to position [824, 0]
click at [1038, 501] on span "Next" at bounding box center [1042, 499] width 20 height 9
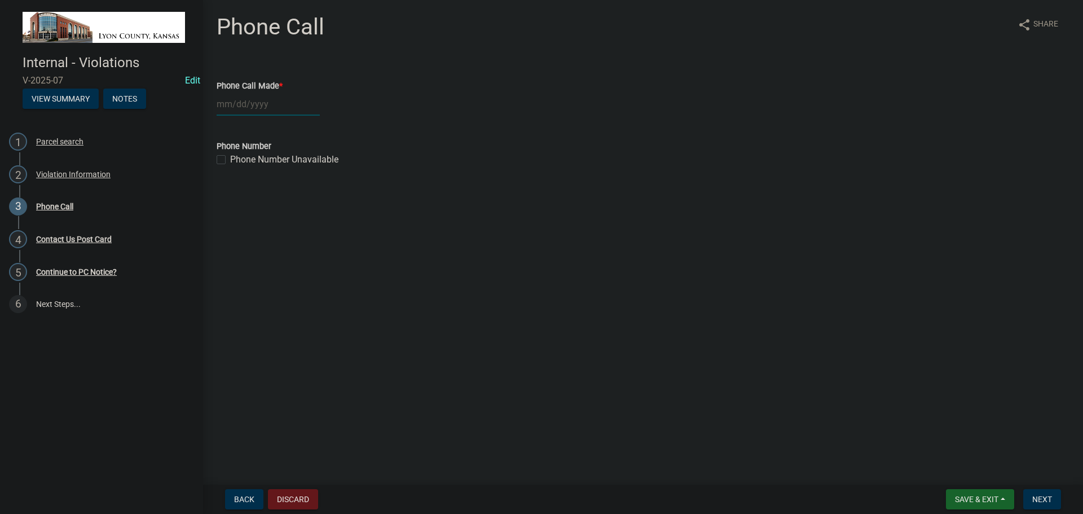
click at [241, 104] on div at bounding box center [268, 104] width 103 height 23
select select "8"
select select "2025"
click at [300, 200] on div "15" at bounding box center [300, 200] width 18 height 18
type input "[DATE]"
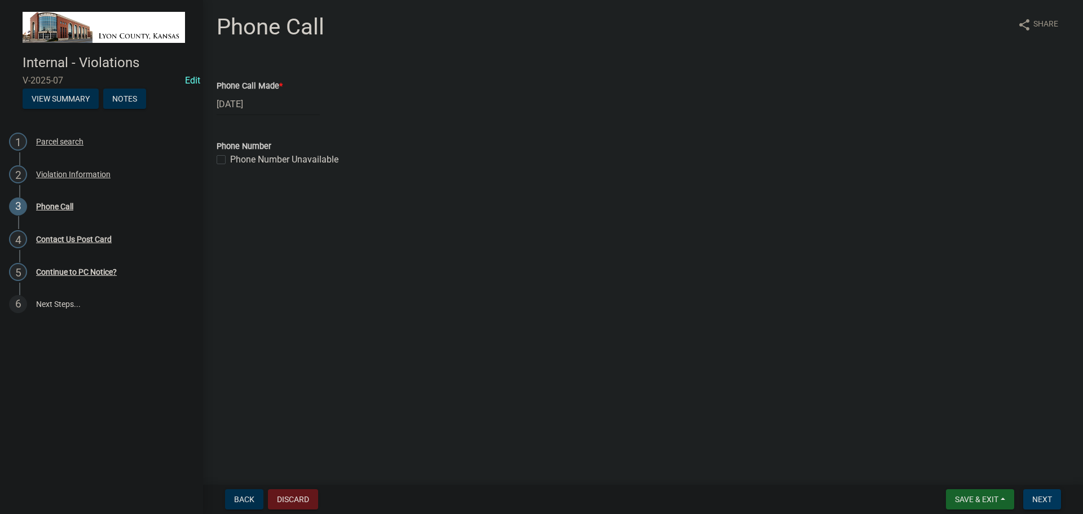
click at [1042, 497] on span "Next" at bounding box center [1042, 499] width 20 height 9
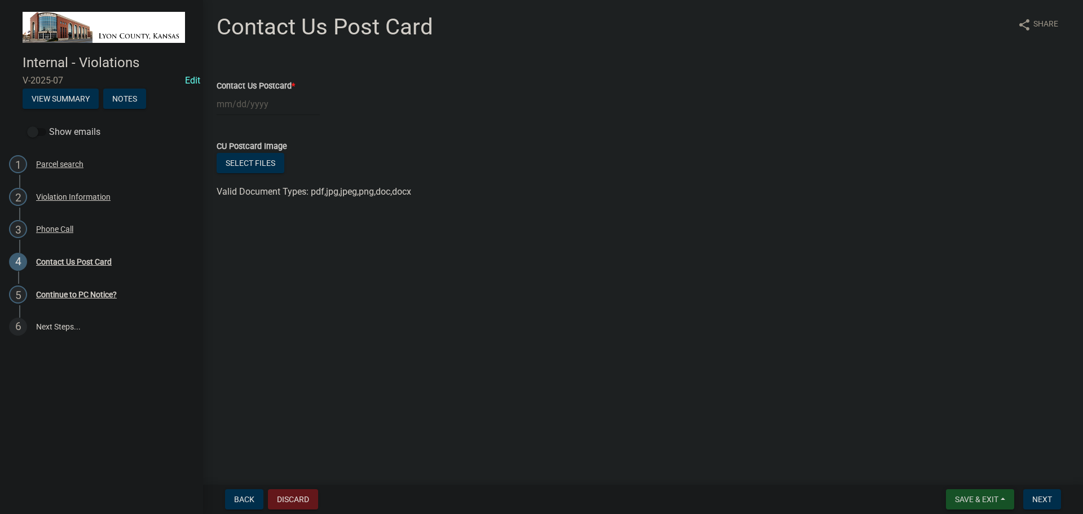
click at [983, 499] on span "Save & Exit" at bounding box center [976, 499] width 43 height 9
click at [970, 470] on button "Save & Exit" at bounding box center [969, 469] width 90 height 27
